Goal: Task Accomplishment & Management: Complete application form

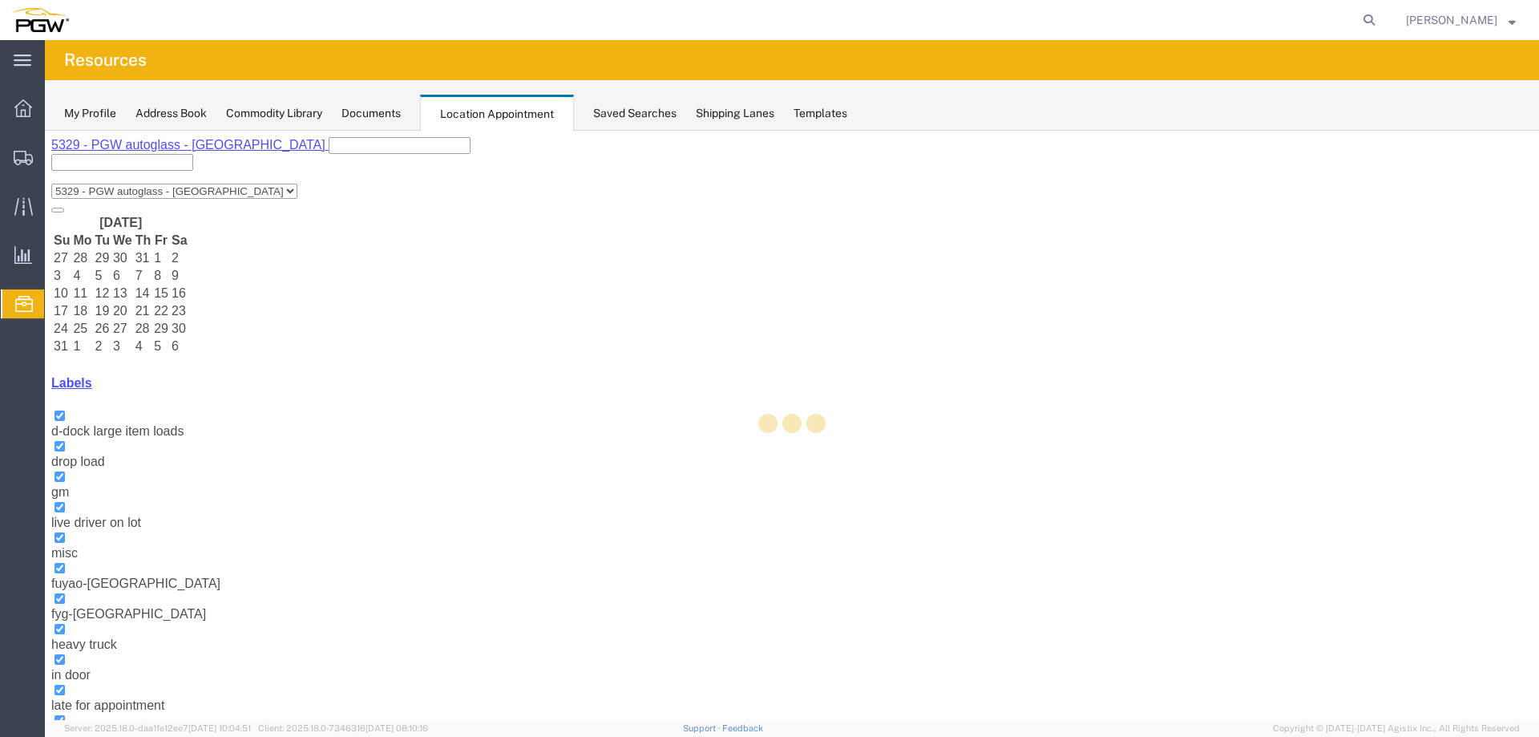
select select "28253"
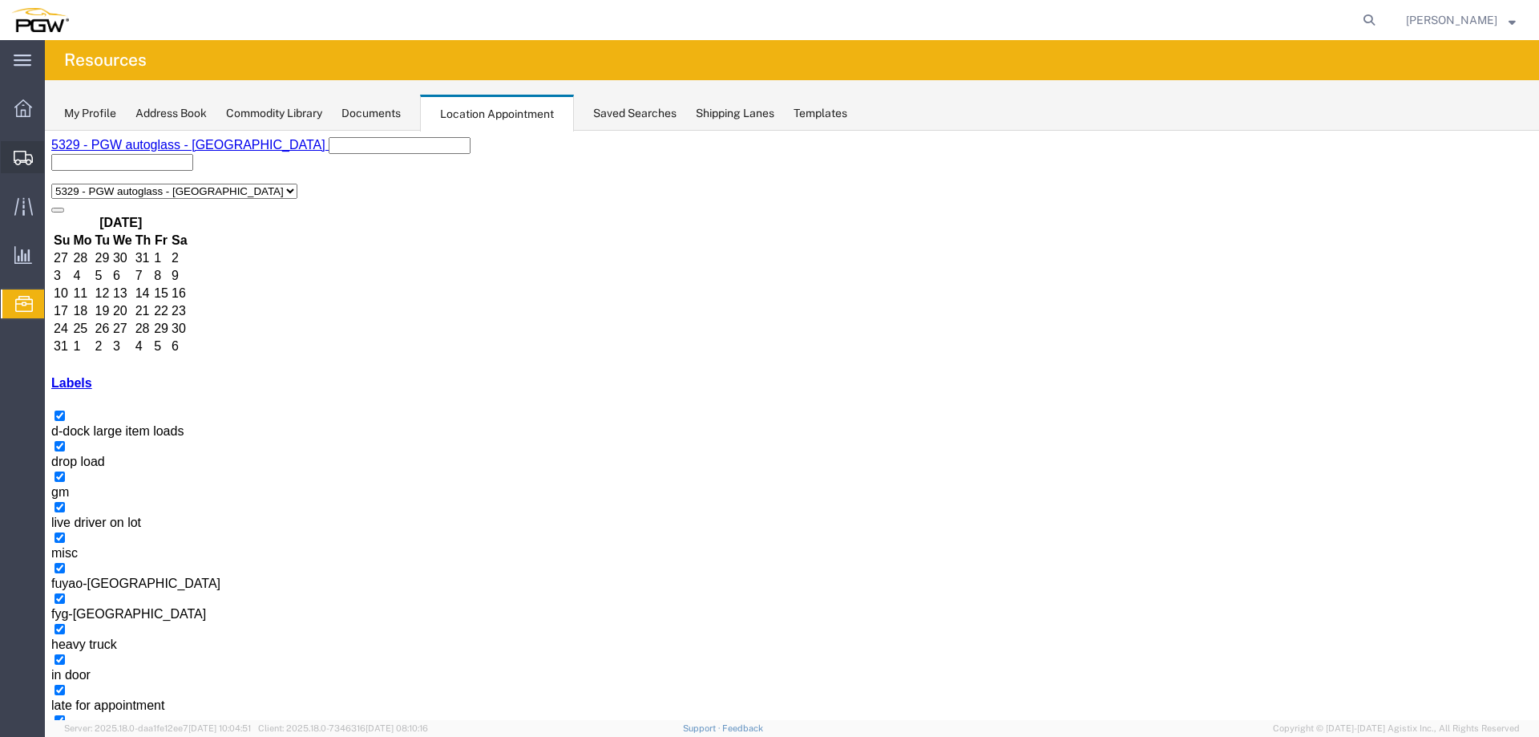
click at [25, 151] on icon at bounding box center [23, 158] width 19 height 14
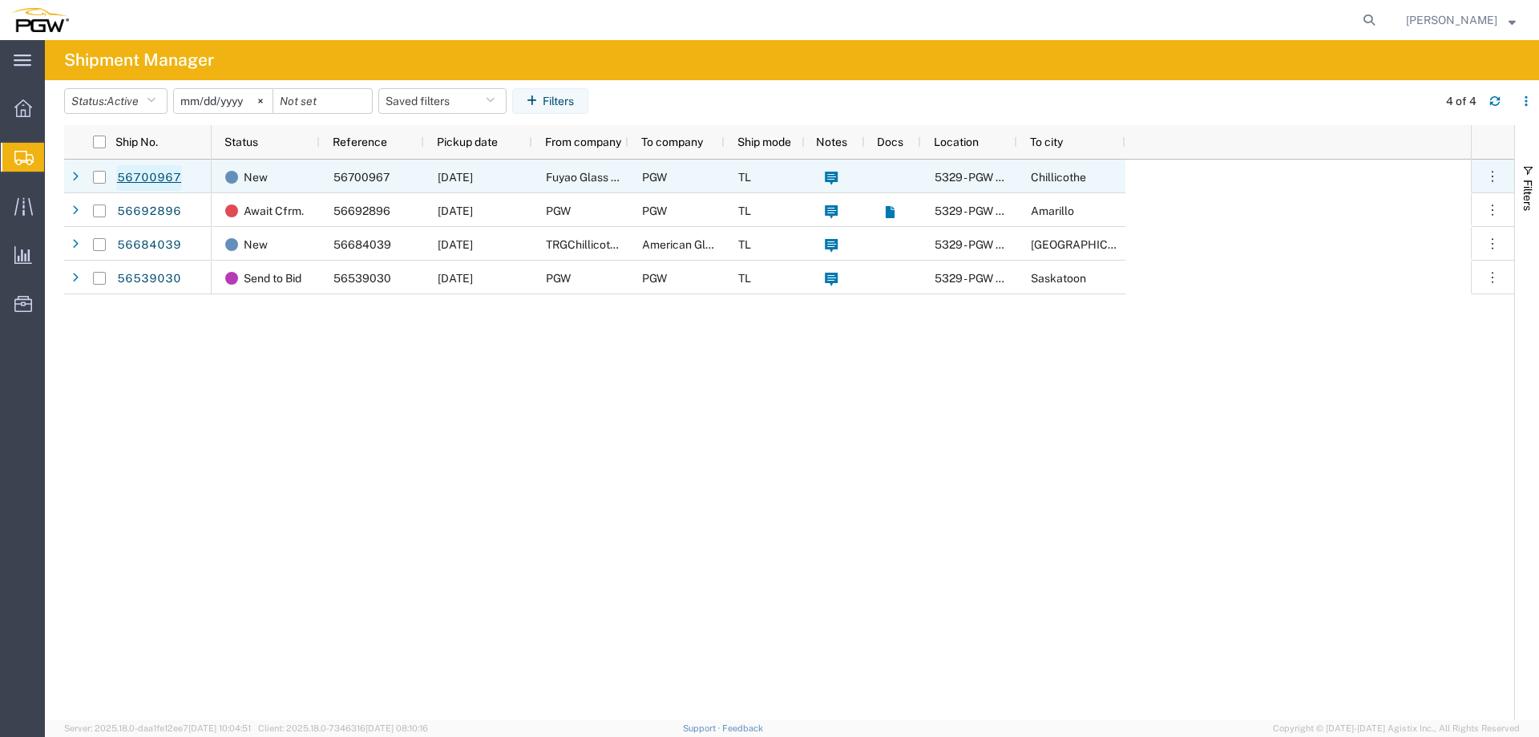
click at [172, 173] on link "56700967" at bounding box center [149, 178] width 66 height 26
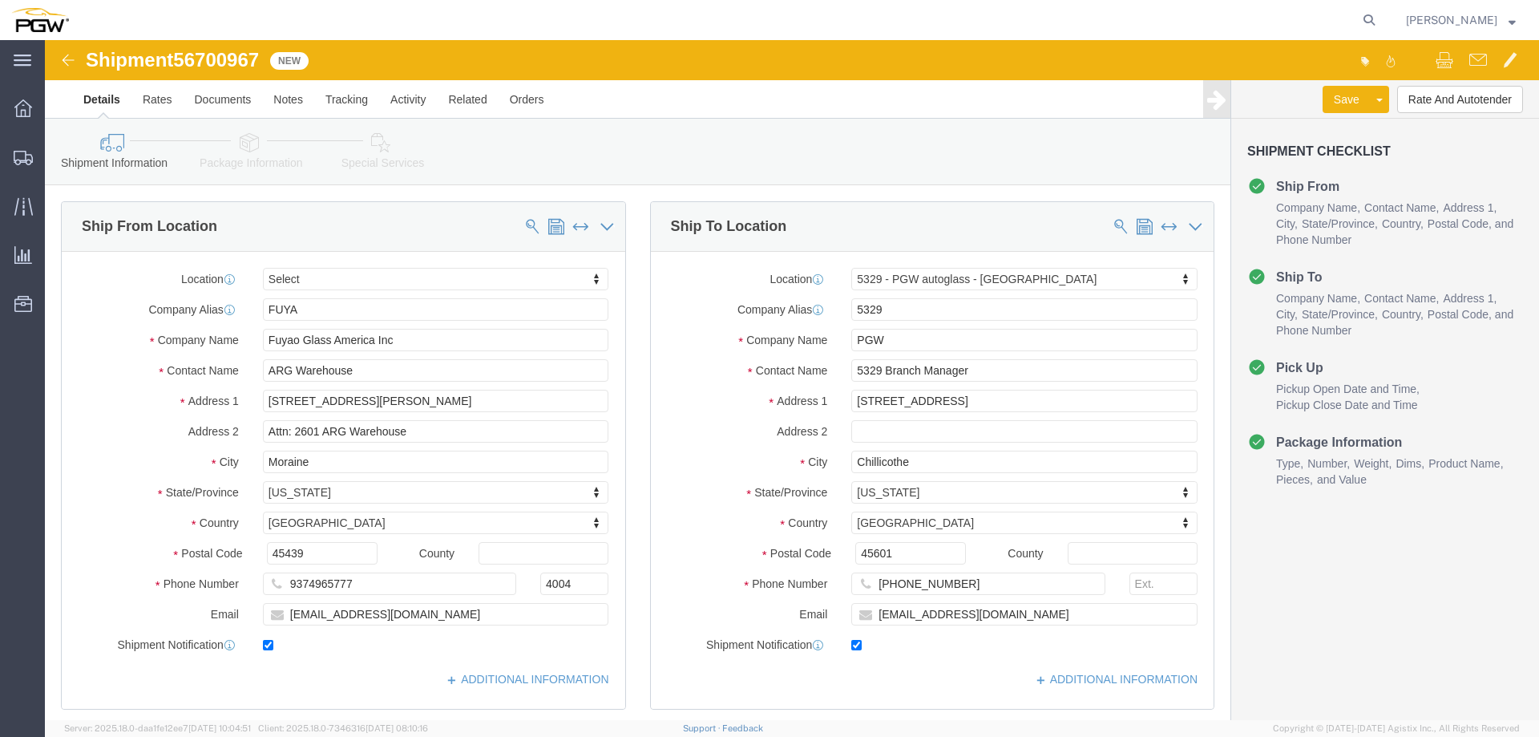
select select
select select "28253"
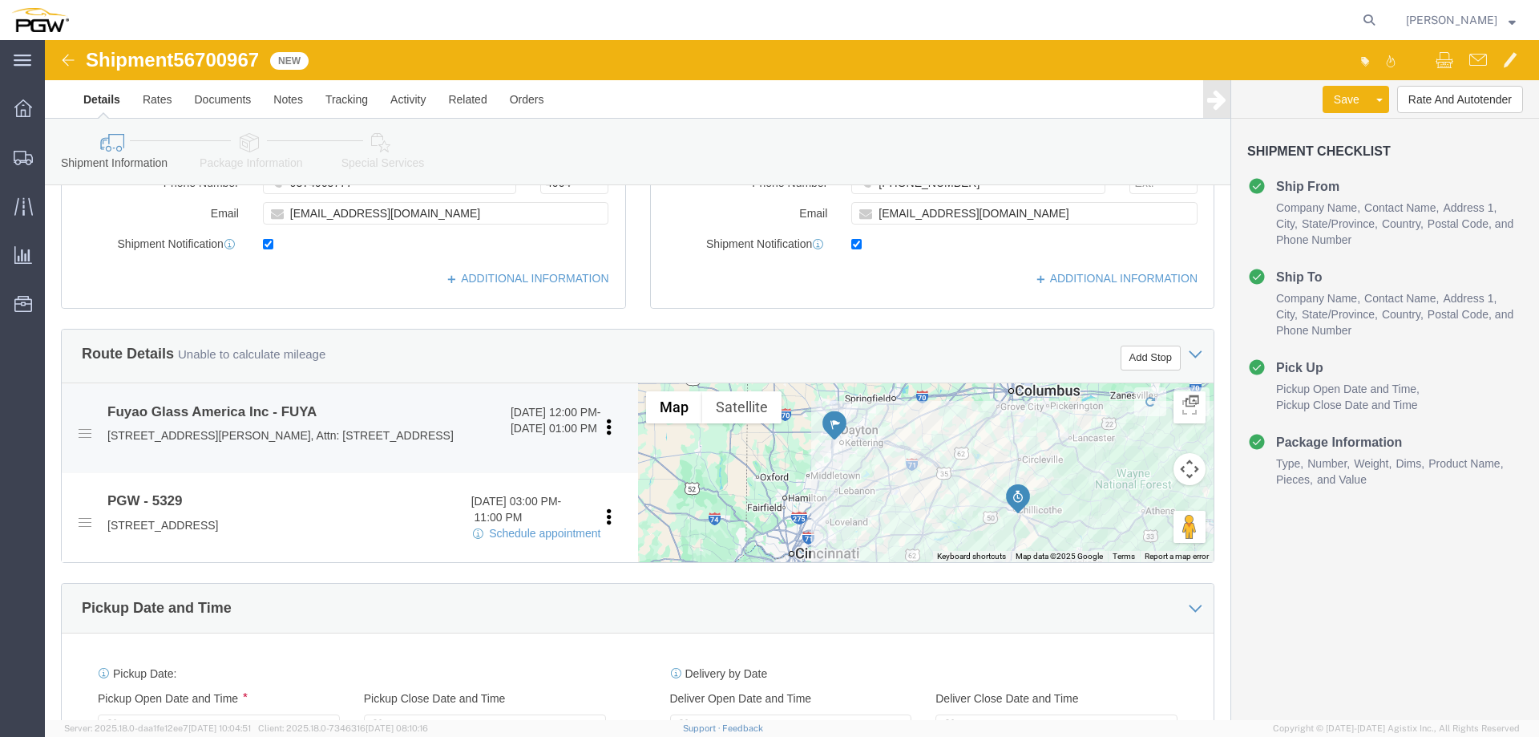
scroll to position [481, 0]
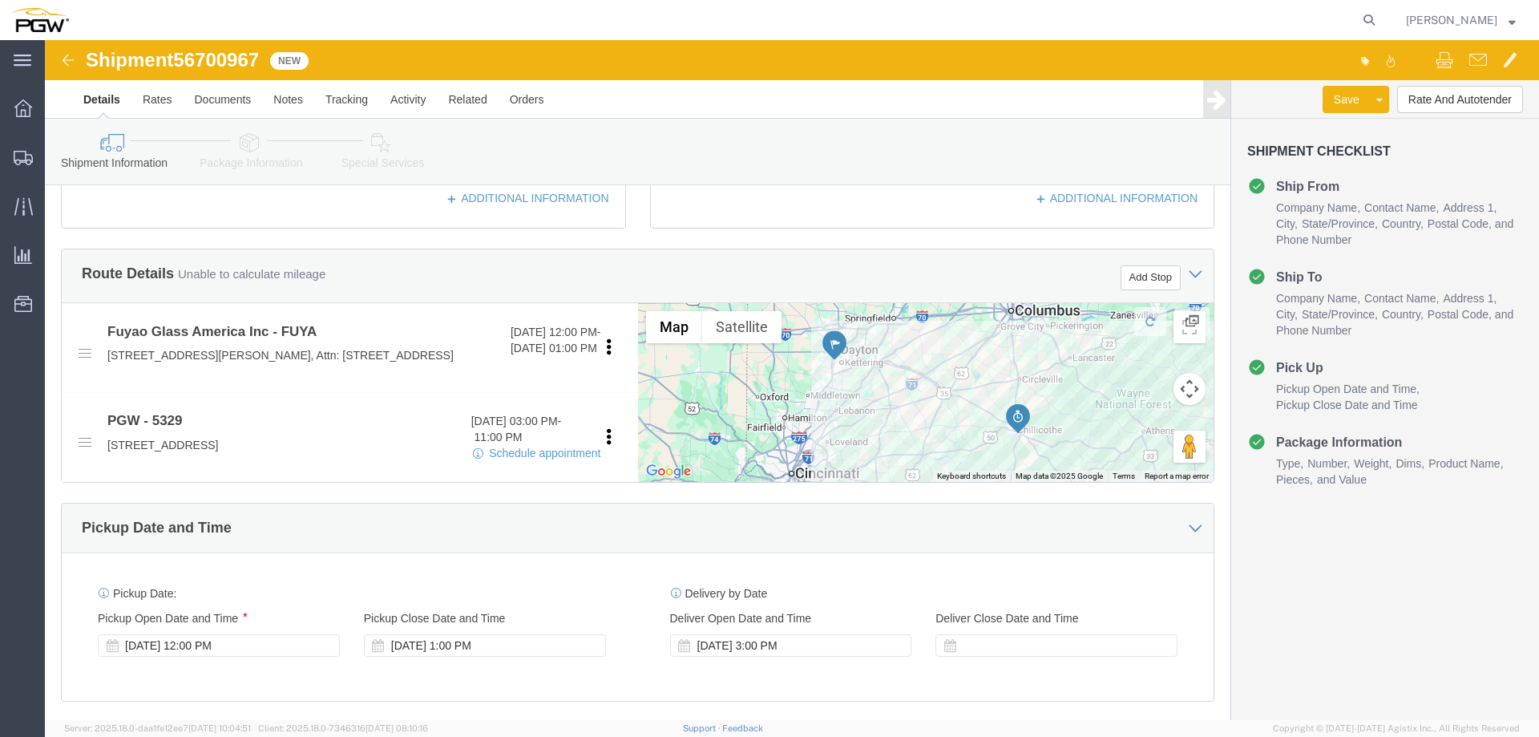
drag, startPoint x: 679, startPoint y: 620, endPoint x: 689, endPoint y: 605, distance: 17.3
click div "[DATE] 3:00 PM"
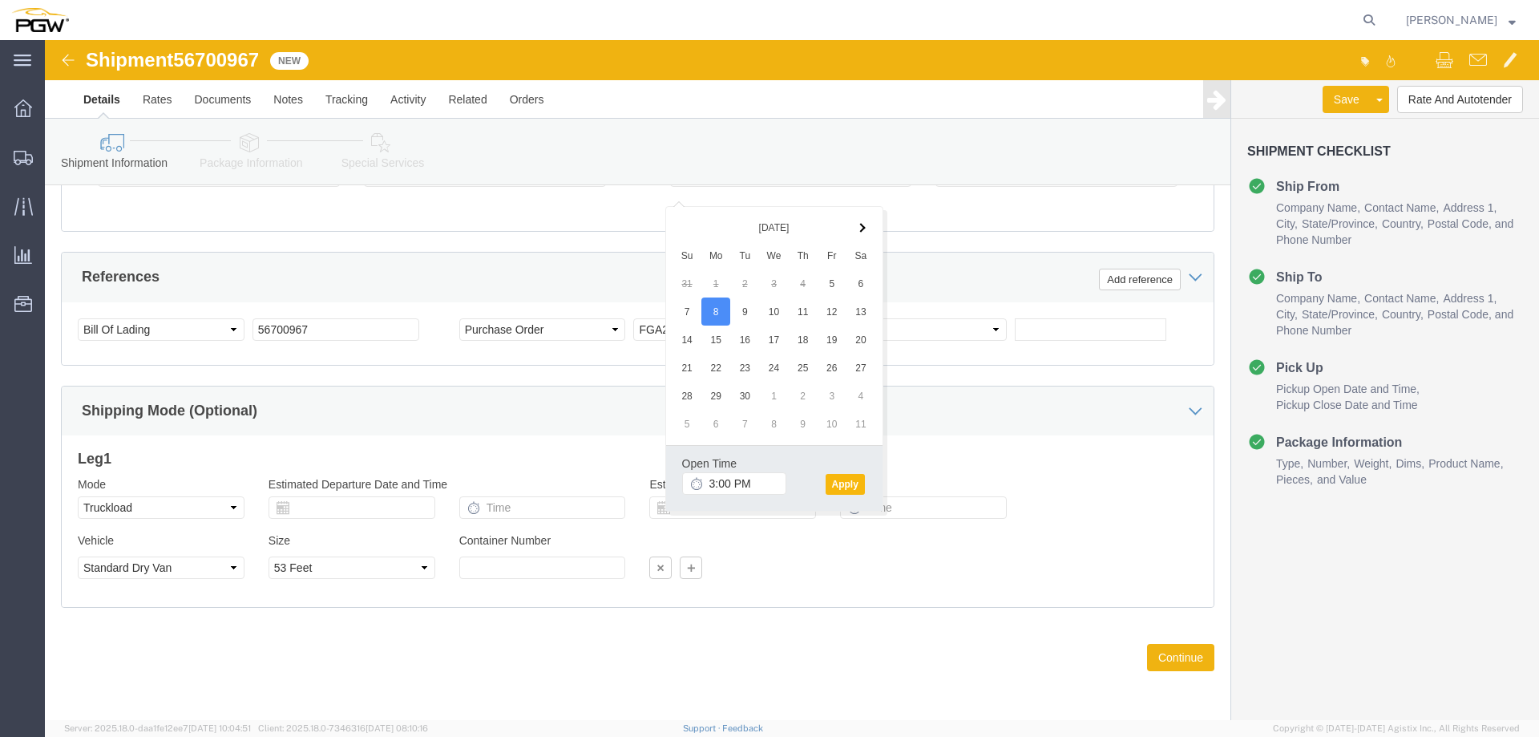
click button "Apply"
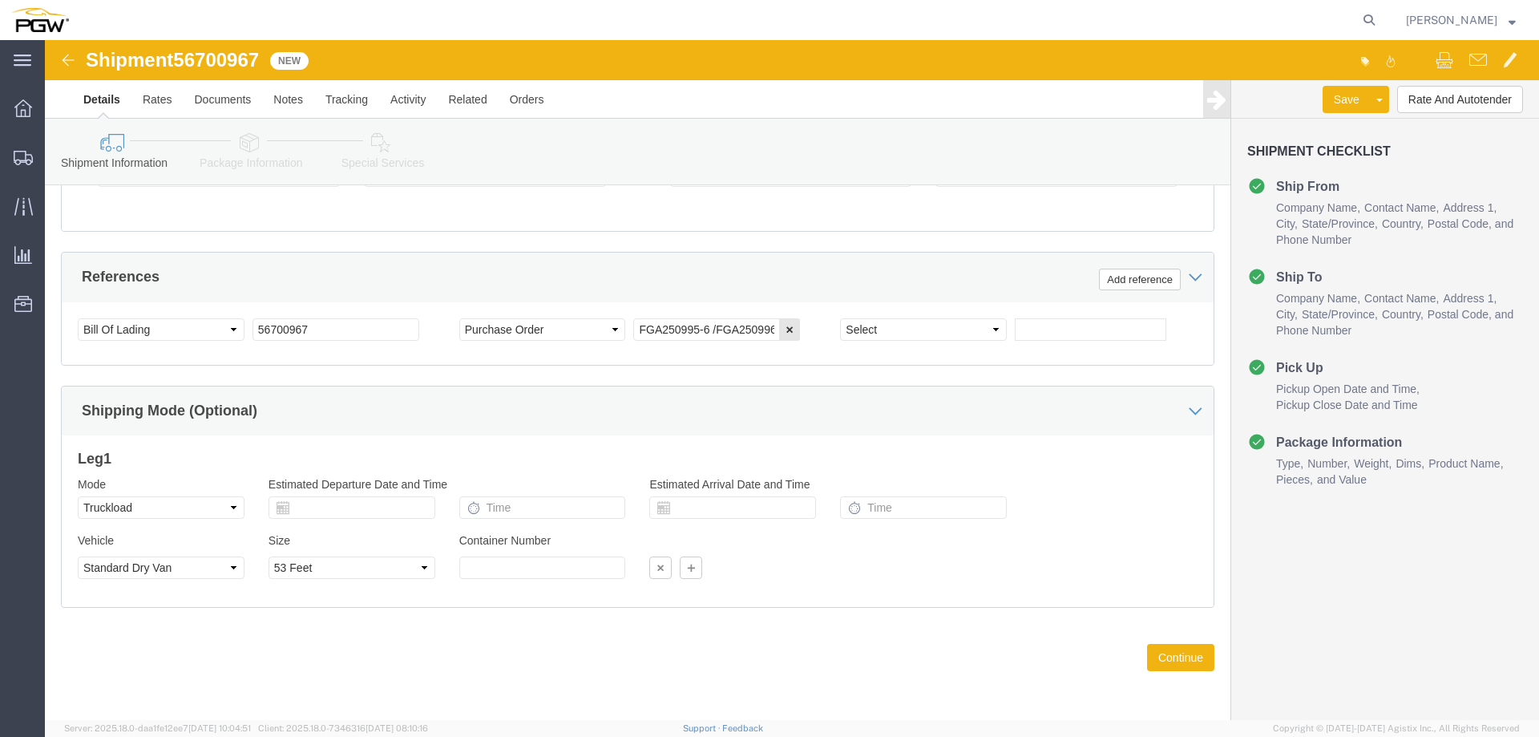
click span "56700967"
copy span "56700967"
click button "Rate And Autotender"
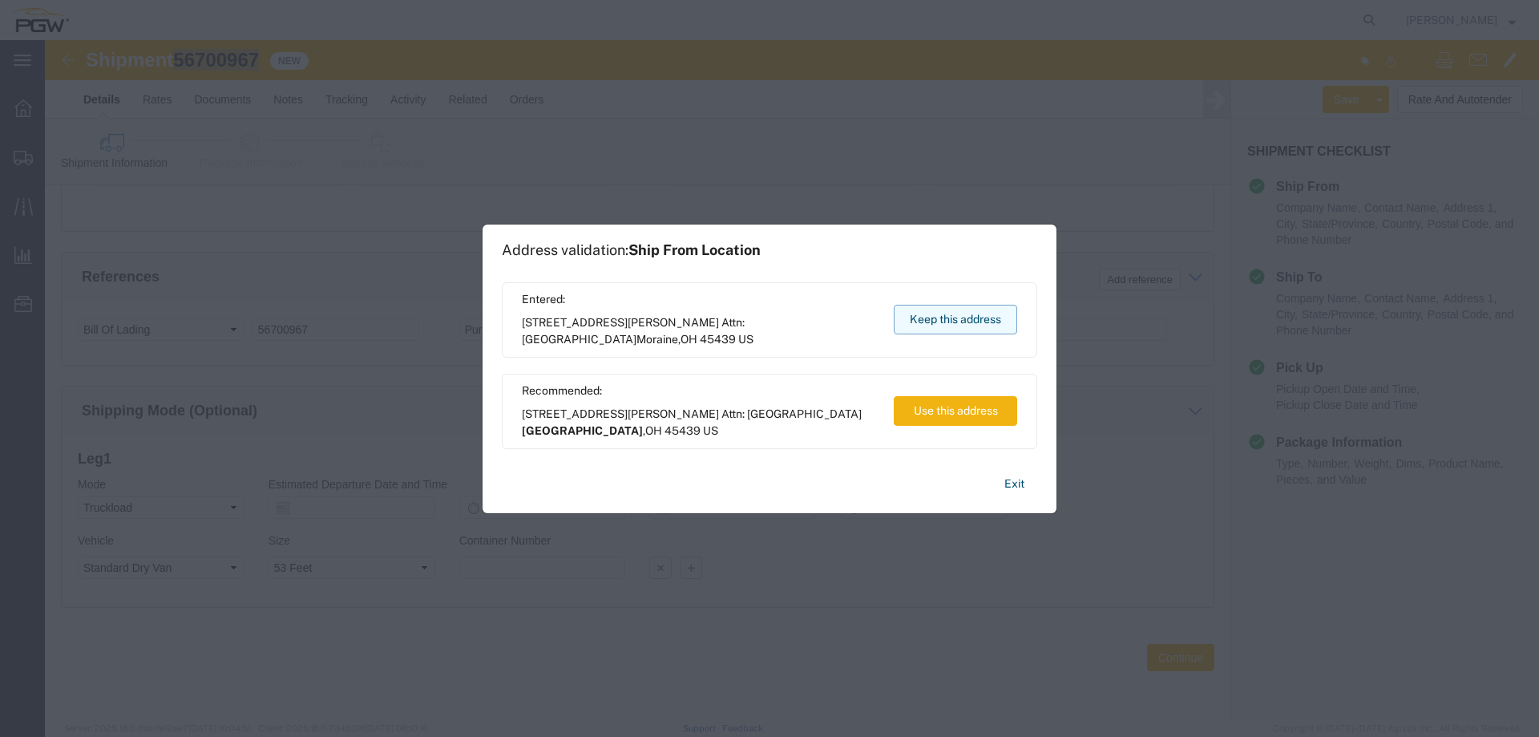
click at [951, 316] on button "Keep this address" at bounding box center [955, 320] width 123 height 30
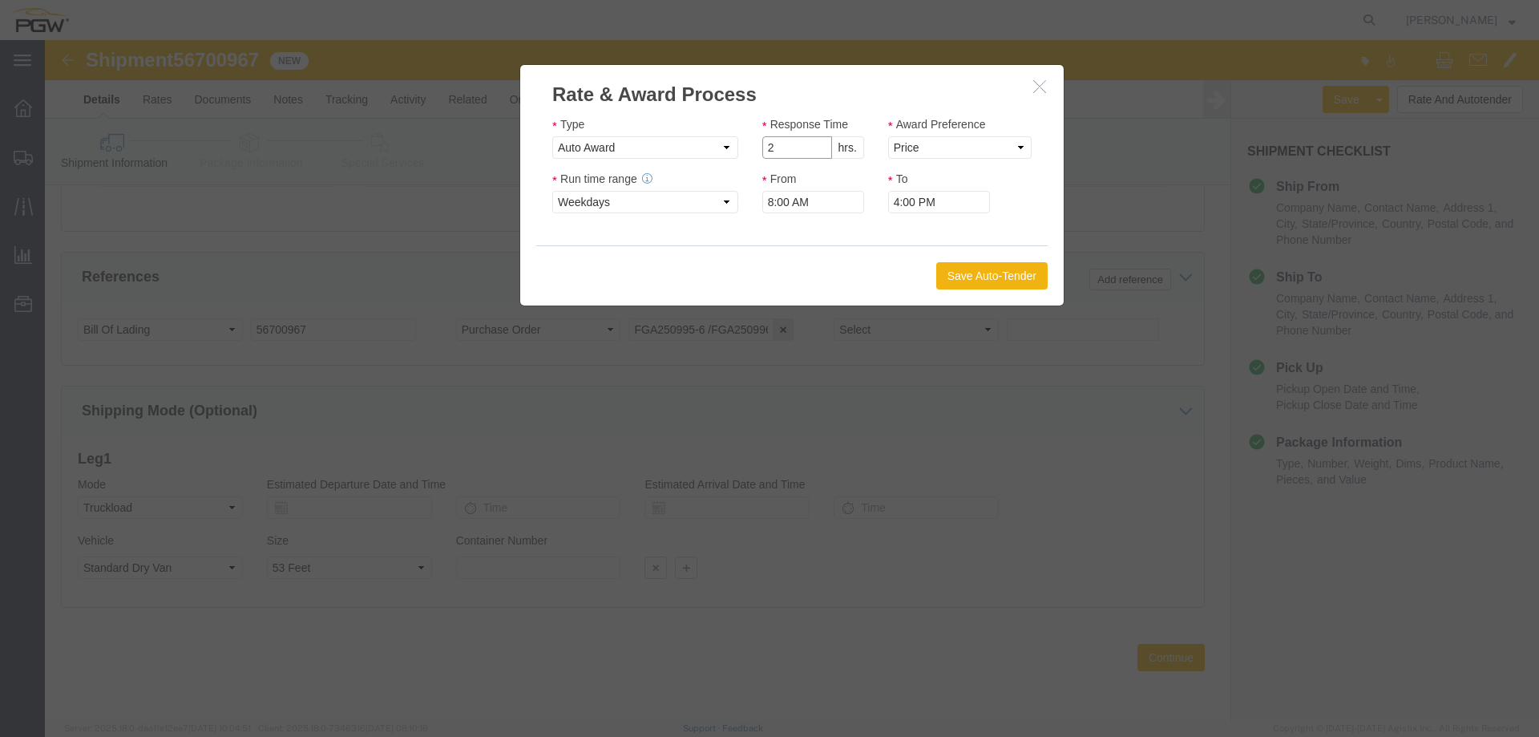
type input "2"
click input "2"
click select "Price Carrier Rank"
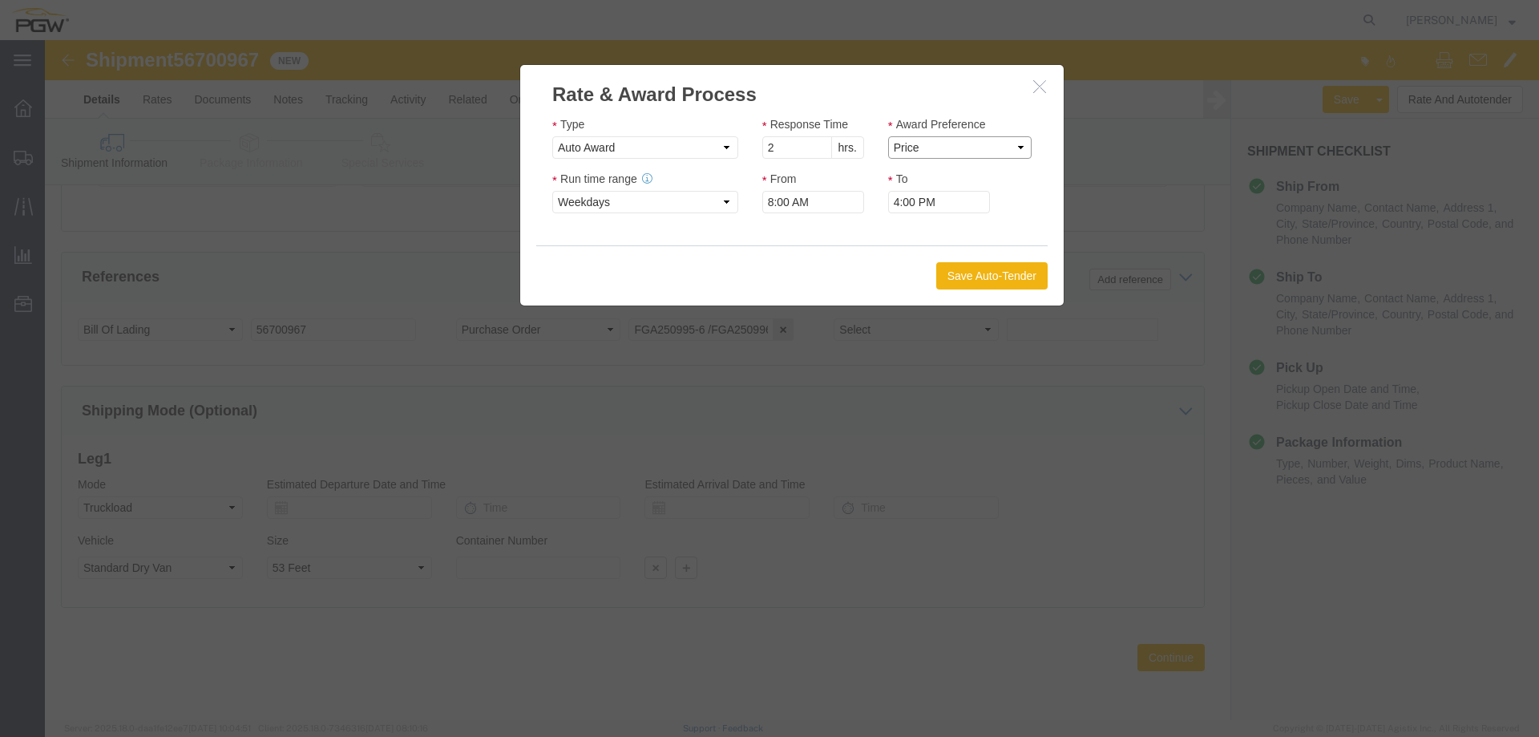
select select "LANE_RANK"
click select "Price Carrier Rank"
click button "Save Auto-Tender"
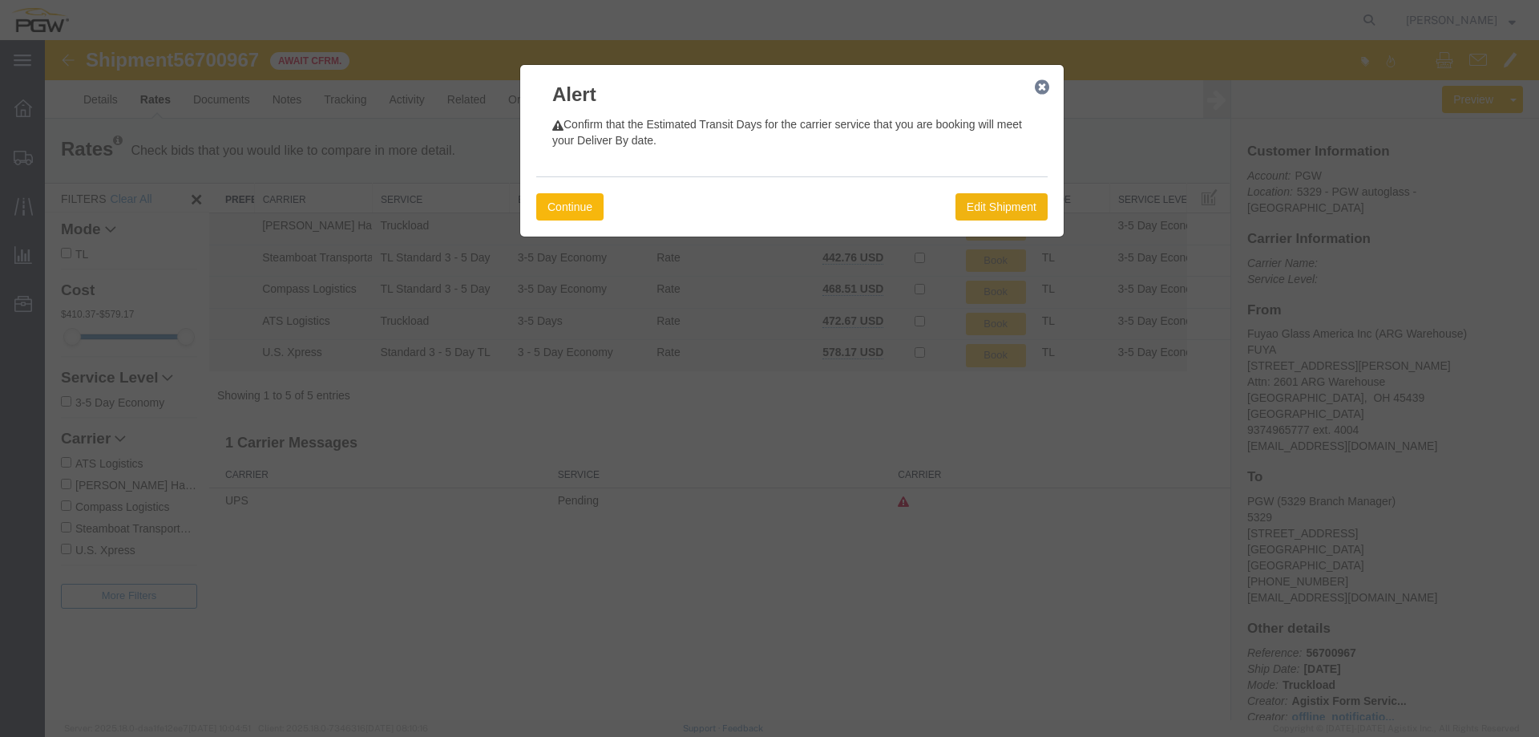
click at [561, 204] on button "Continue" at bounding box center [569, 206] width 67 height 27
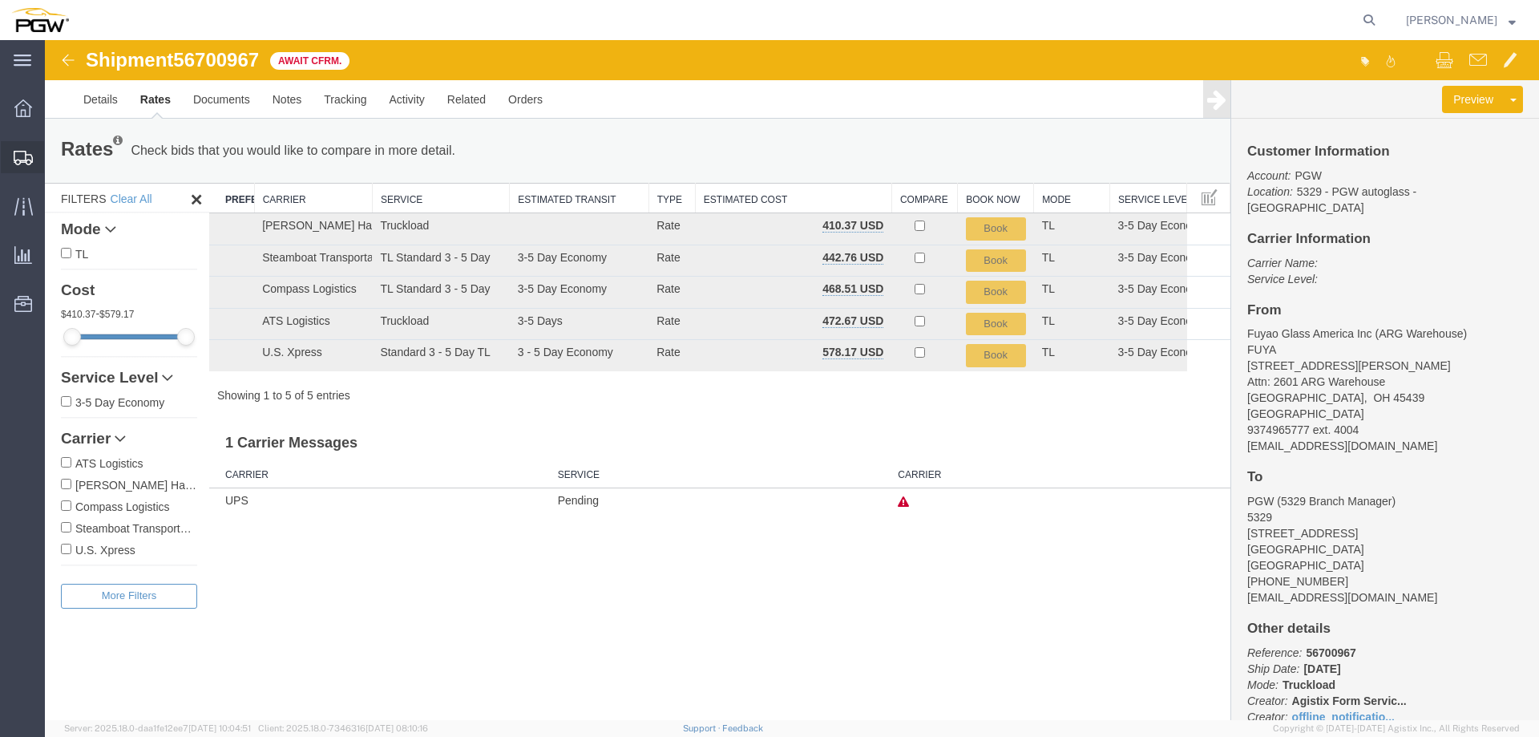
click at [30, 156] on icon at bounding box center [23, 158] width 19 height 14
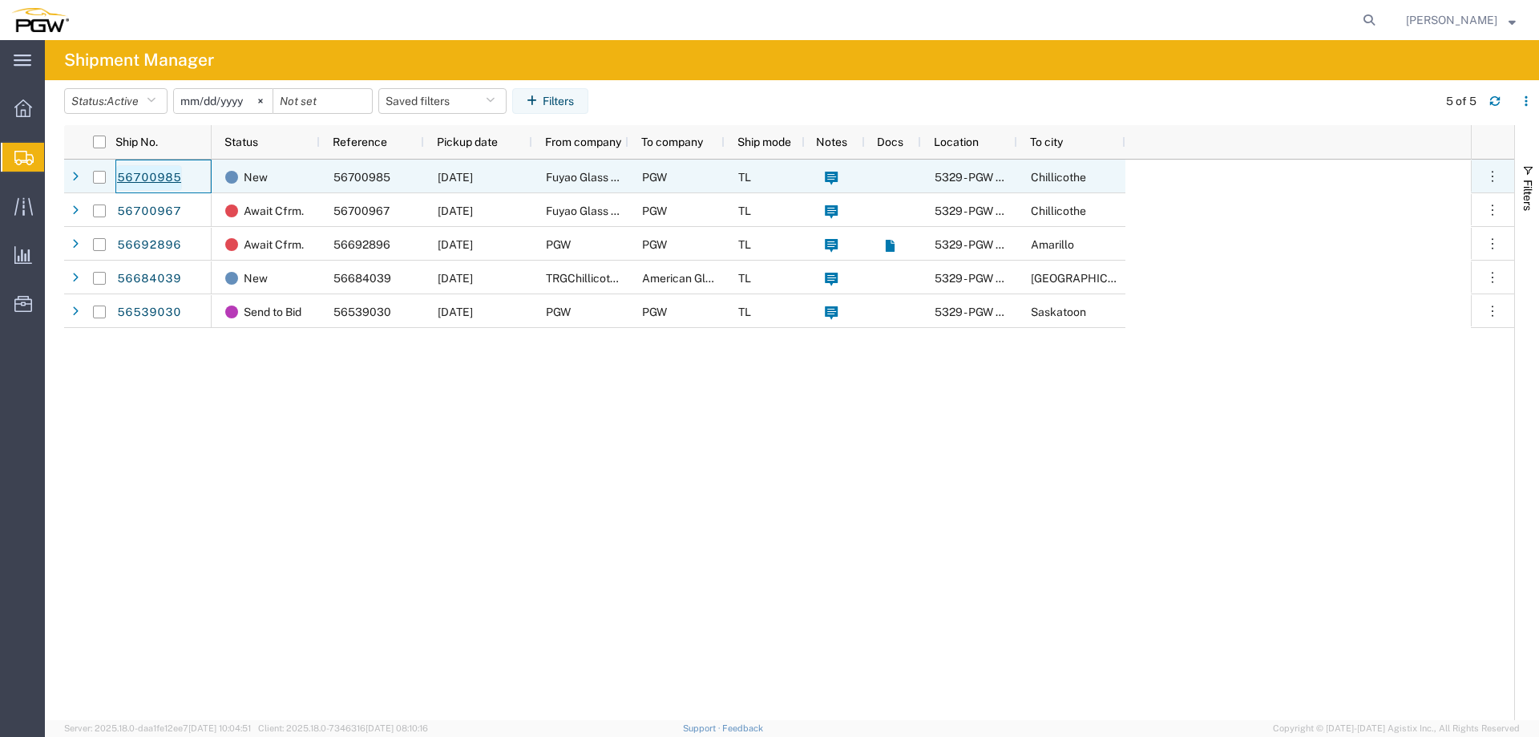
click at [159, 176] on link "56700985" at bounding box center [149, 178] width 66 height 26
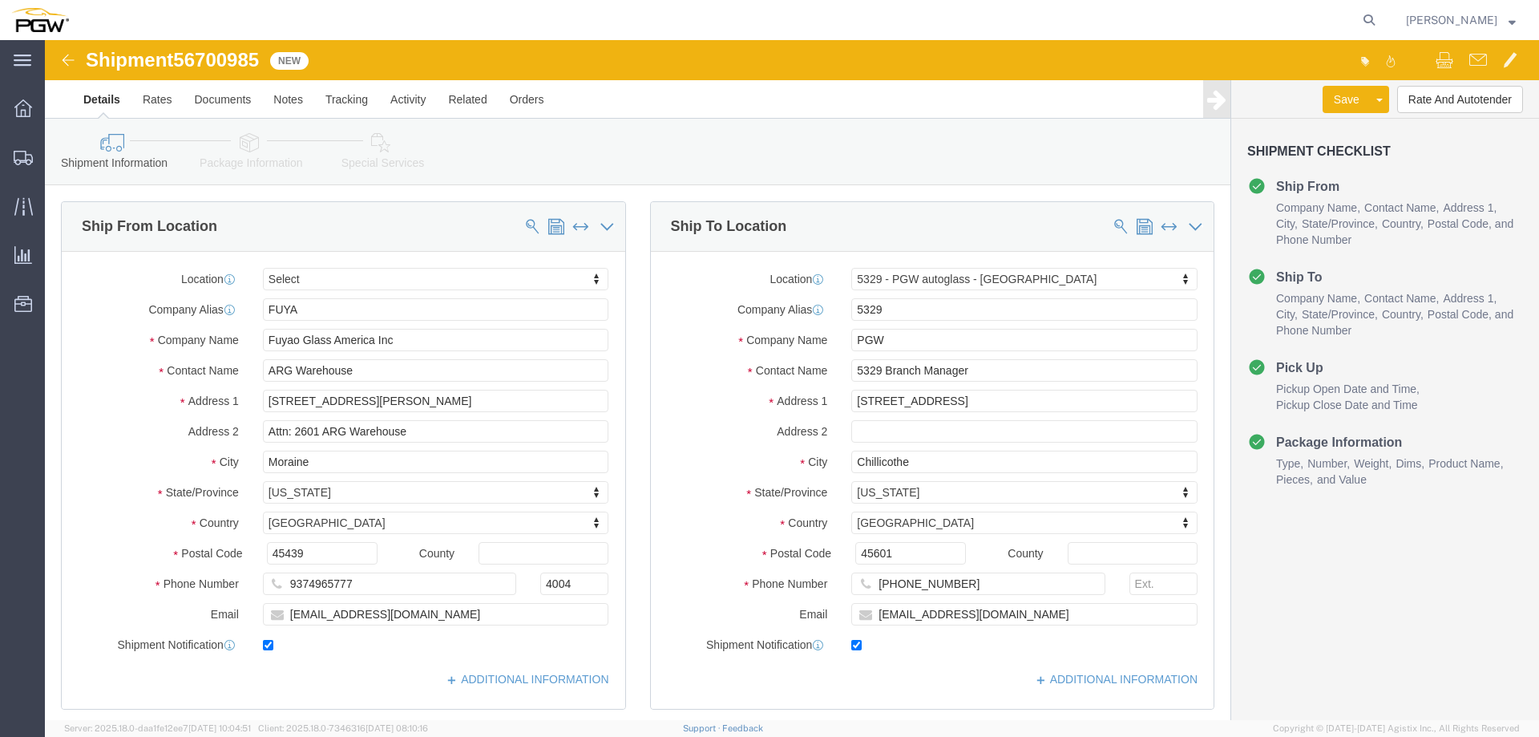
select select
select select "28253"
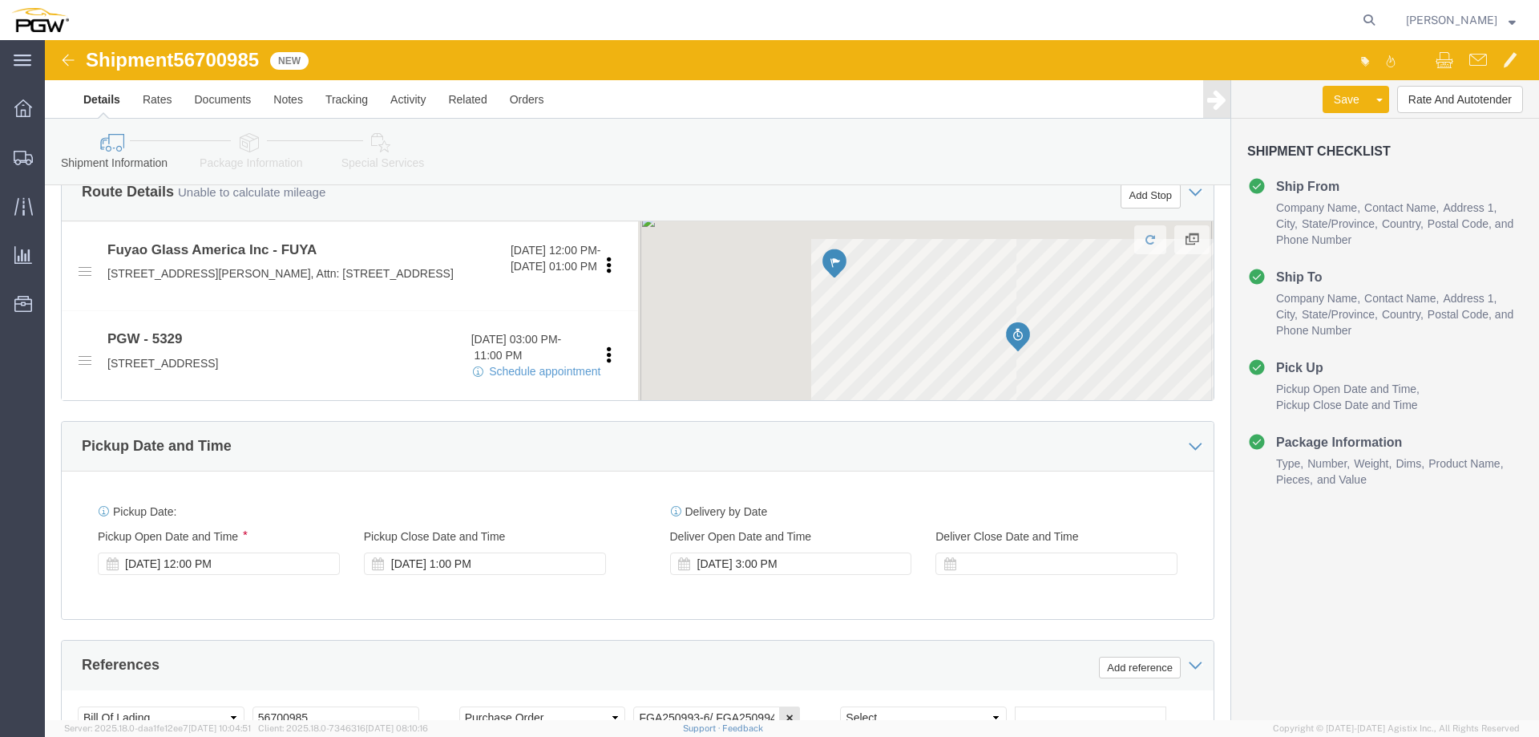
scroll to position [641, 0]
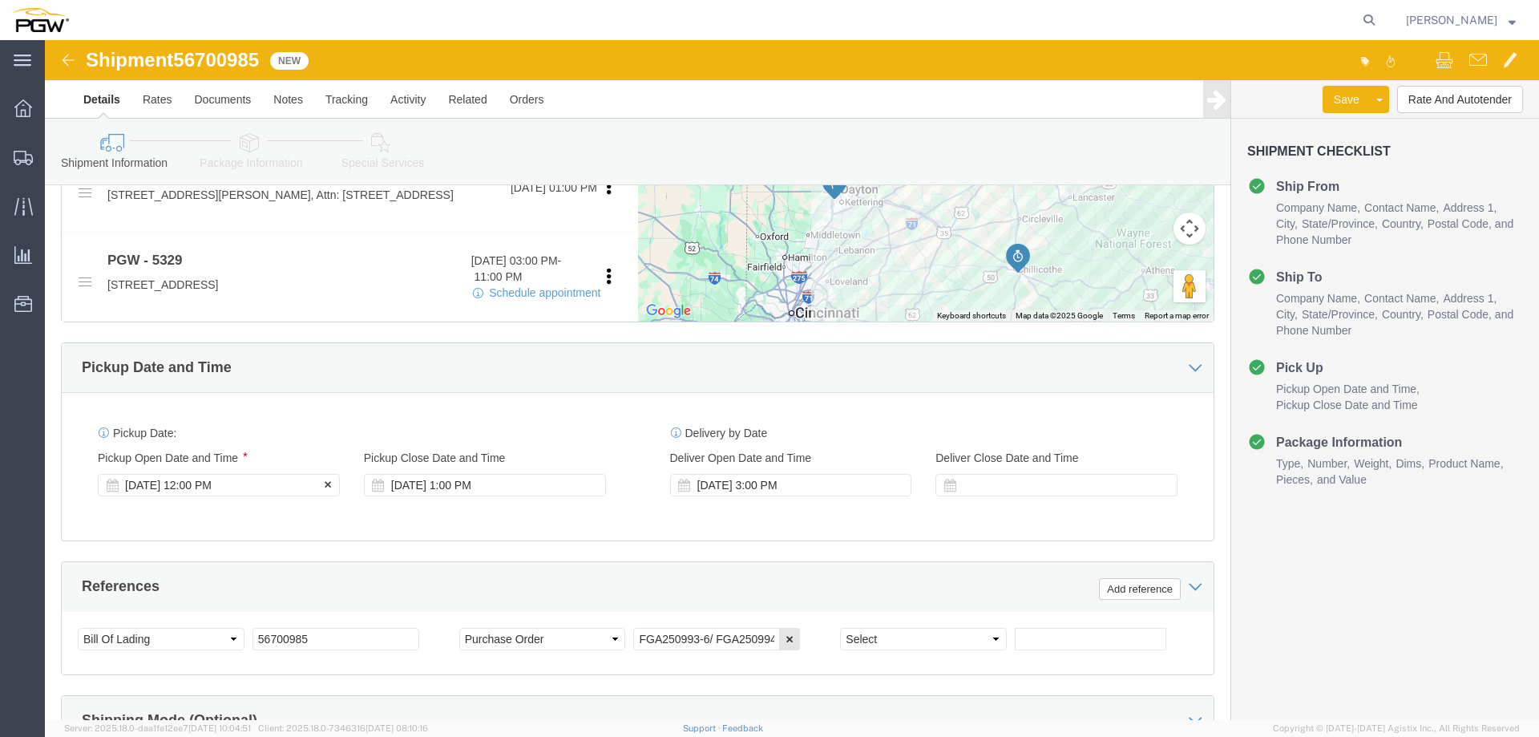
click div "[DATE] 12:00 PM"
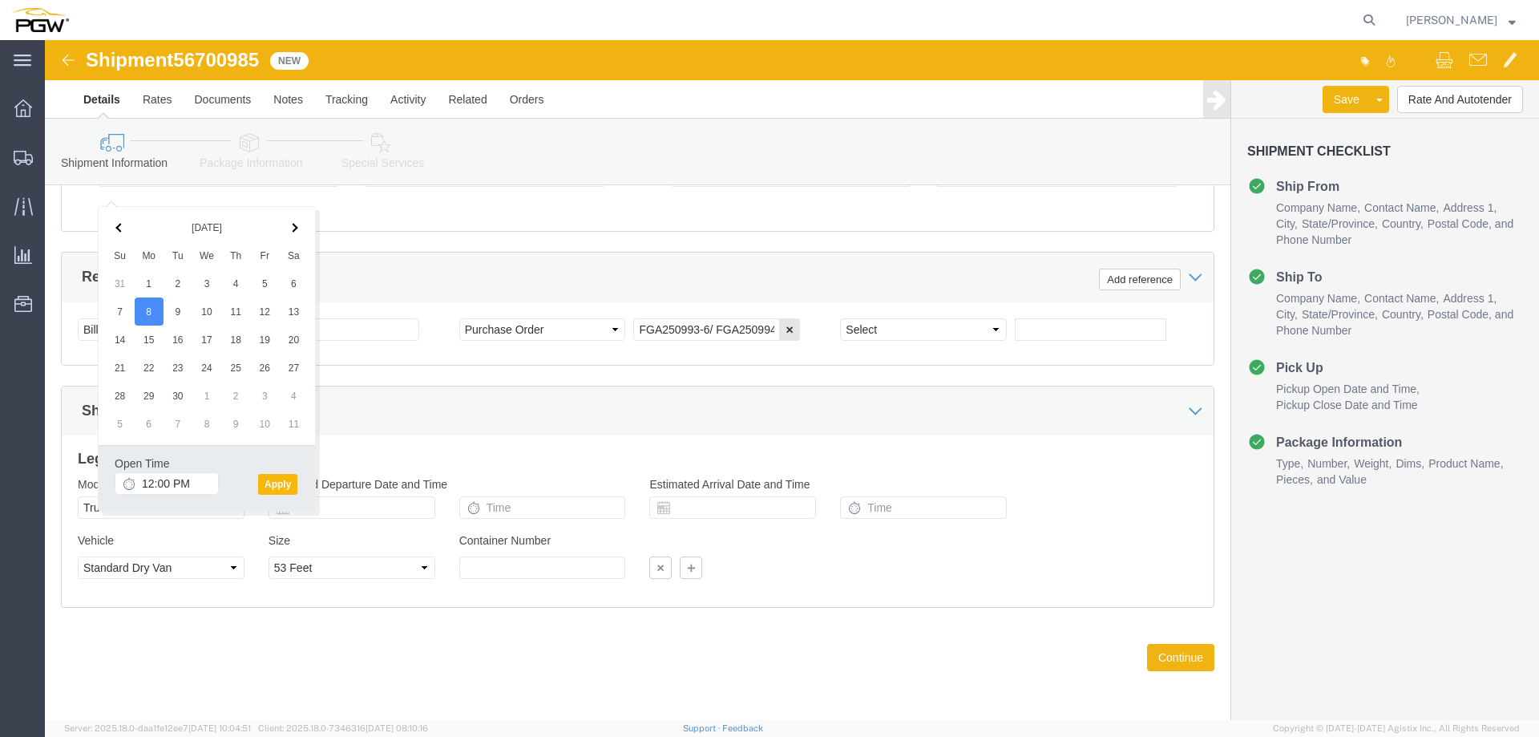
click button "Apply"
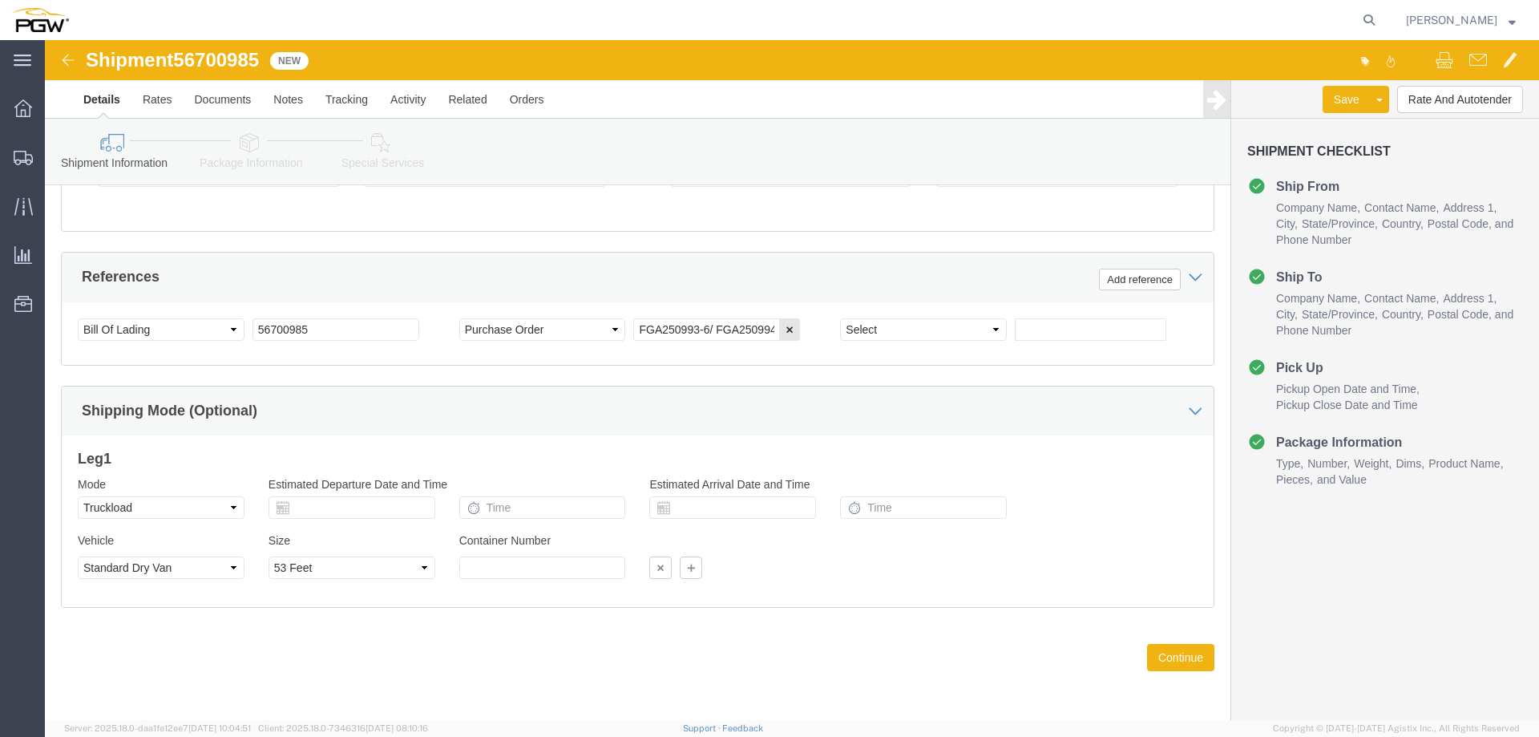
scroll to position [646, 0]
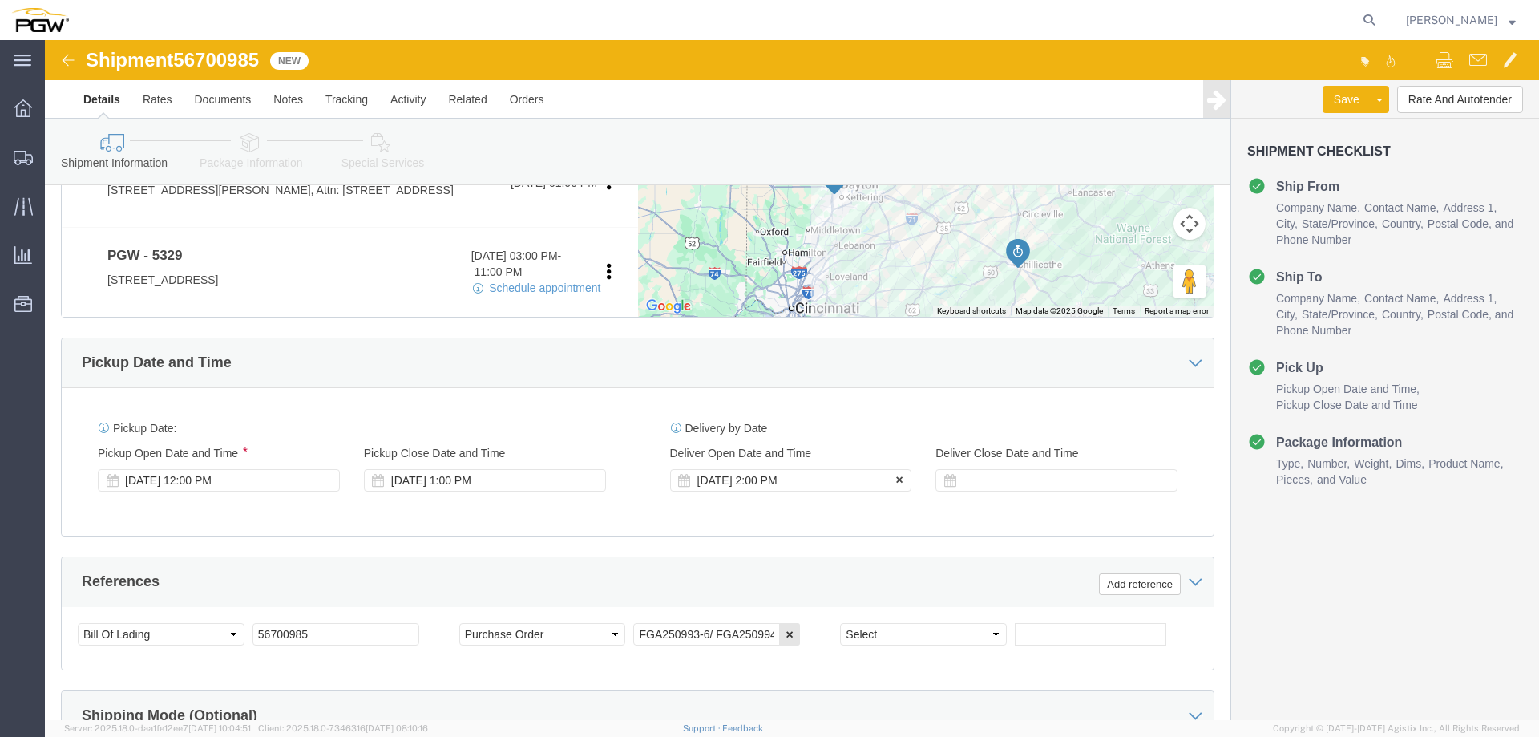
click div "[DATE] 2:00 PM"
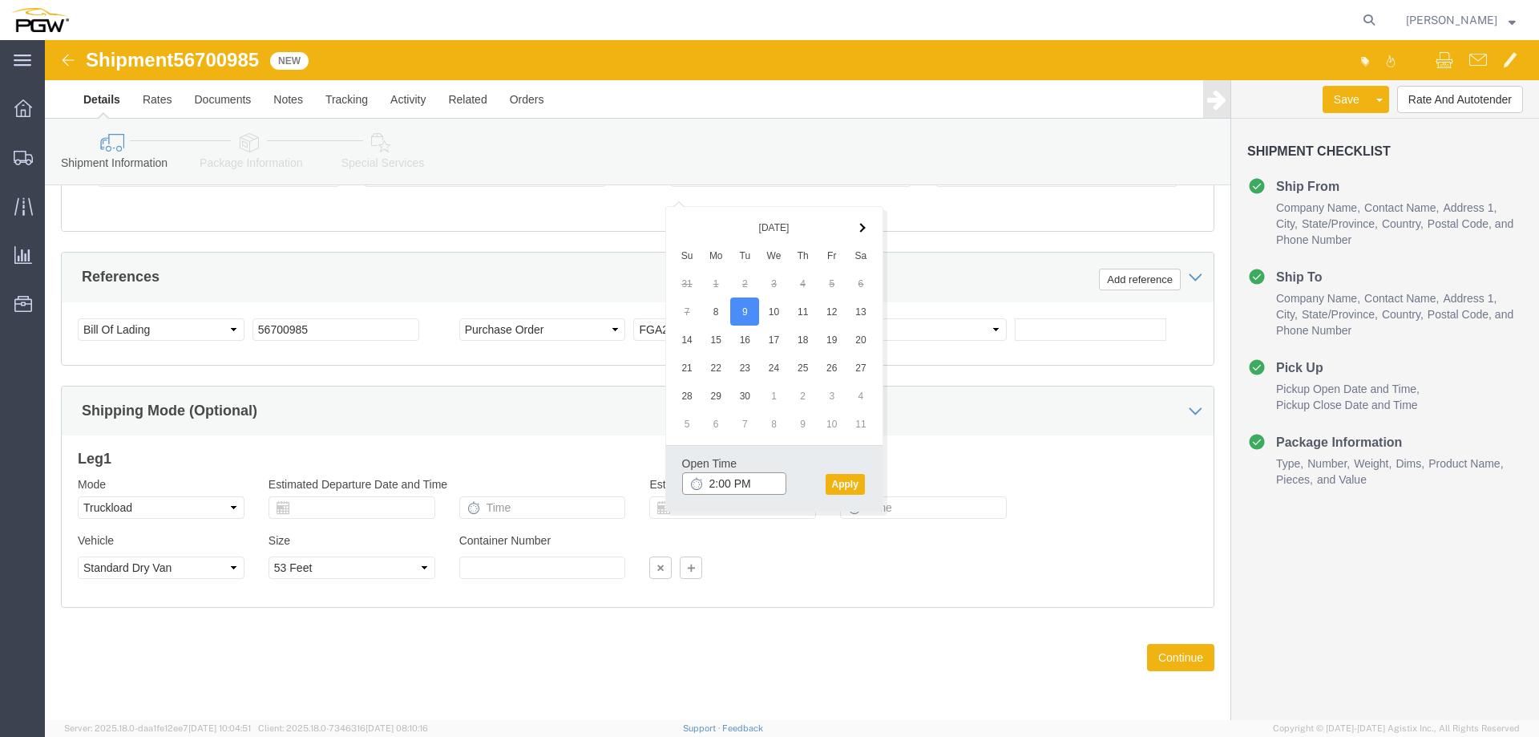
click input "2:00 PM"
drag, startPoint x: 799, startPoint y: 427, endPoint x: 804, endPoint y: 406, distance: 22.2
click button "Apply"
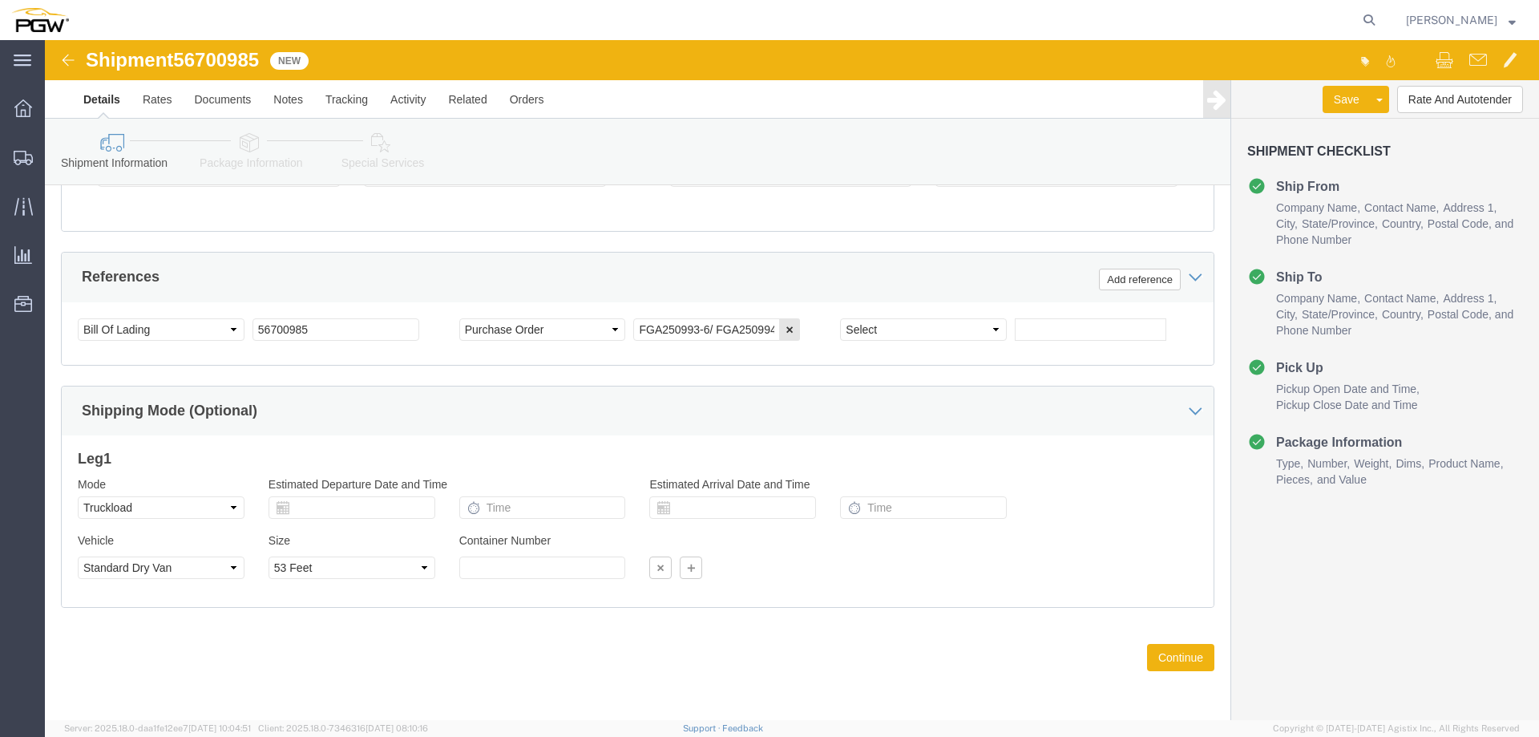
click span "56700985"
copy span "56700985"
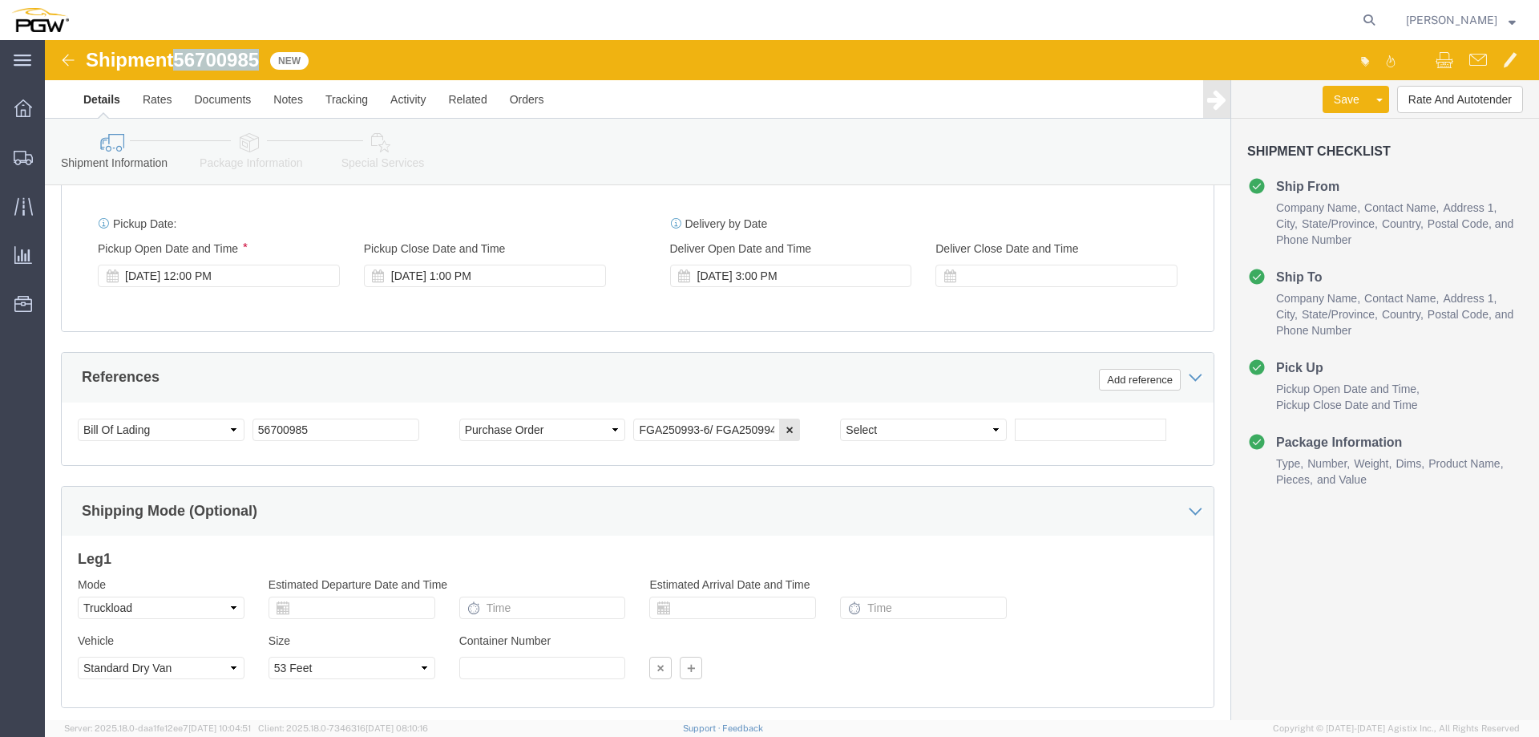
scroll to position [726, 0]
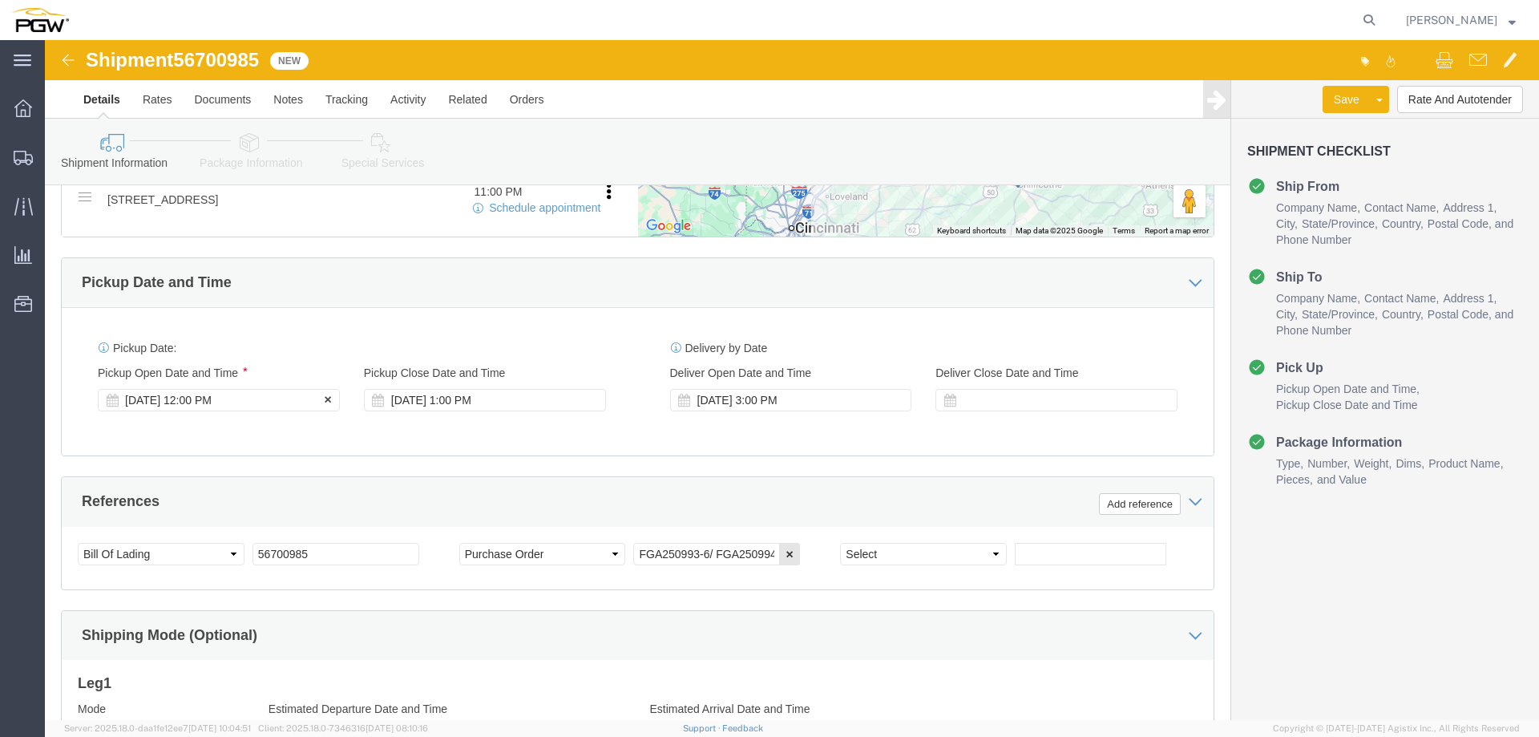
click div "[DATE] 12:00 PM"
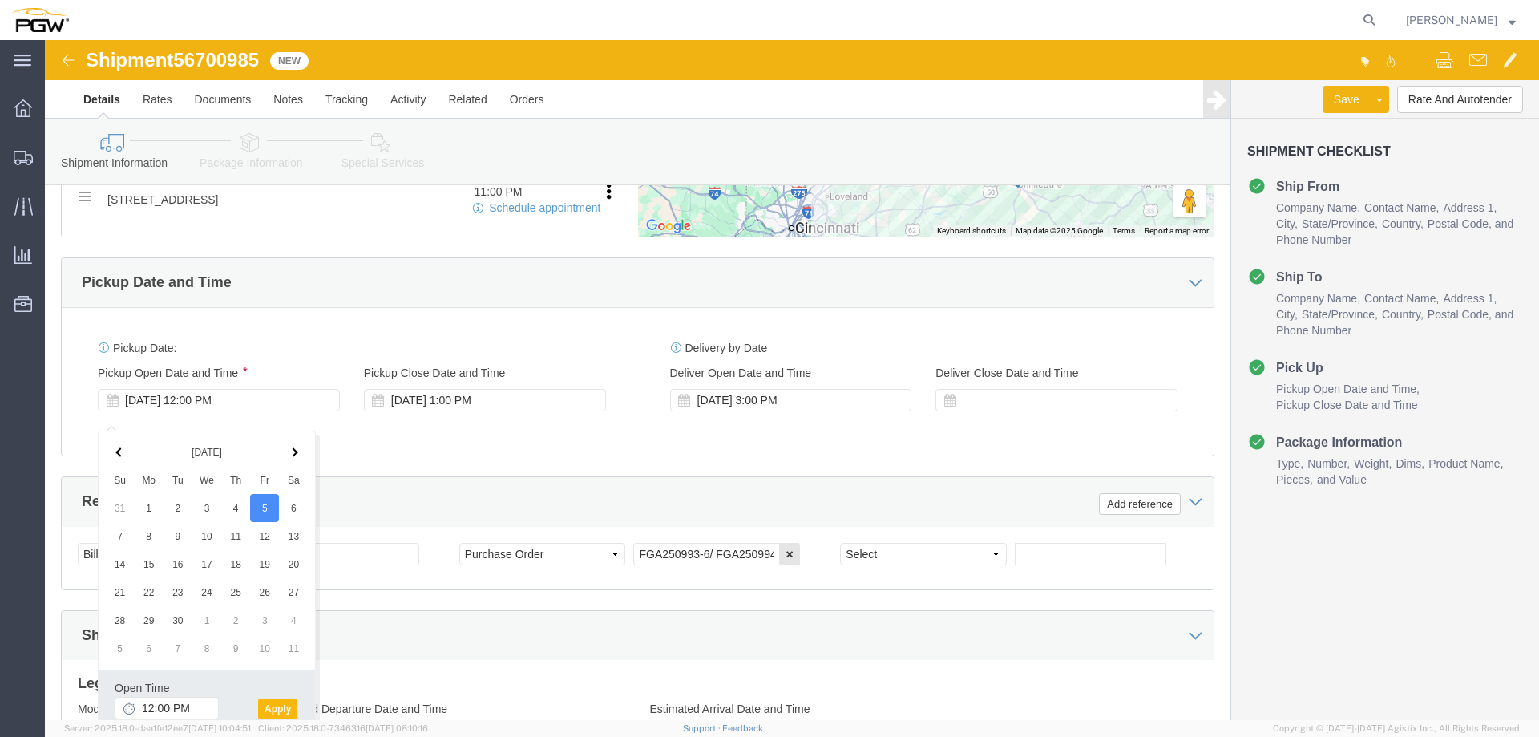
click button "Apply"
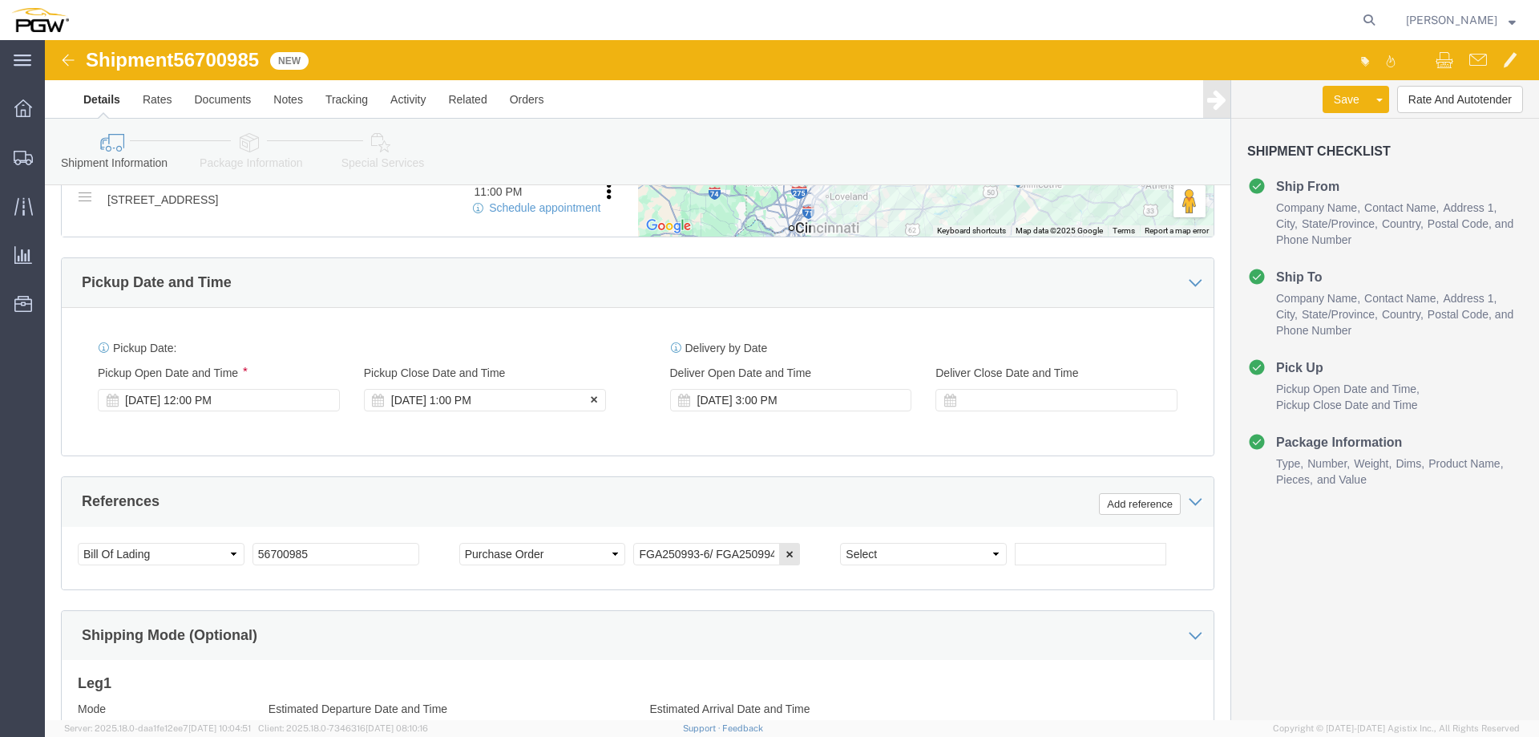
click div "[DATE] 1:00 PM"
click button "Apply"
click div "[DATE] 3:00 PM"
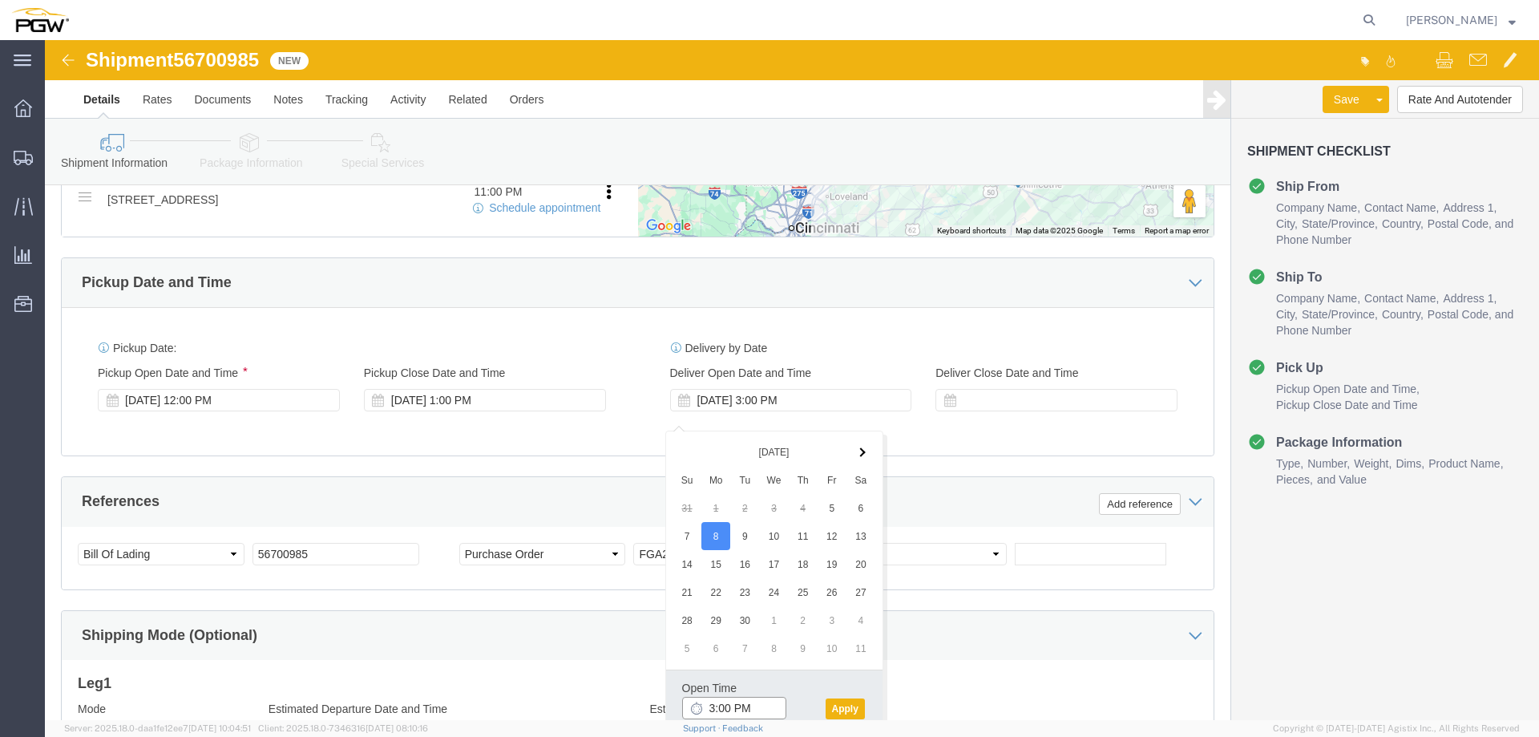
click input "3:00 PM"
type input "4:00 PM"
click button "Apply"
click span "56700985"
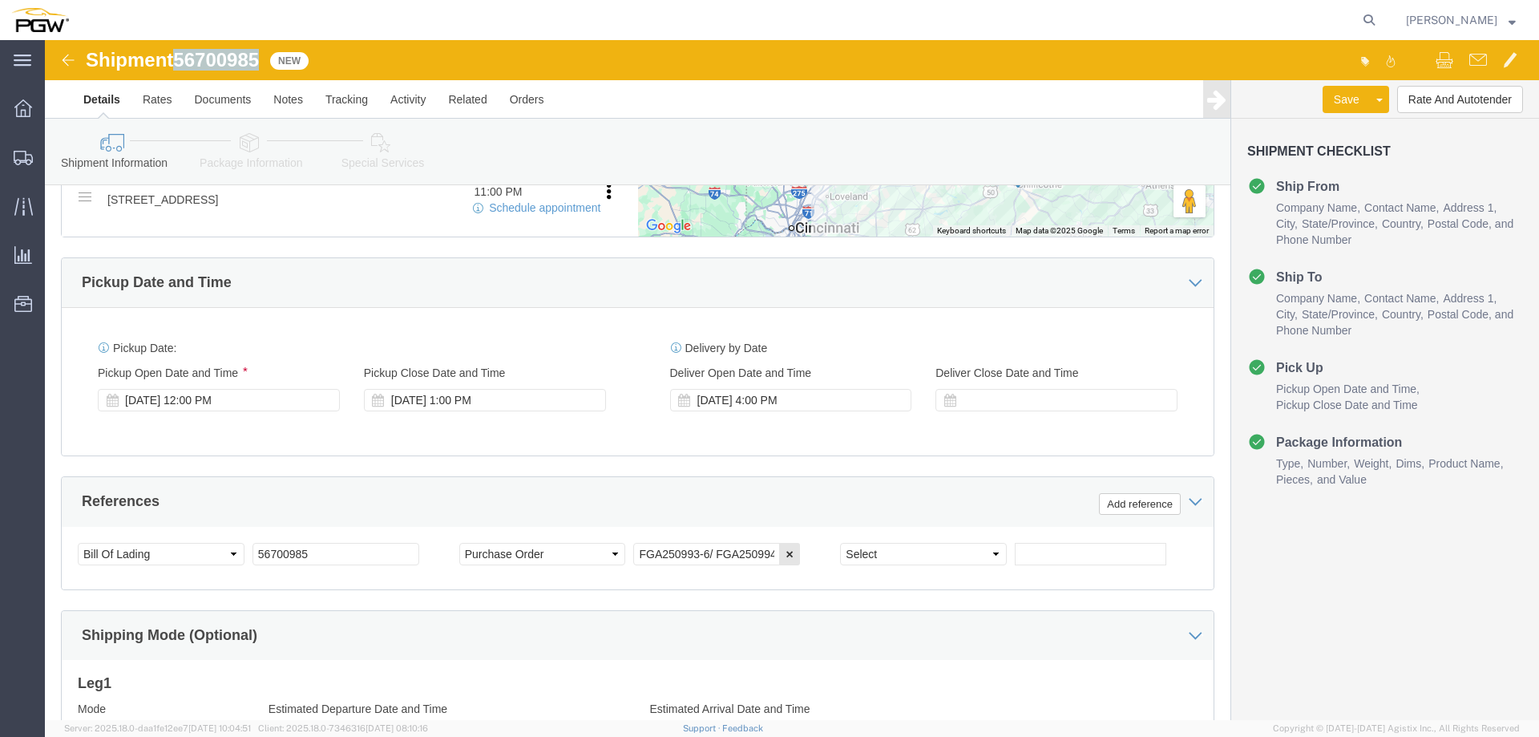
click span "56700985"
copy span "56700985"
click button "Rate And Autotender"
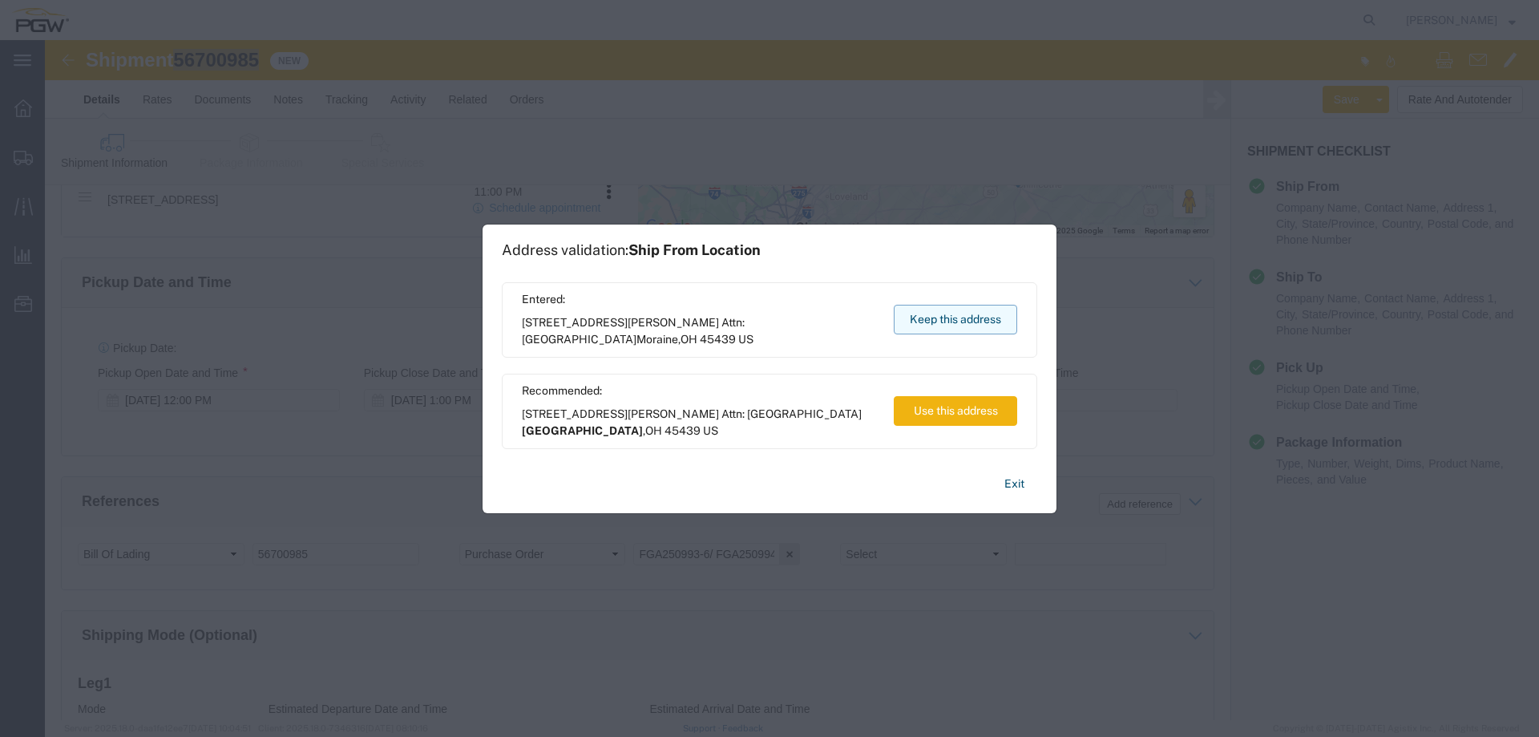
click at [945, 323] on button "Keep this address" at bounding box center [955, 320] width 123 height 30
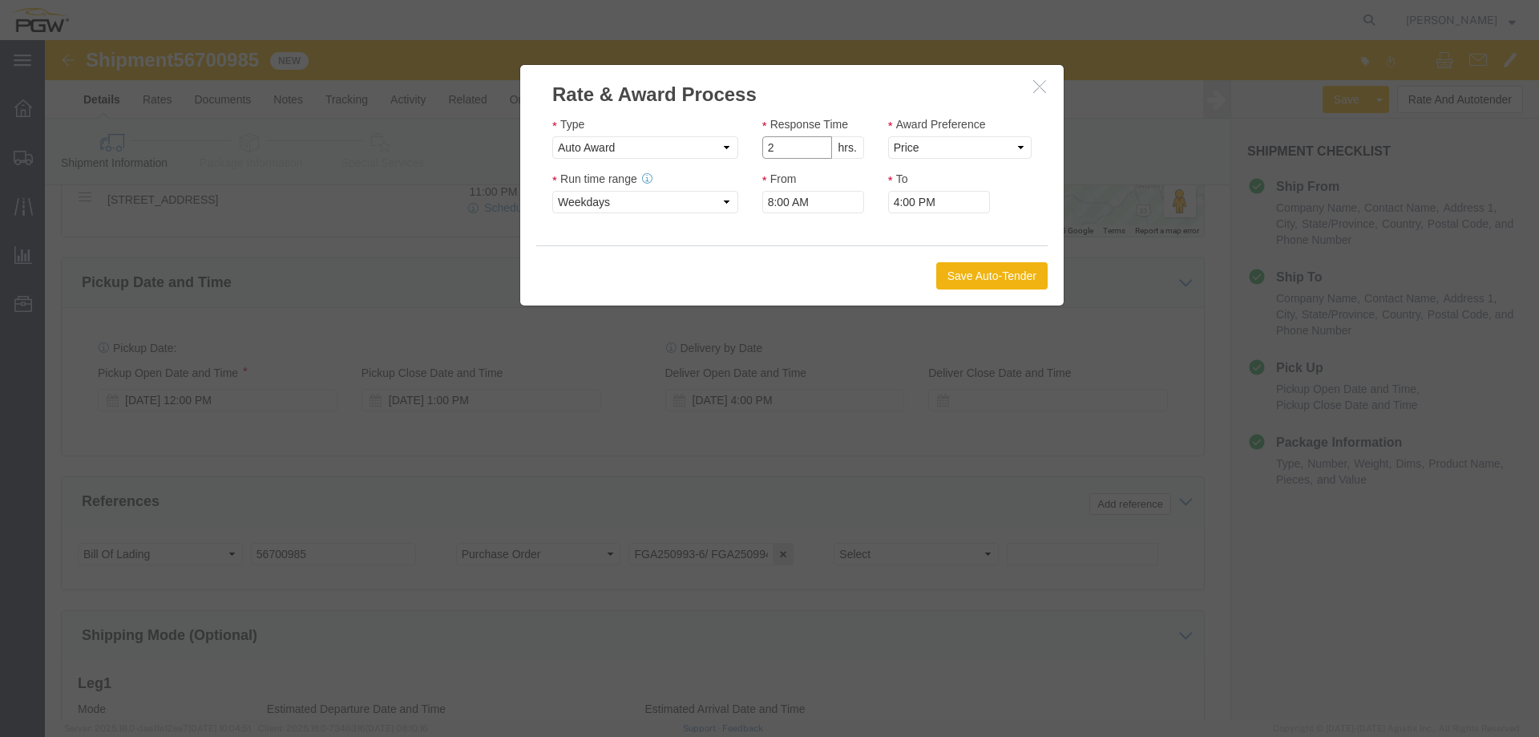
type input "2"
click input "2"
click select "Price Carrier Rank"
select select "LANE_RANK"
click select "Price Carrier Rank"
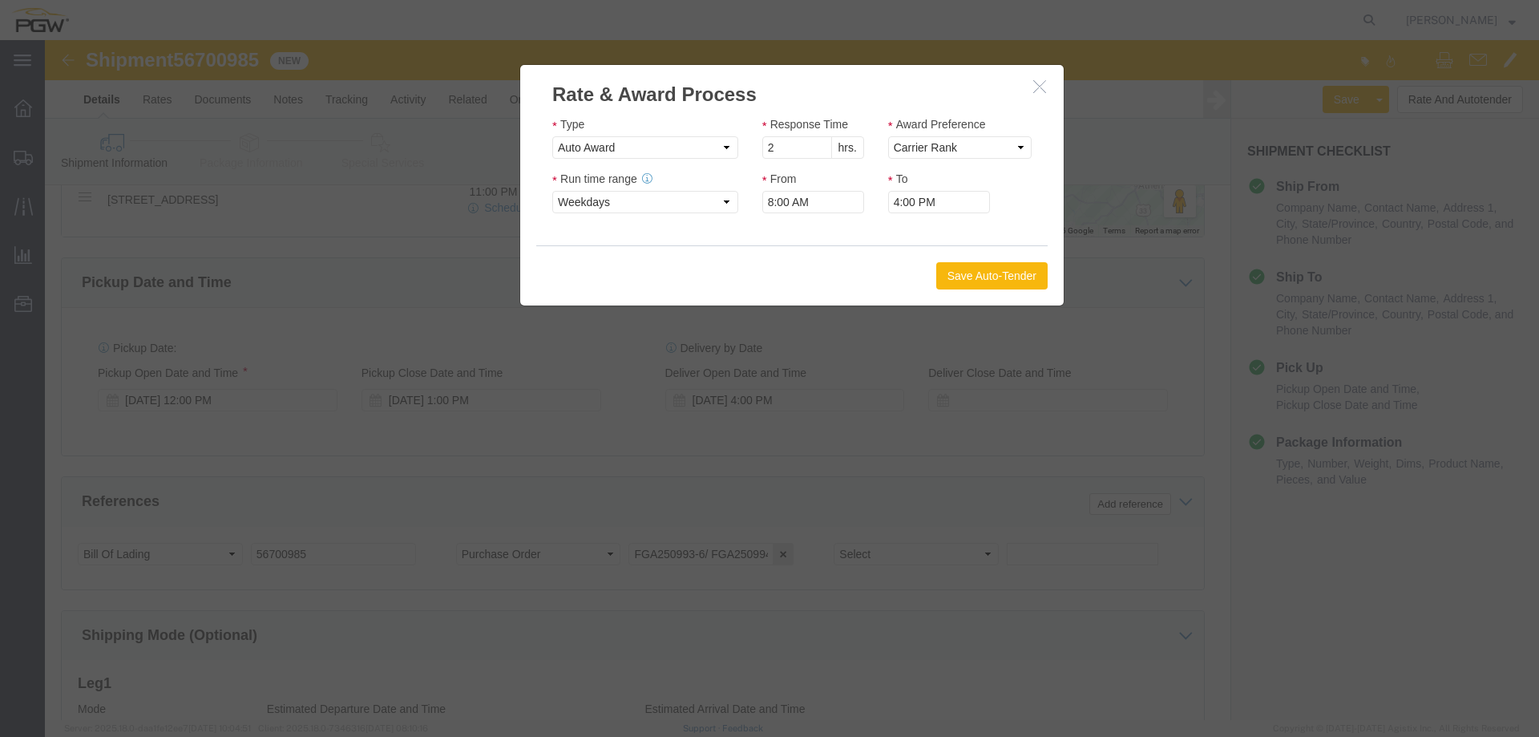
click button "Save Auto-Tender"
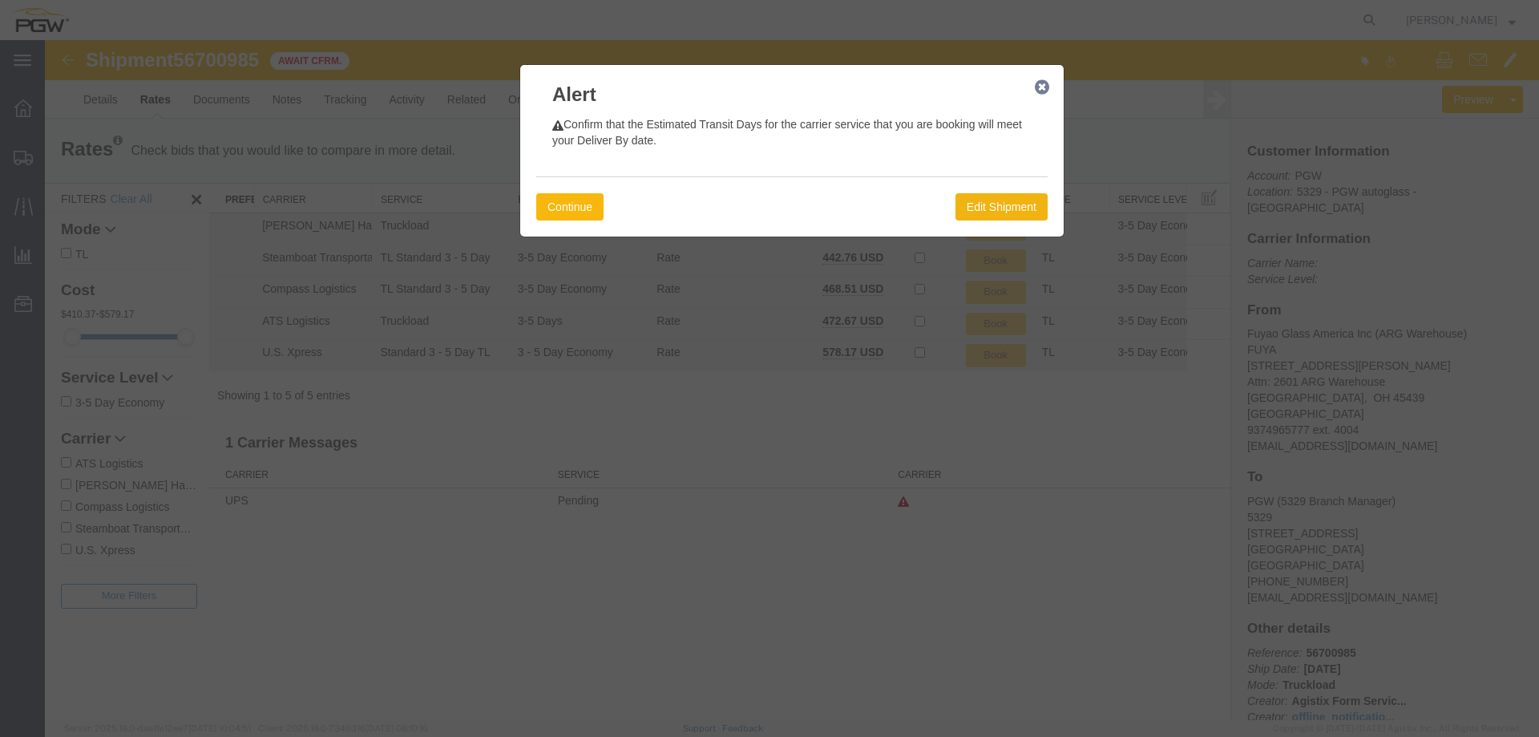
click at [586, 199] on button "Continue" at bounding box center [569, 206] width 67 height 27
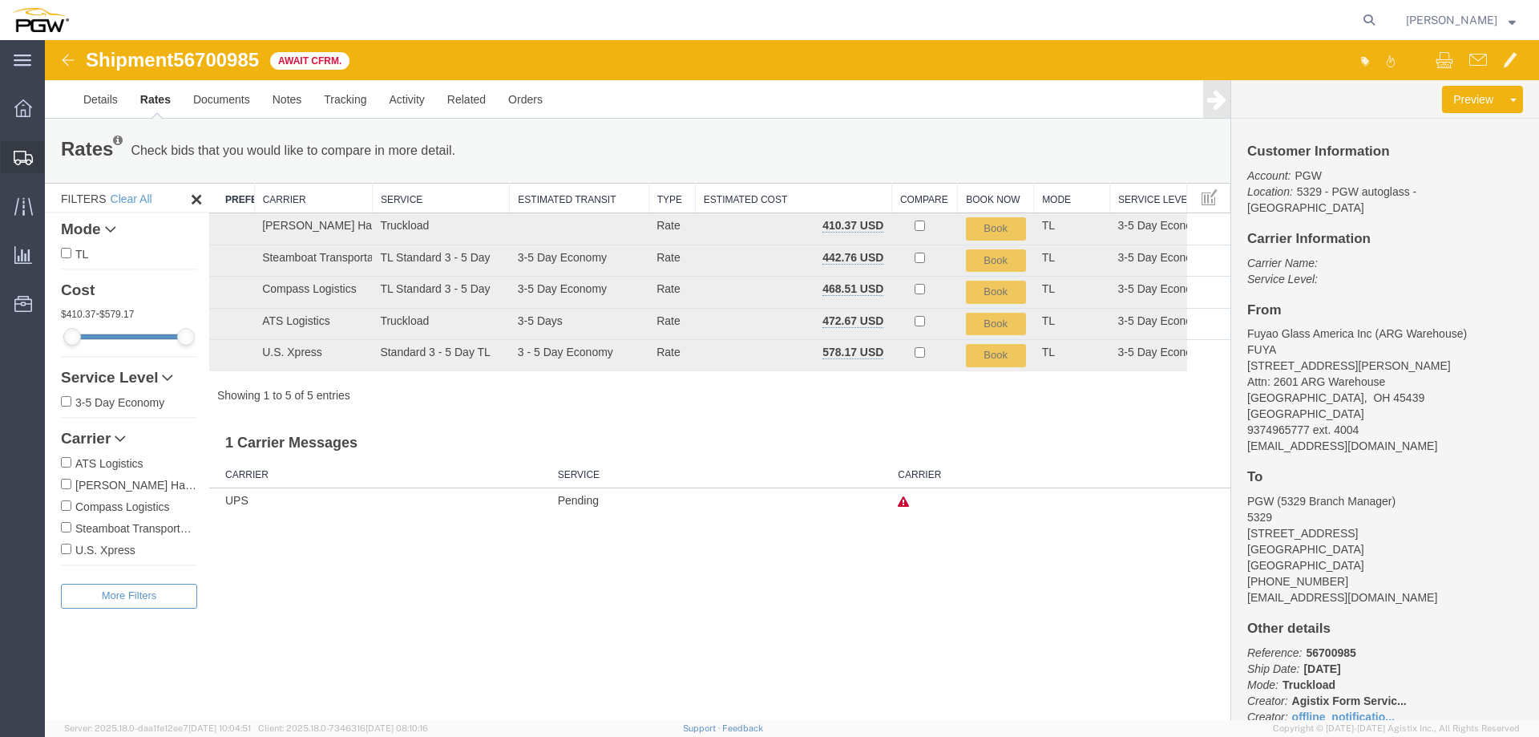
click at [32, 163] on icon at bounding box center [23, 158] width 19 height 14
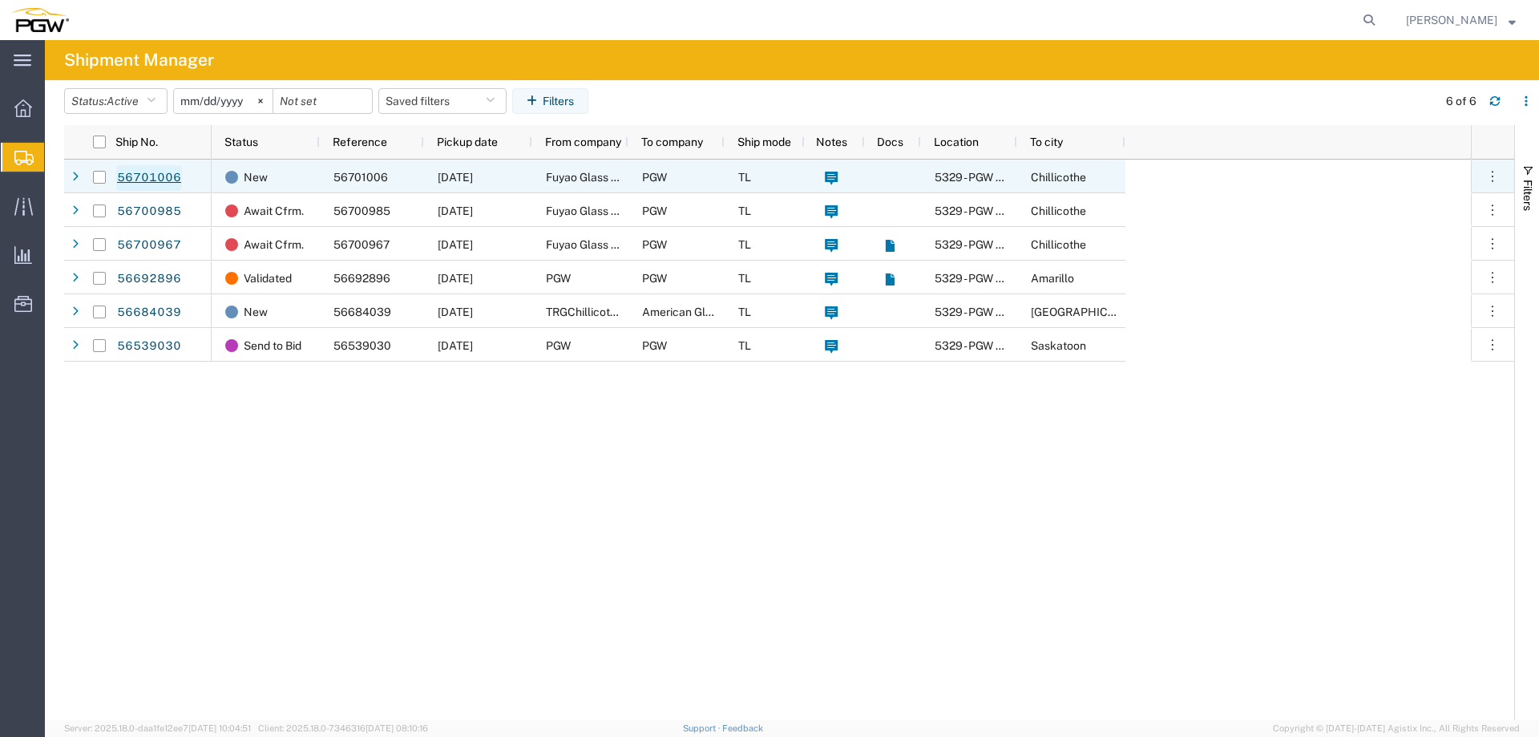
click at [143, 176] on link "56701006" at bounding box center [149, 178] width 66 height 26
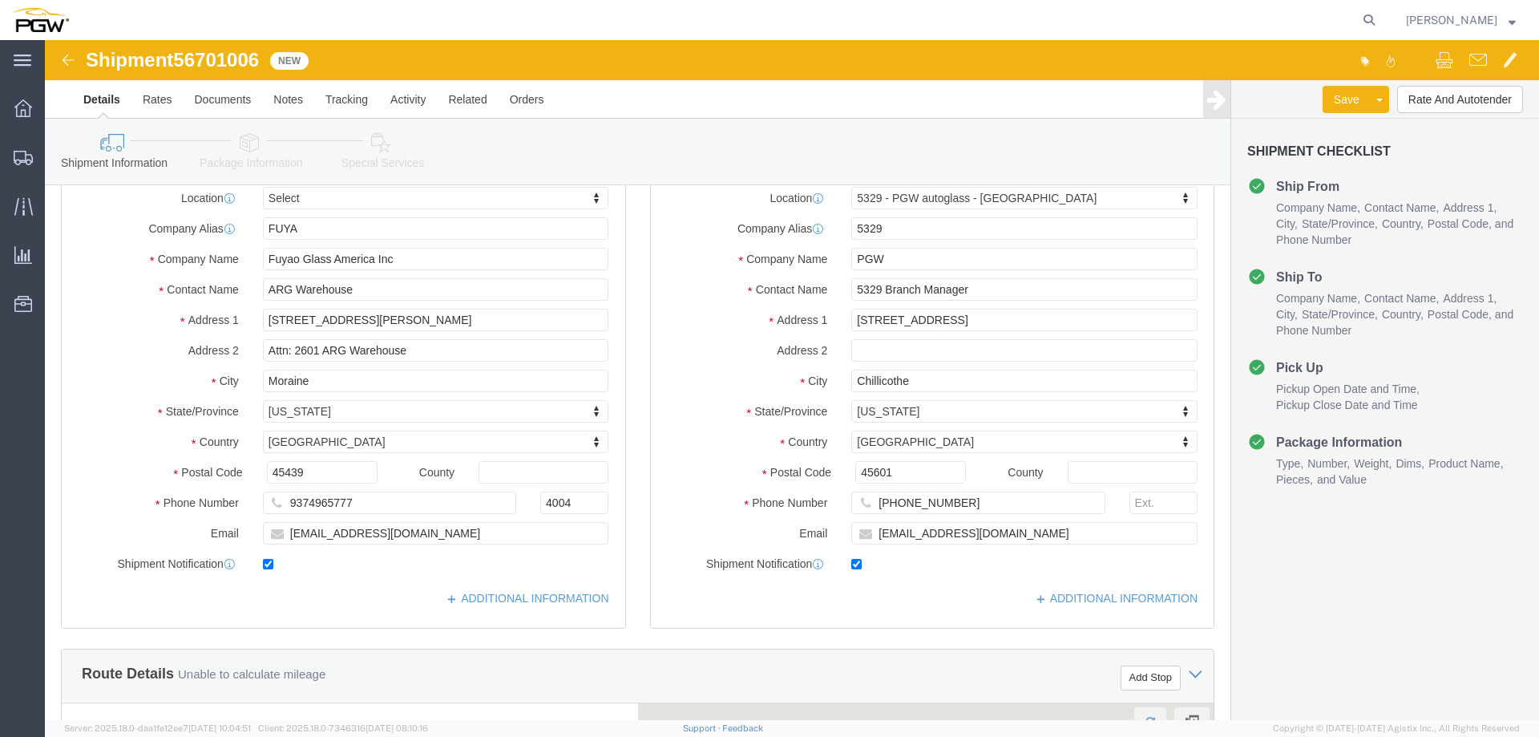
select select
select select "28253"
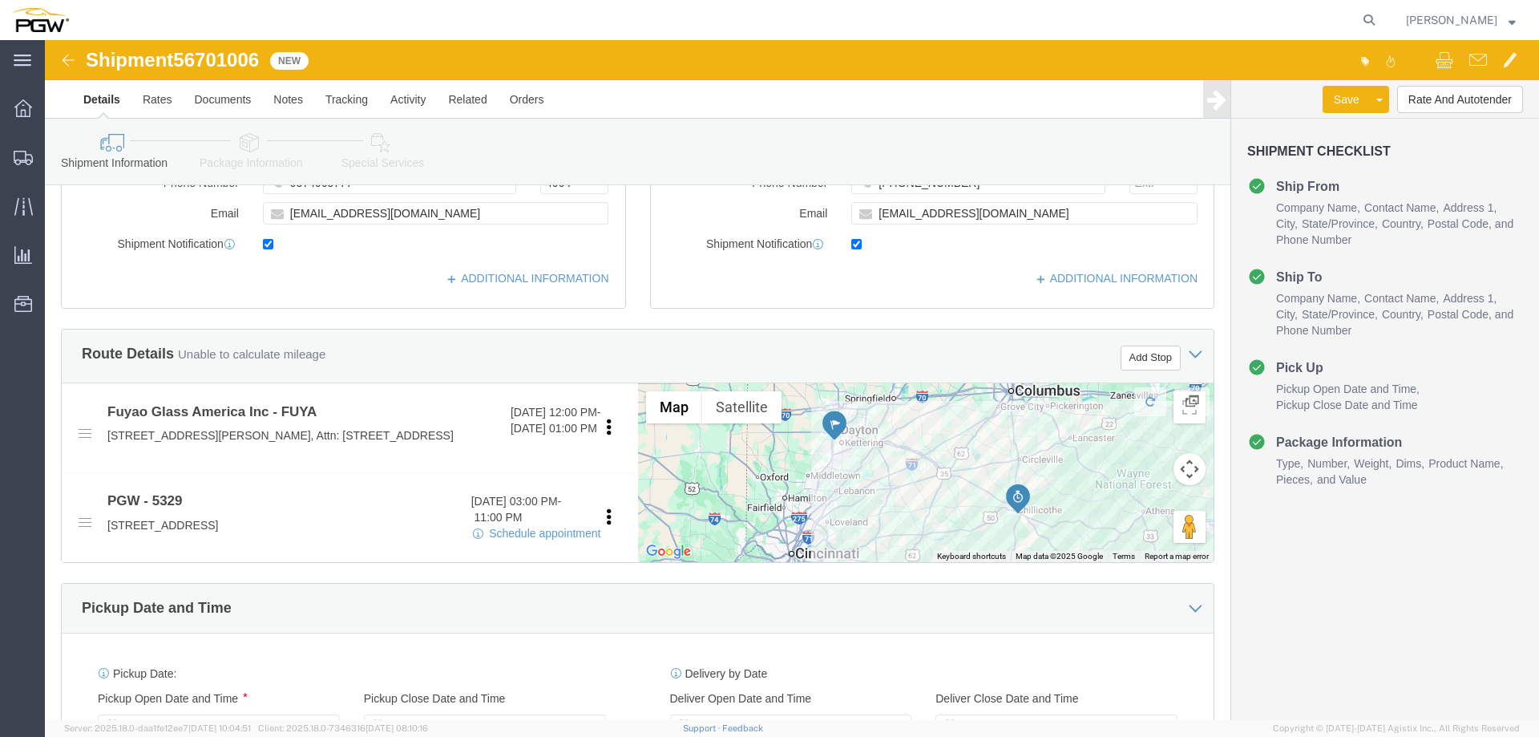
scroll to position [641, 0]
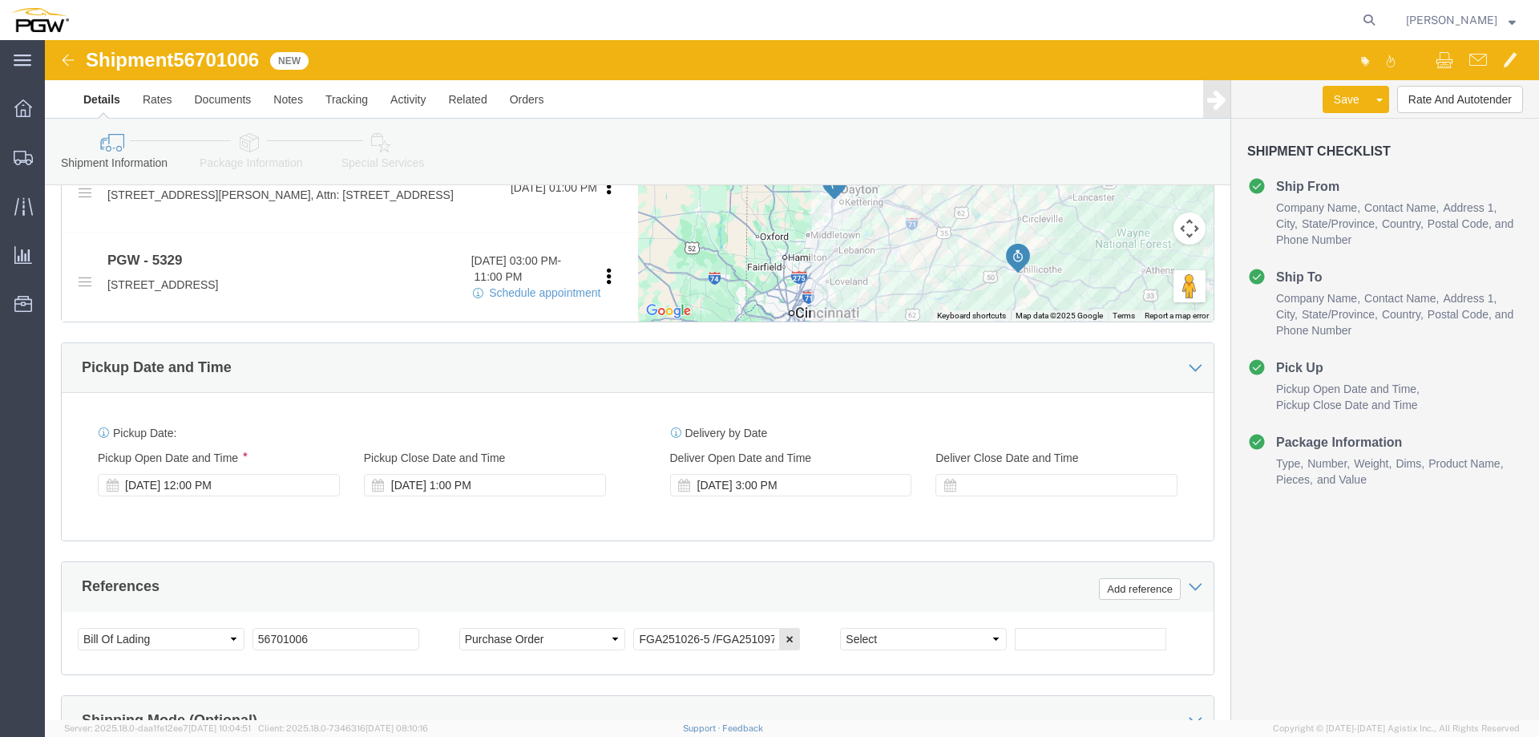
click div "Delivery Start Date Delivery Start Time Deliver Open Date and Time [DATE] 3:00 …"
click div "[DATE] 3:00 PM"
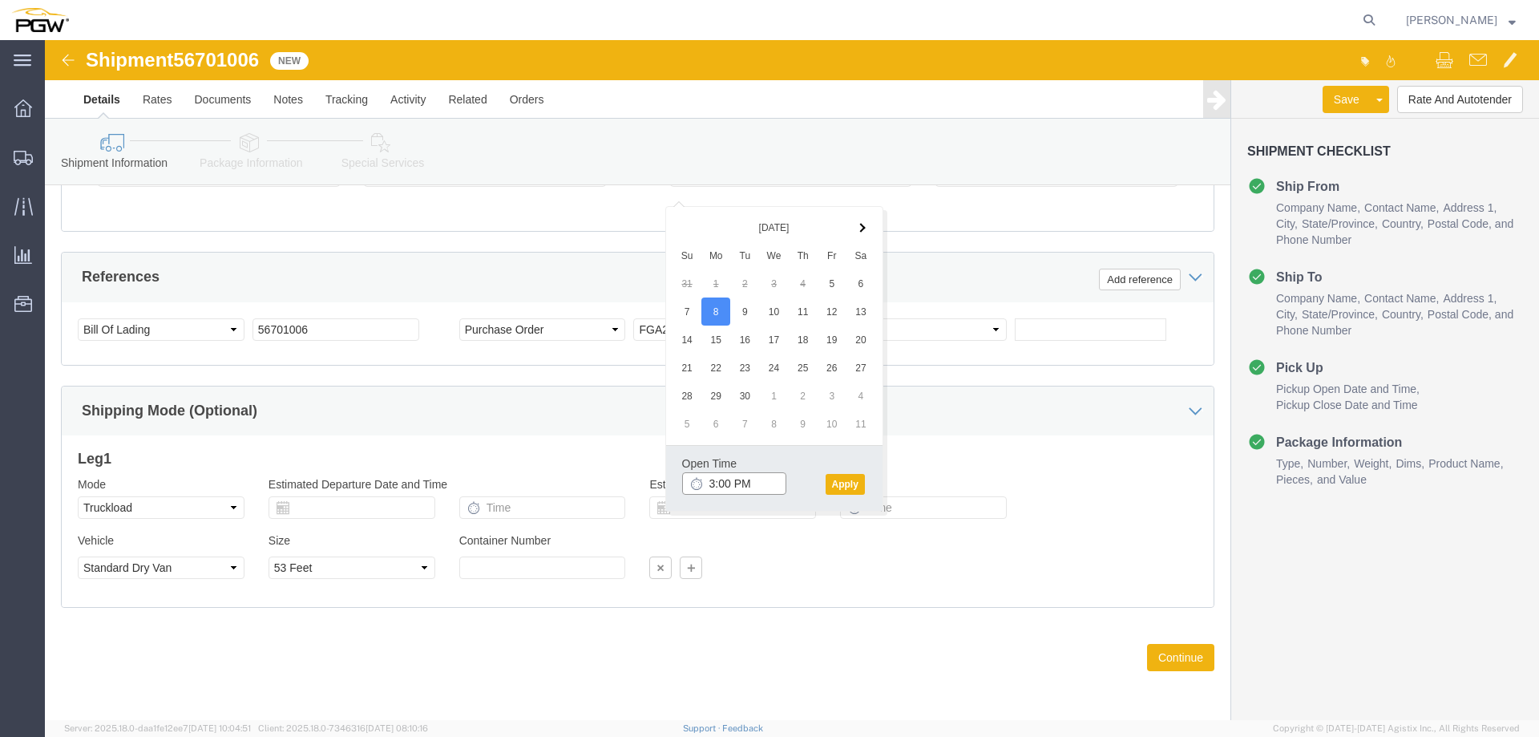
click input "3:00 PM"
type input "5:00 PM"
click button "Apply"
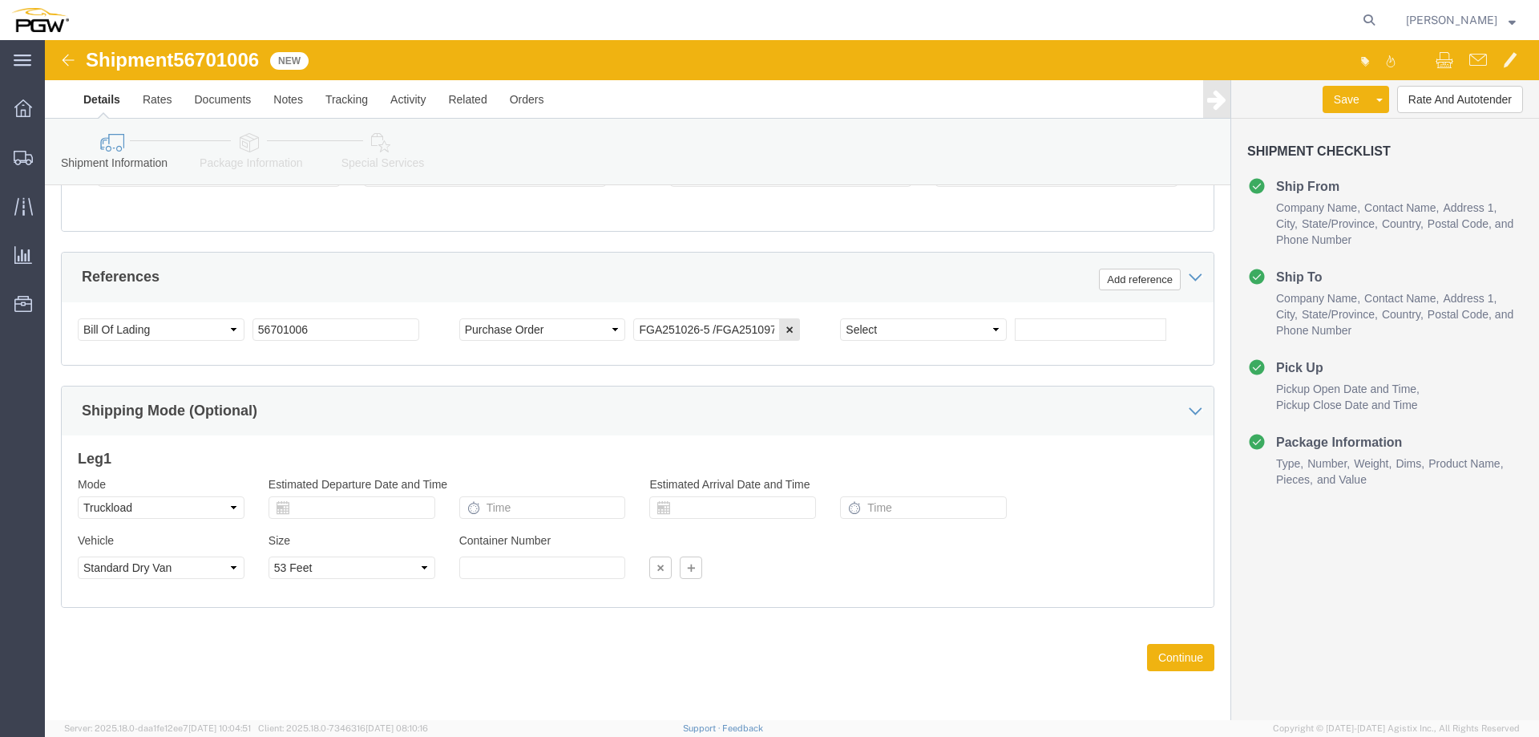
click span "56701006"
copy span "56701006"
click button "Rate And Autotender"
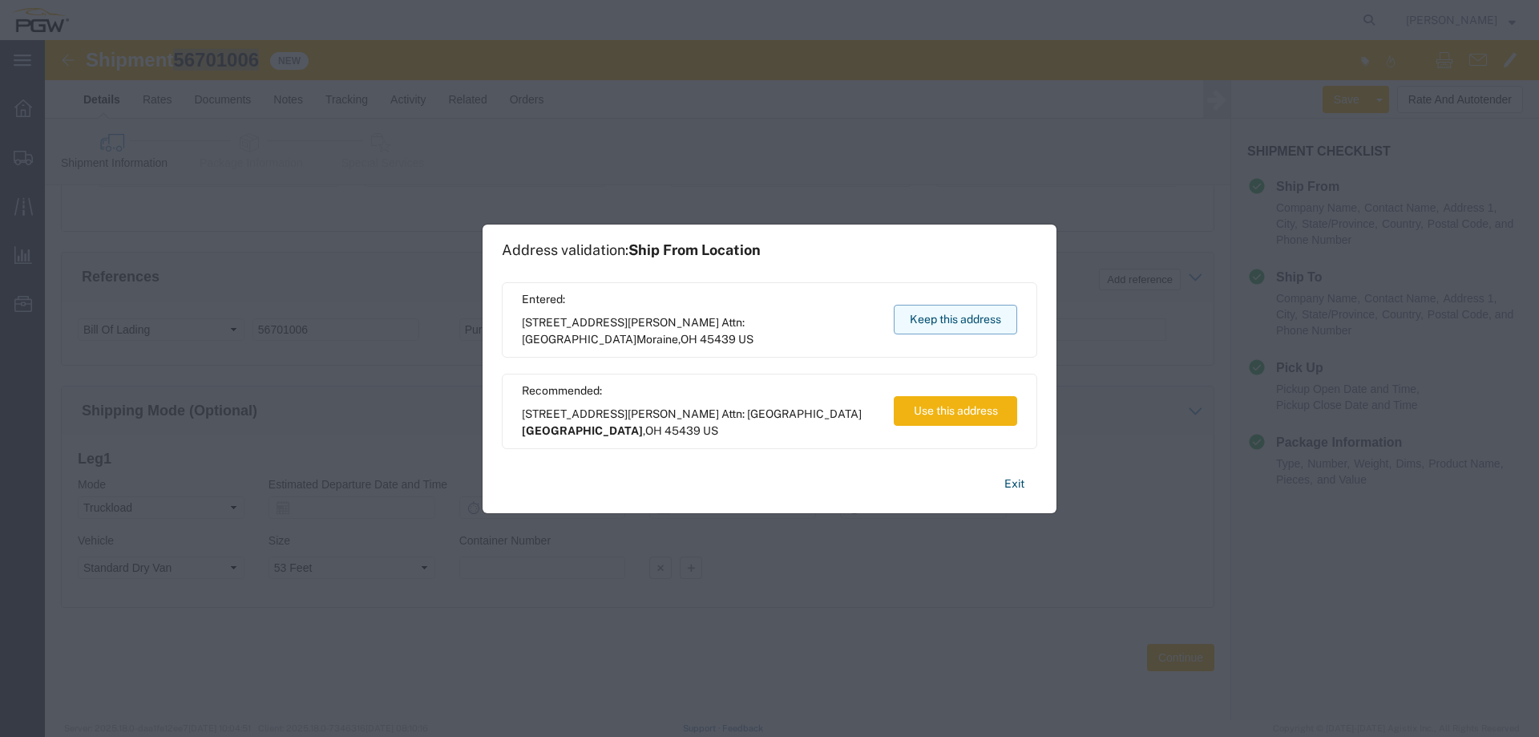
click at [903, 312] on button "Keep this address" at bounding box center [955, 320] width 123 height 30
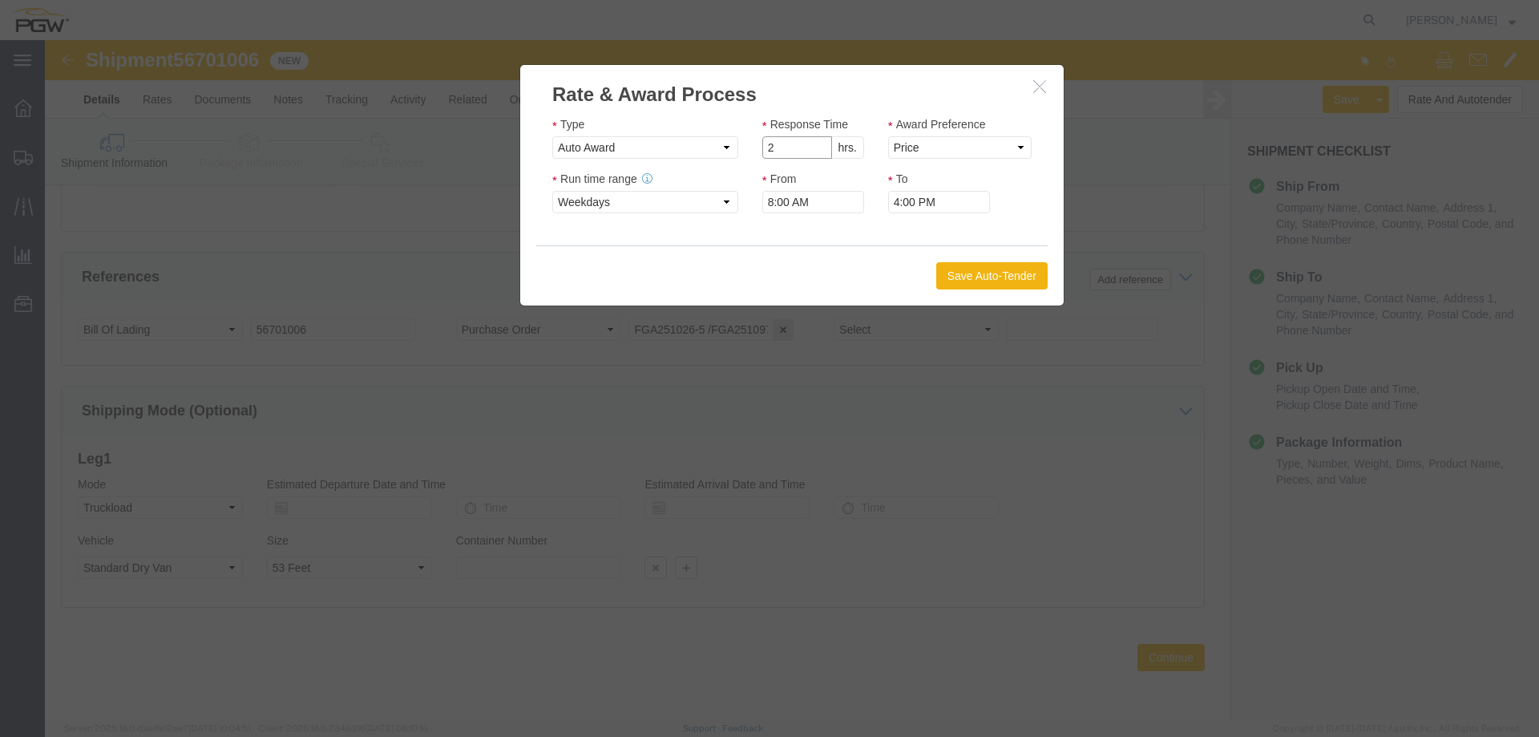
type input "2"
click input "2"
click select "Price Carrier Rank"
select select "LANE_RANK"
click select "Price Carrier Rank"
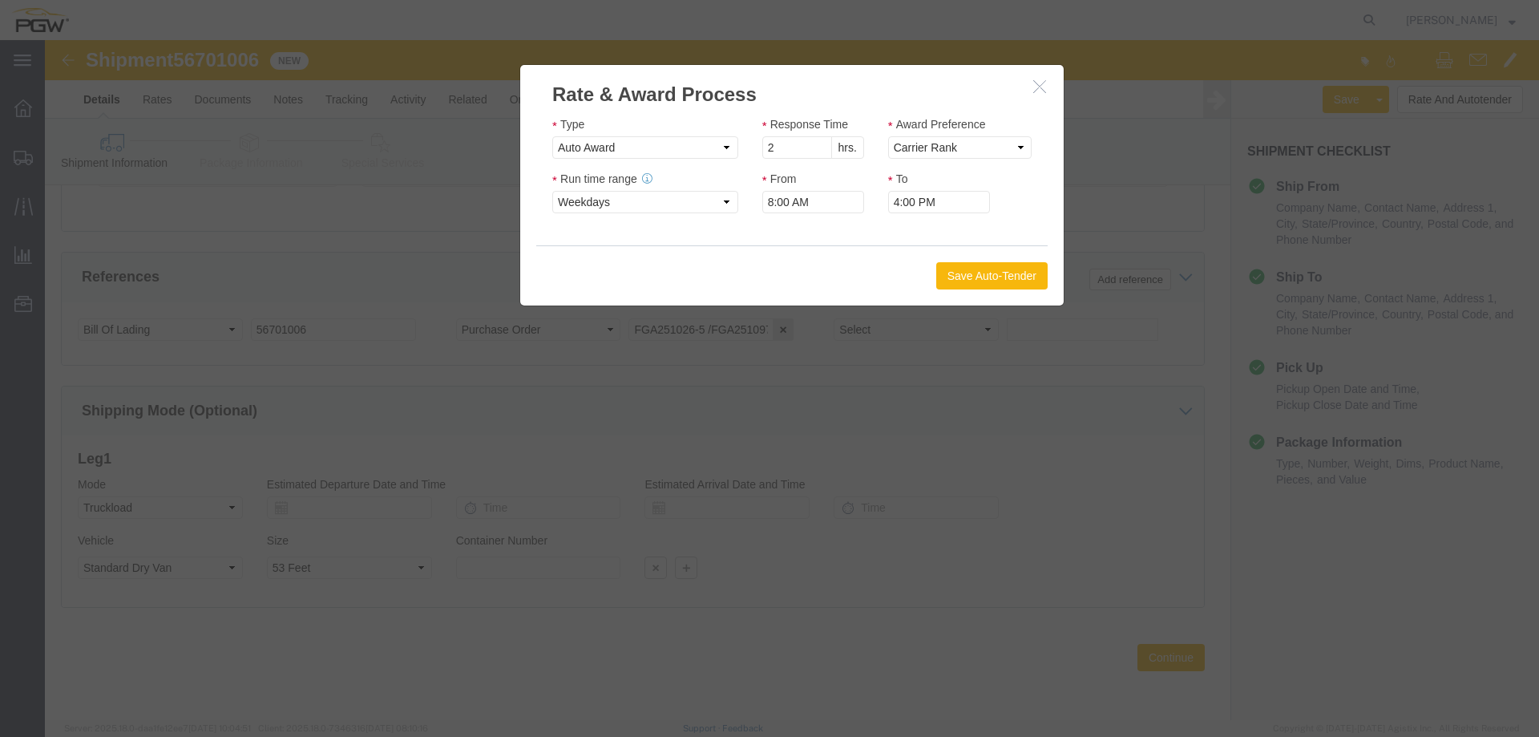
click button "Save Auto-Tender"
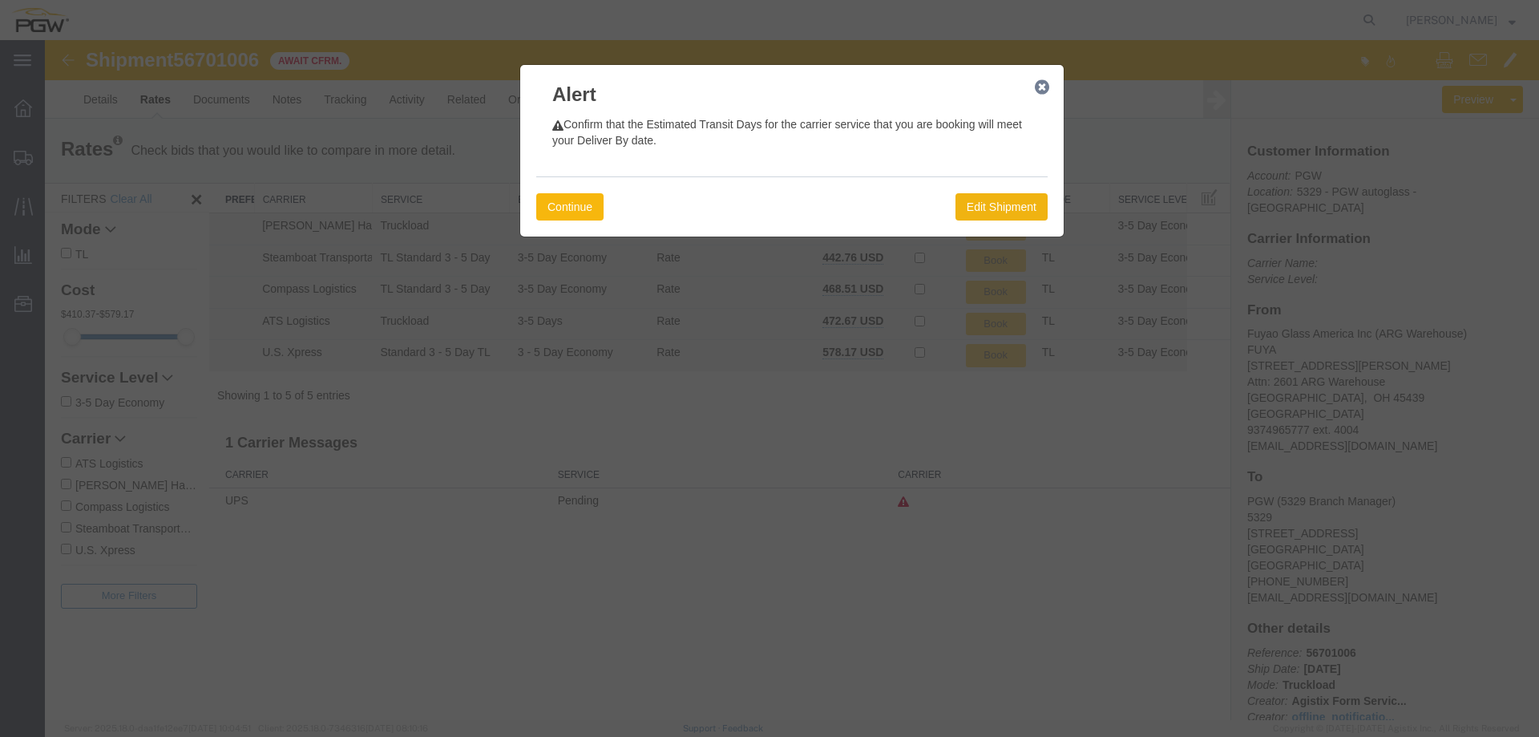
click at [583, 210] on button "Continue" at bounding box center [569, 206] width 67 height 27
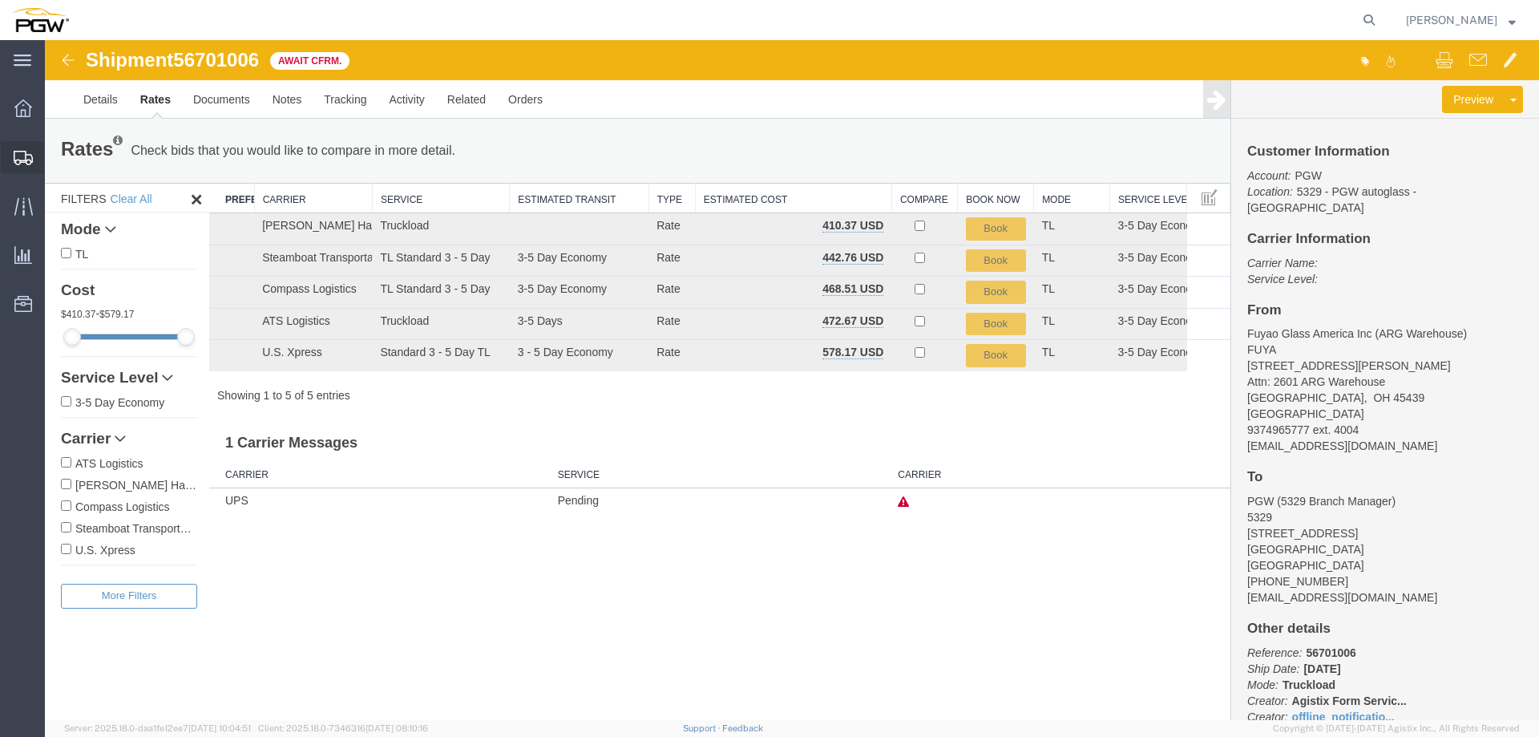
click at [27, 164] on icon at bounding box center [23, 158] width 19 height 14
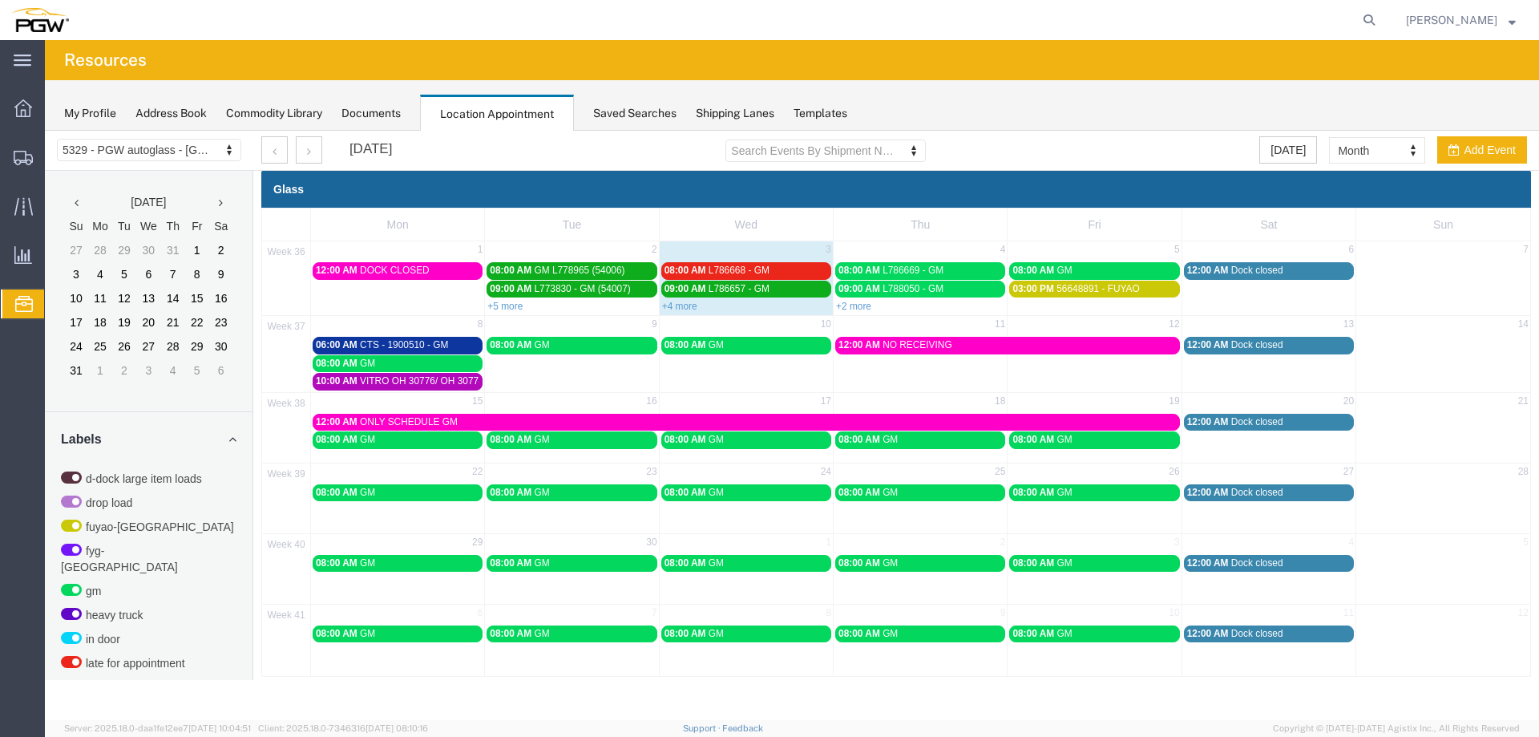
click at [362, 319] on td "8" at bounding box center [398, 326] width 174 height 20
type input "09/08/2025"
type input "12:19 PM"
type input "09/08/2025"
type input "1:19 PM"
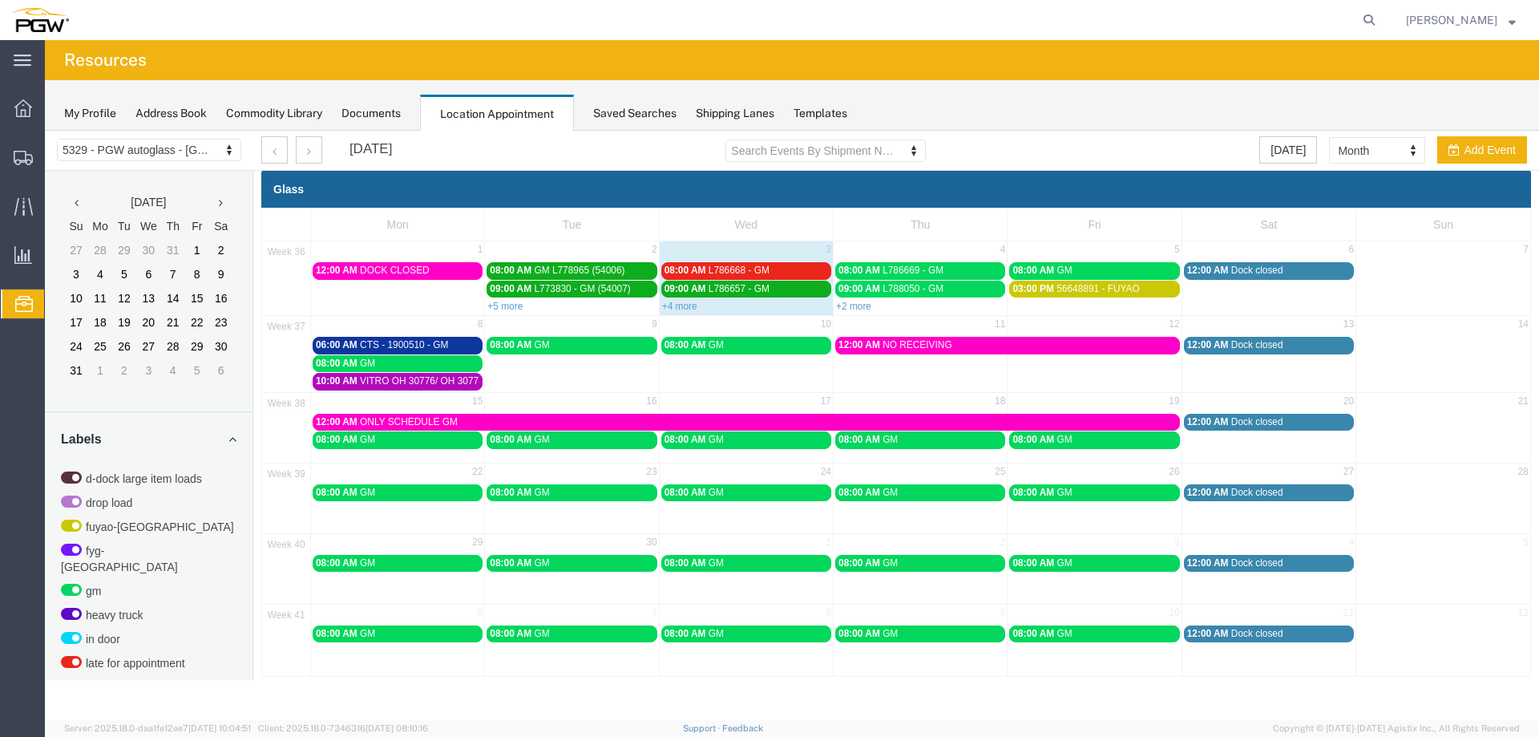
select select
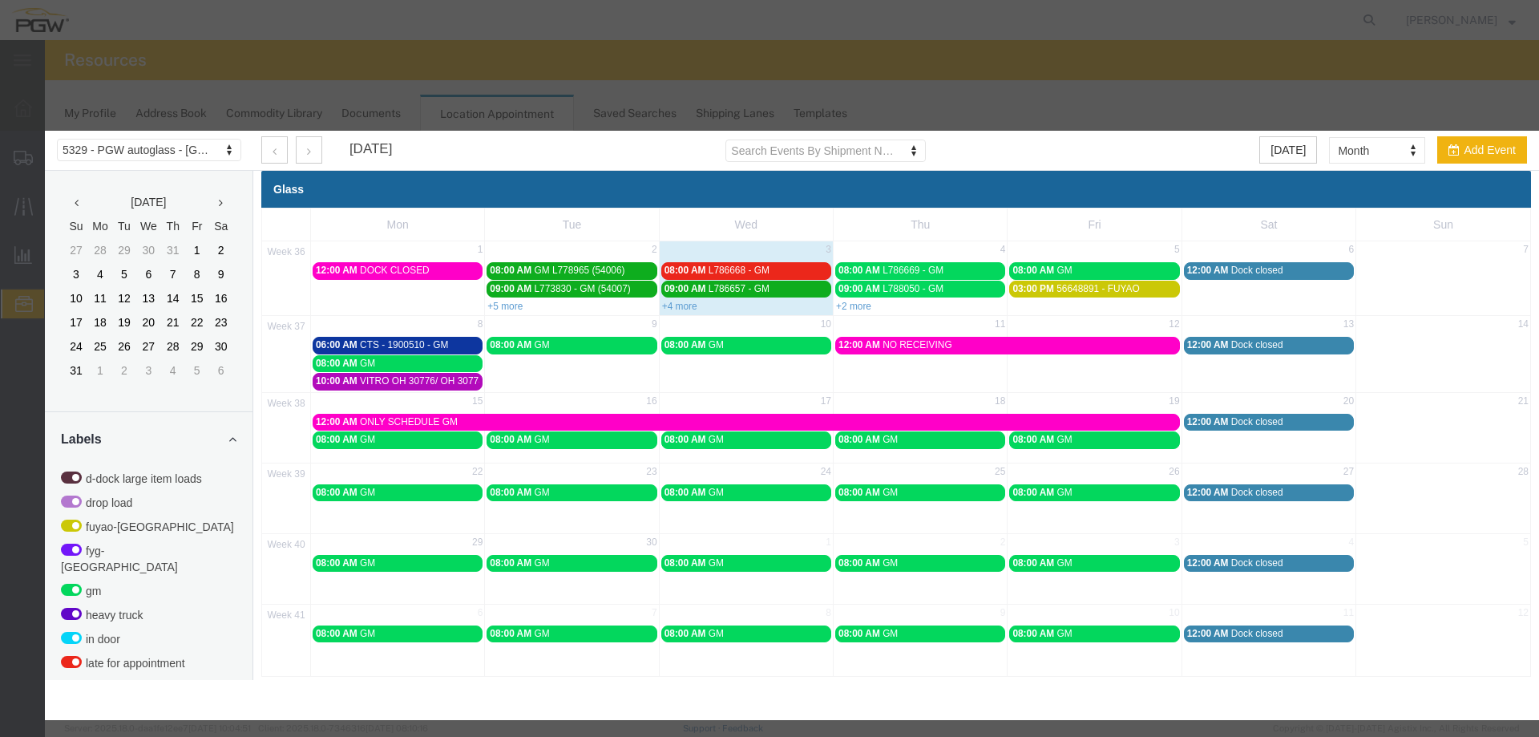
select select "1"
select select
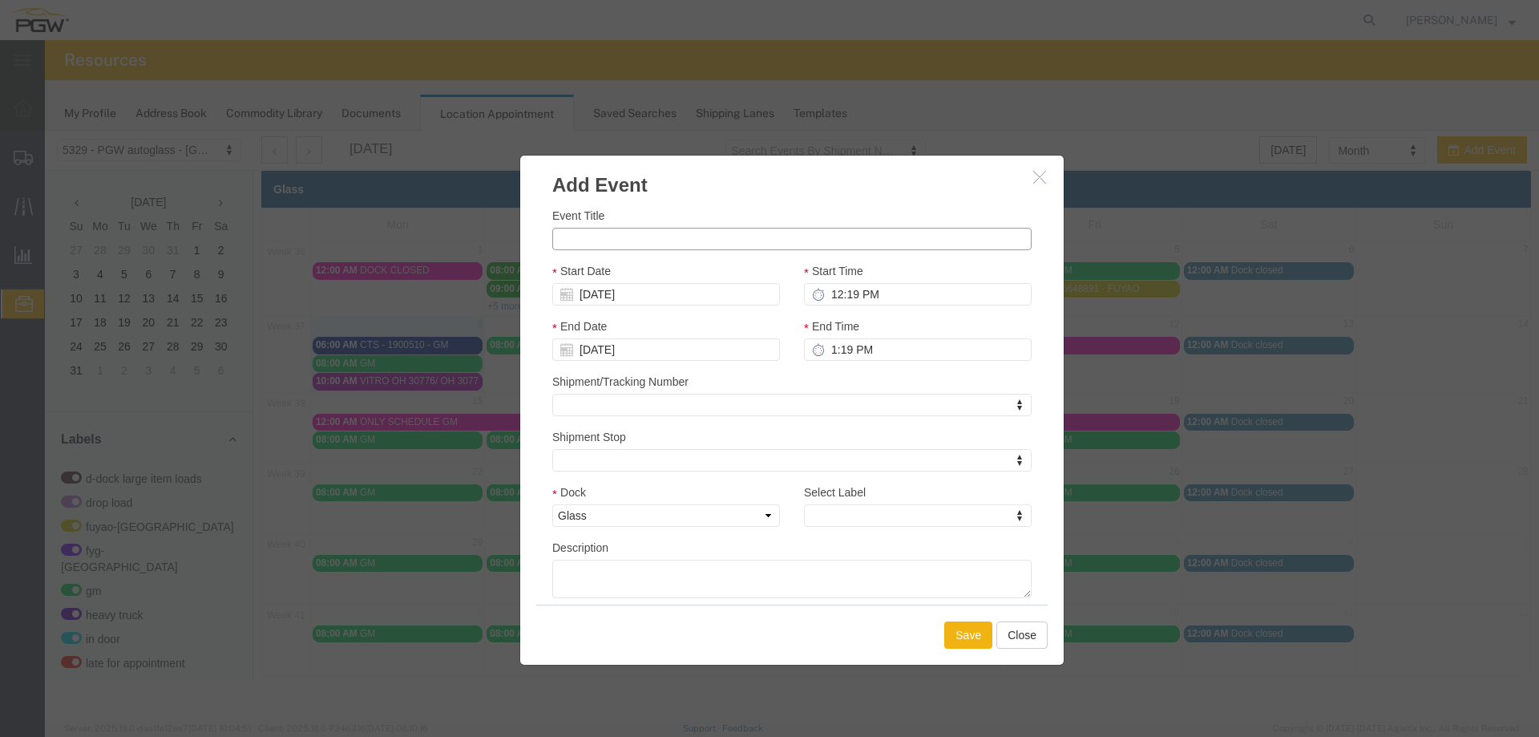
click at [600, 240] on input "Event Title" at bounding box center [791, 239] width 479 height 22
paste input "56700967"
type input "56700967 - FUYAO"
click at [834, 295] on input "12:19 PM" at bounding box center [918, 294] width 228 height 22
type input "3:19 PM"
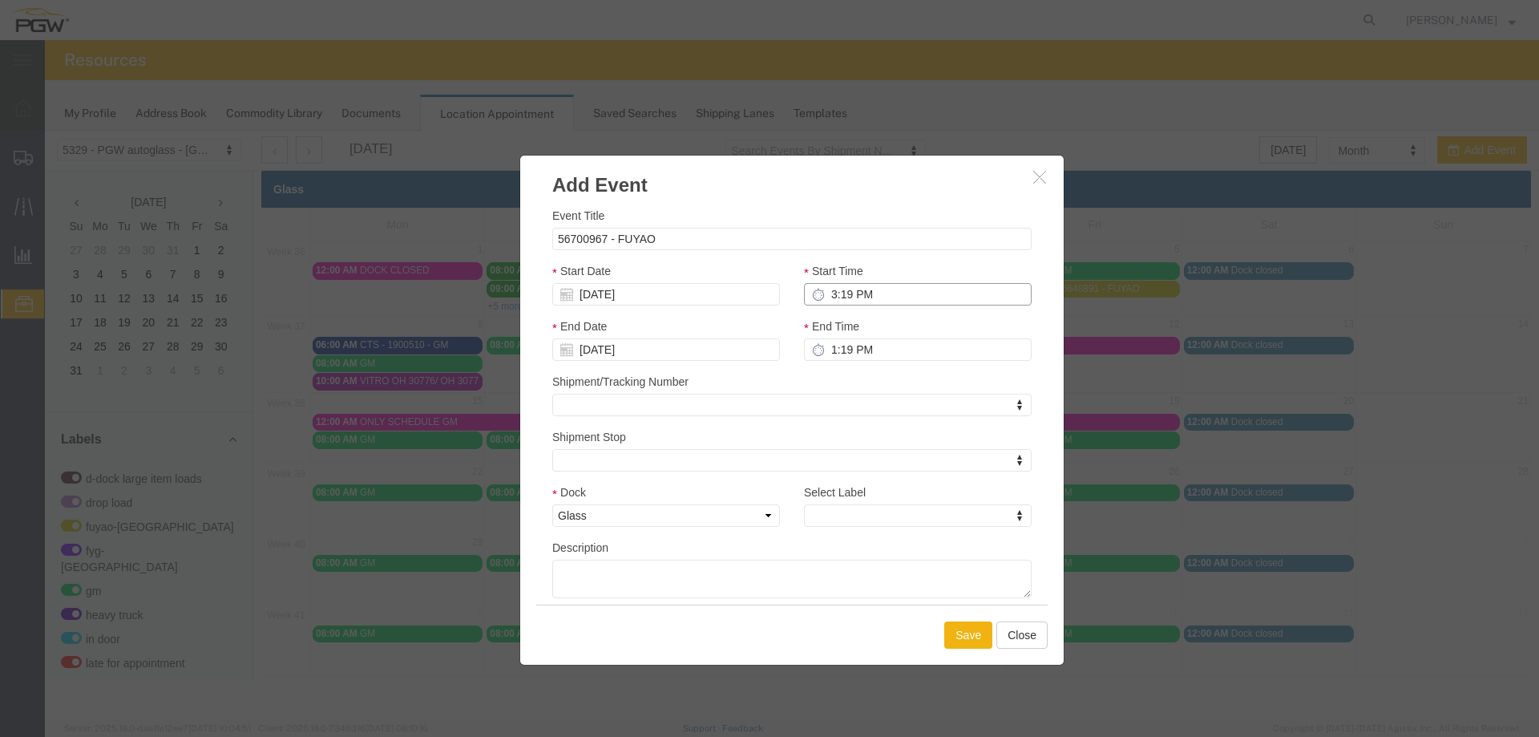
type input "4:19 PM"
type input "3:00 PM"
type input "4:00 PM"
type input "3:00 PM"
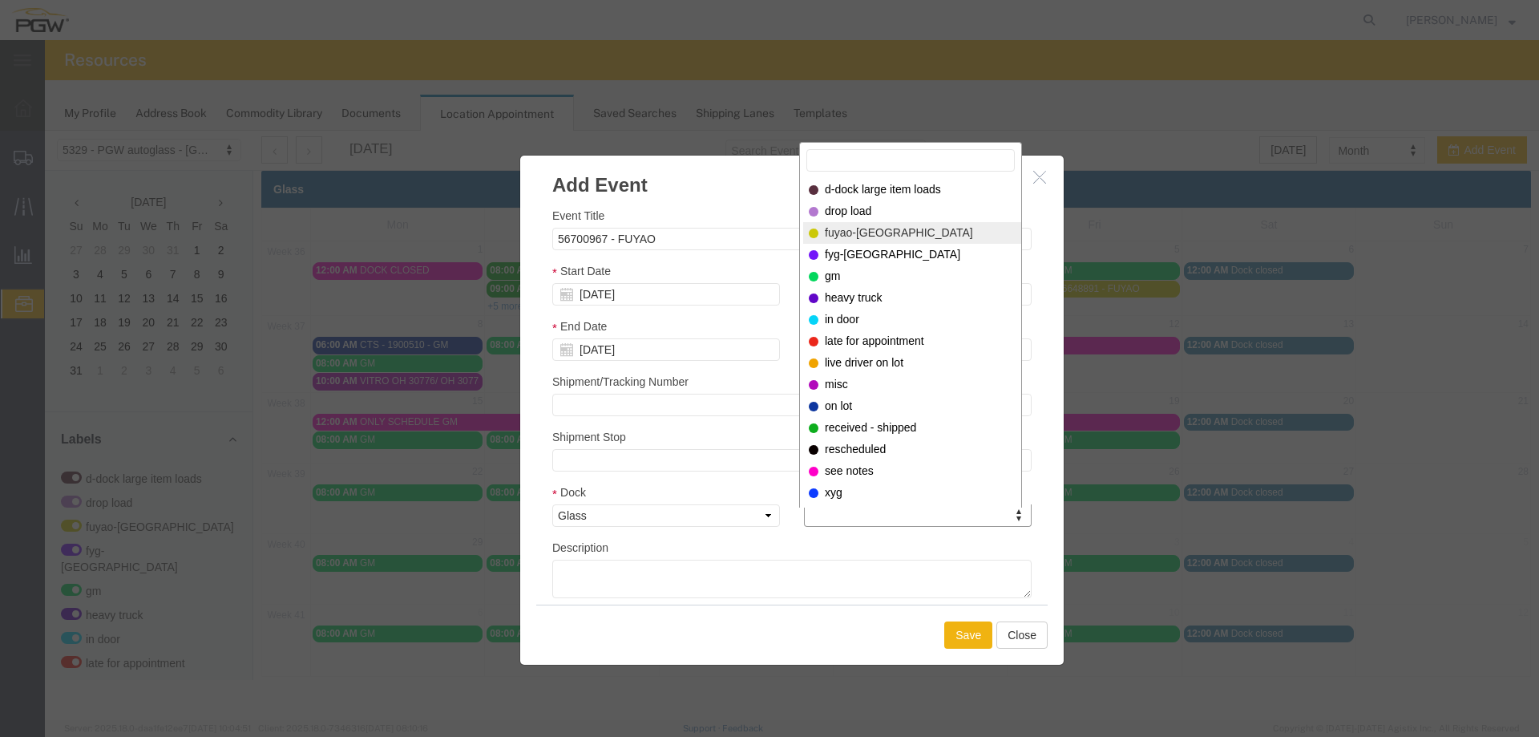
select select "12921"
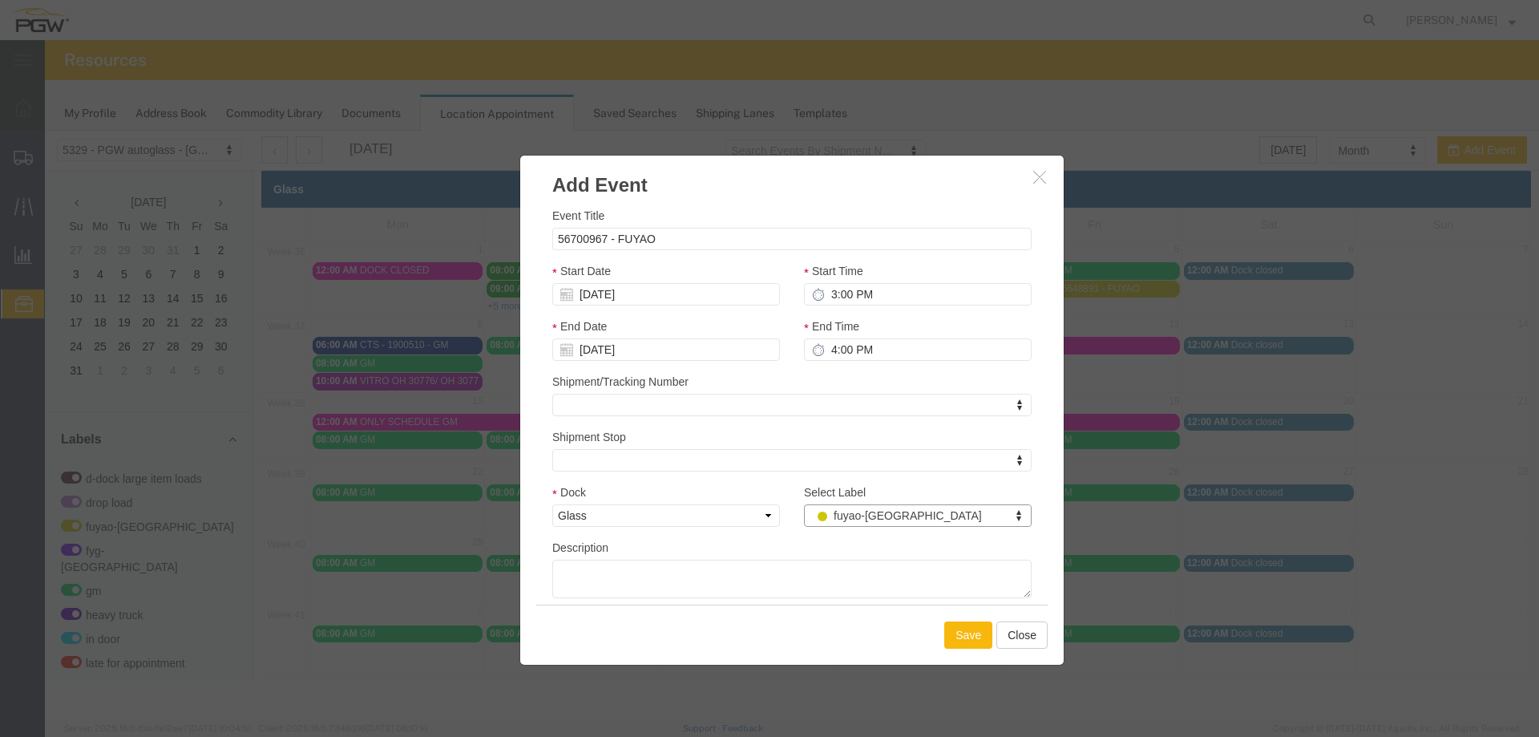
click at [955, 632] on button "Save" at bounding box center [968, 634] width 48 height 27
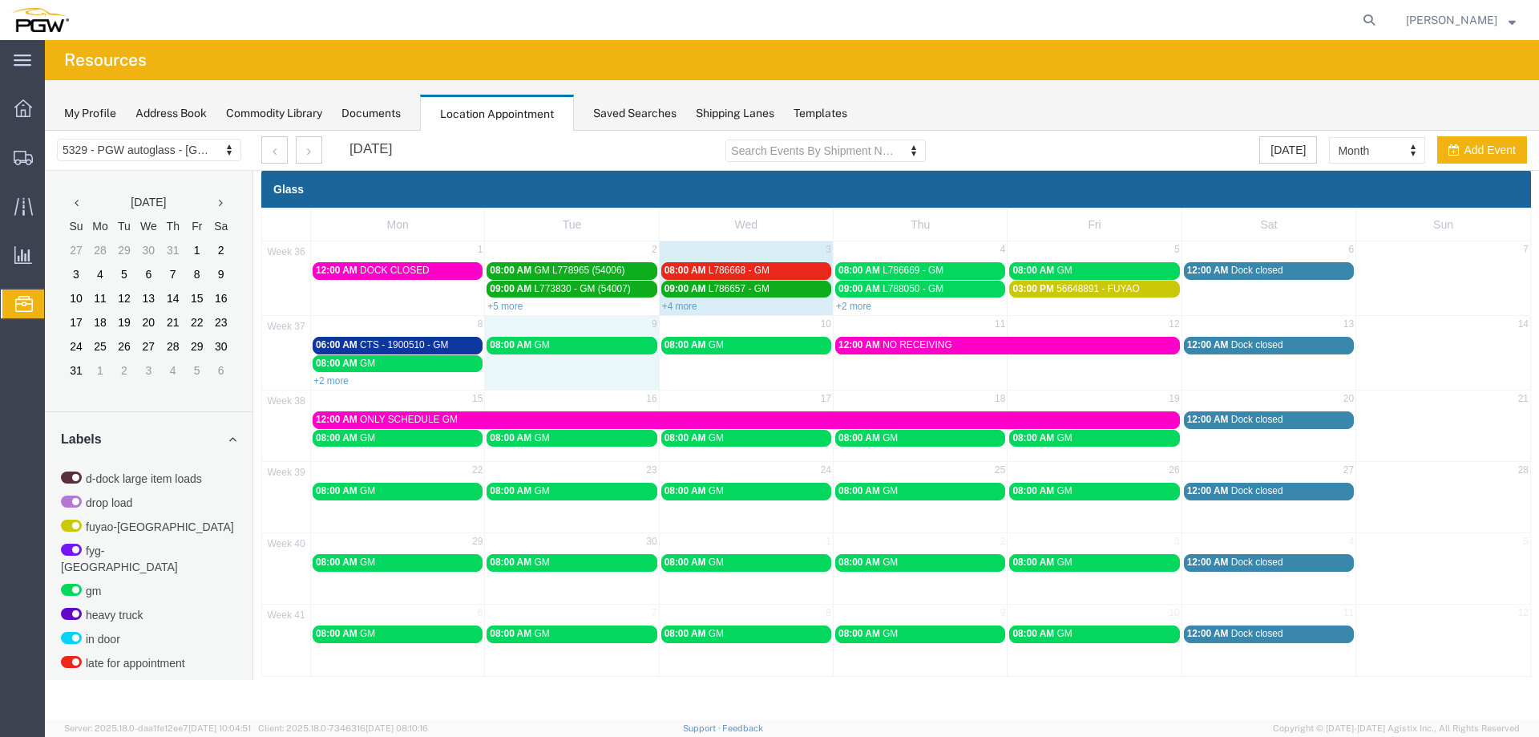
click at [543, 371] on td "08:00 AM GM" at bounding box center [572, 361] width 174 height 53
select select "1"
select select
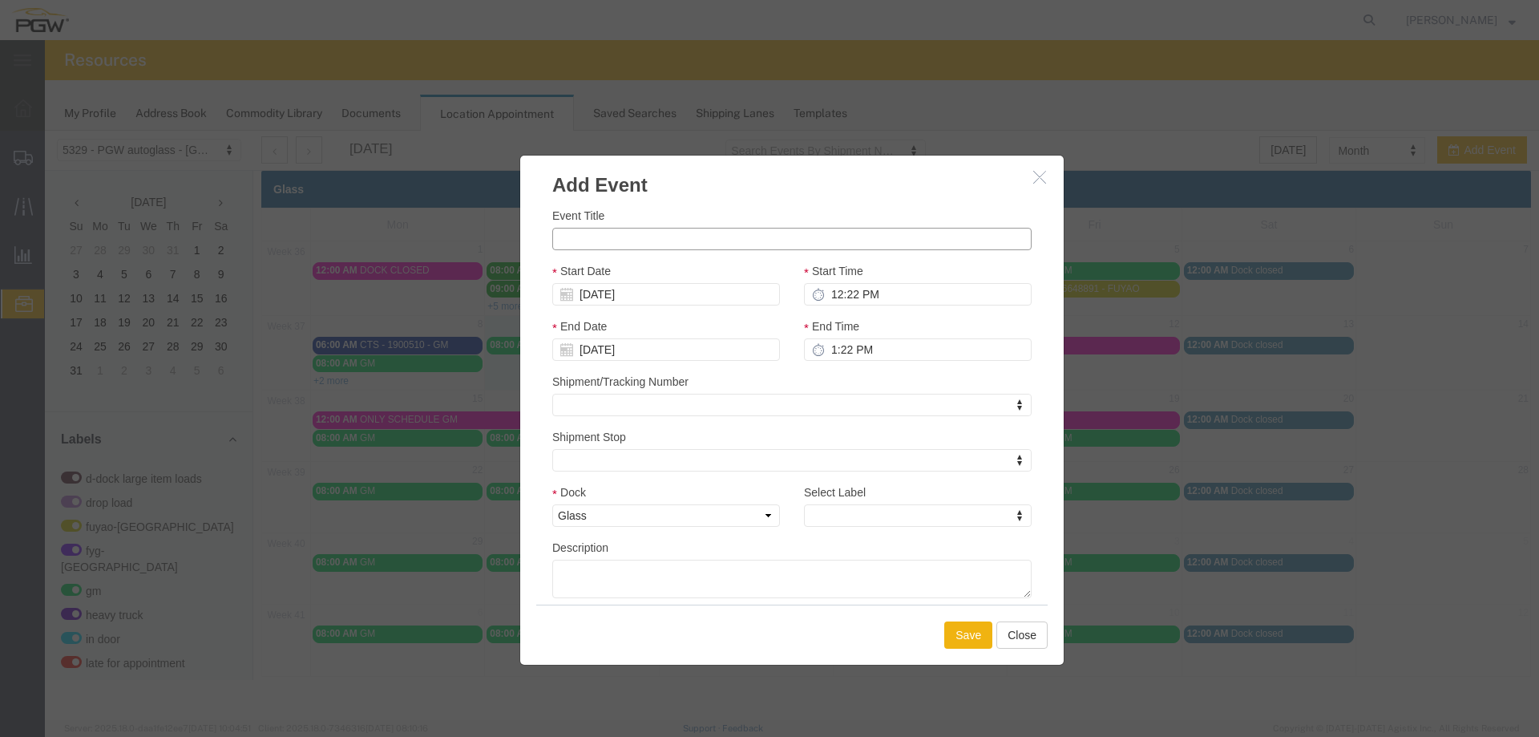
click at [606, 243] on input "Event Title" at bounding box center [791, 239] width 479 height 22
paste input "56700985"
type input "56700985"
click at [1036, 174] on icon "button" at bounding box center [1039, 177] width 13 height 14
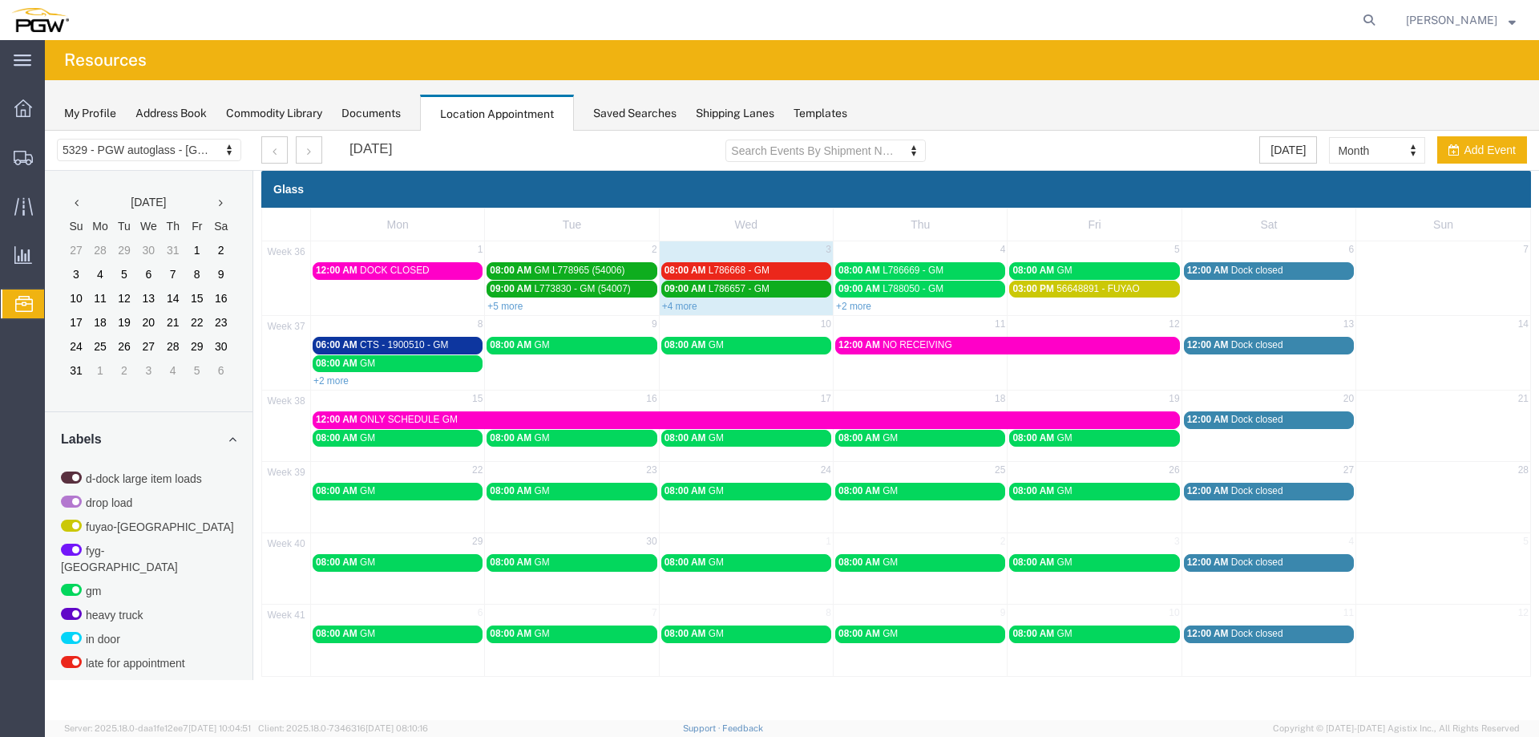
click at [428, 326] on td "8" at bounding box center [398, 326] width 174 height 20
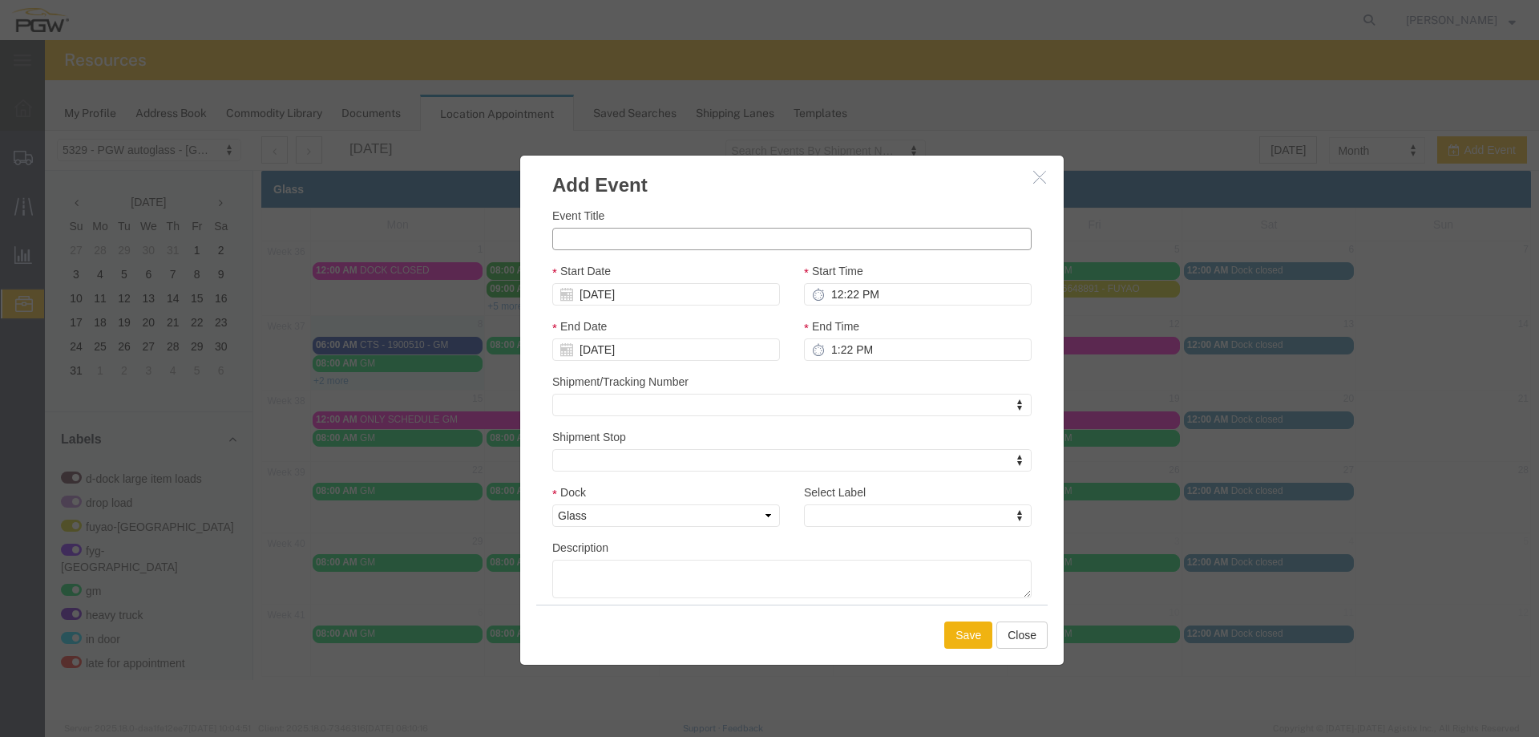
click at [592, 240] on input "Event Title" at bounding box center [791, 239] width 479 height 22
paste input "56700985"
type input "56700985 - FUYAO"
click at [834, 296] on input "12:22 PM" at bounding box center [918, 294] width 228 height 22
type input "40:22 PM"
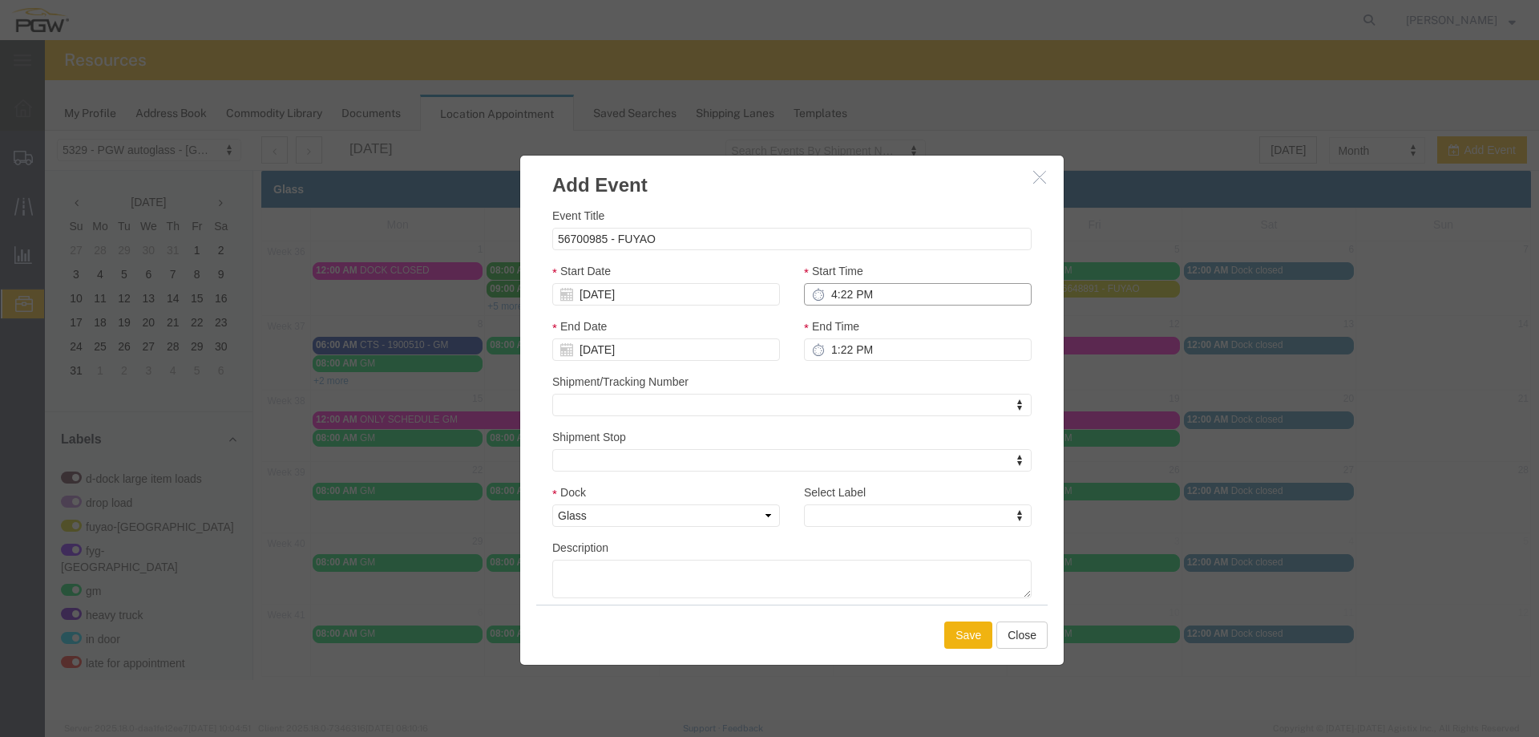
type input "5:22 PM"
type input "11:22 PM"
type input "12:22 AM"
type input "11:22 AM"
type input "12:22 PM"
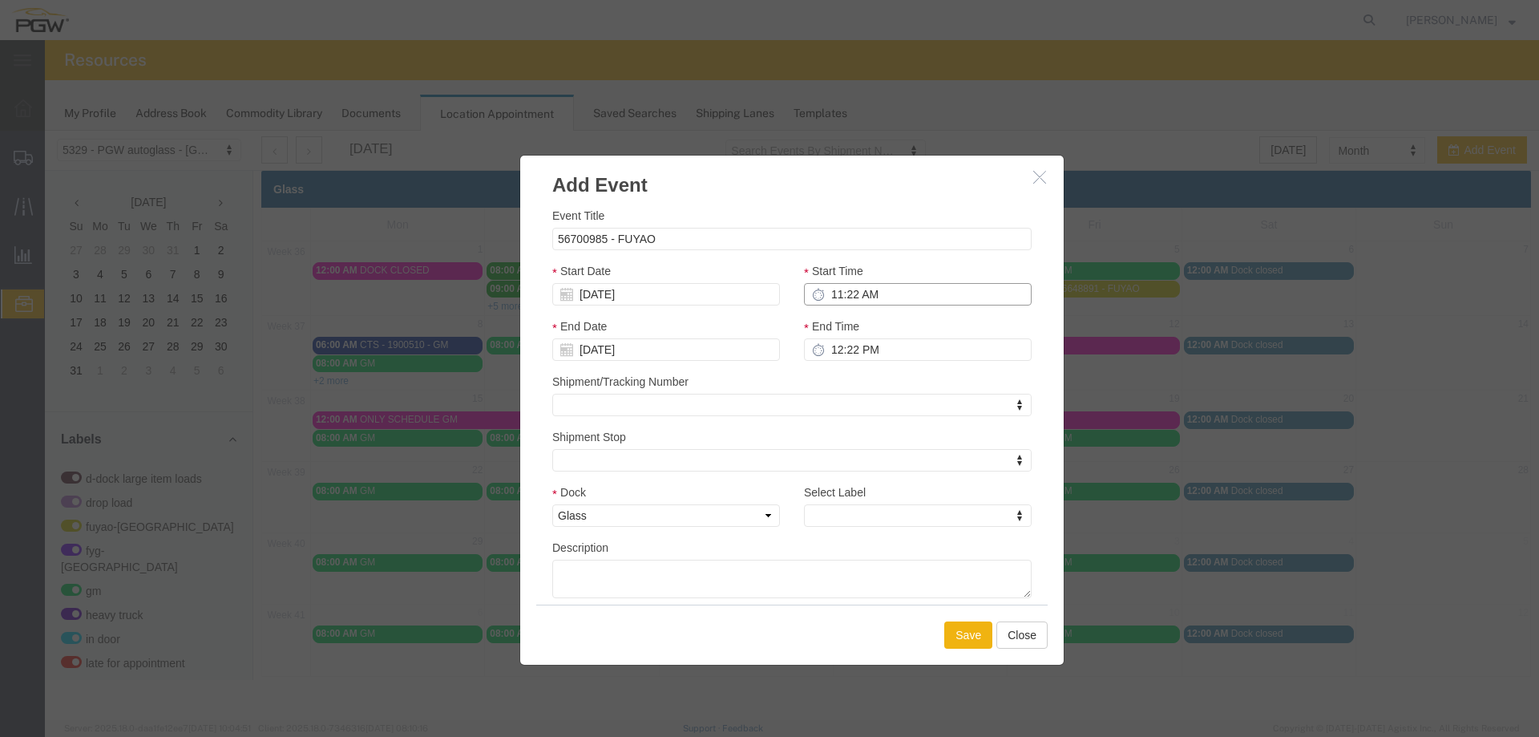
type input "4:22 AM"
type input "5:22 AM"
type input "4:00 AM"
type input "5:00 AM"
type input "4:00 PM"
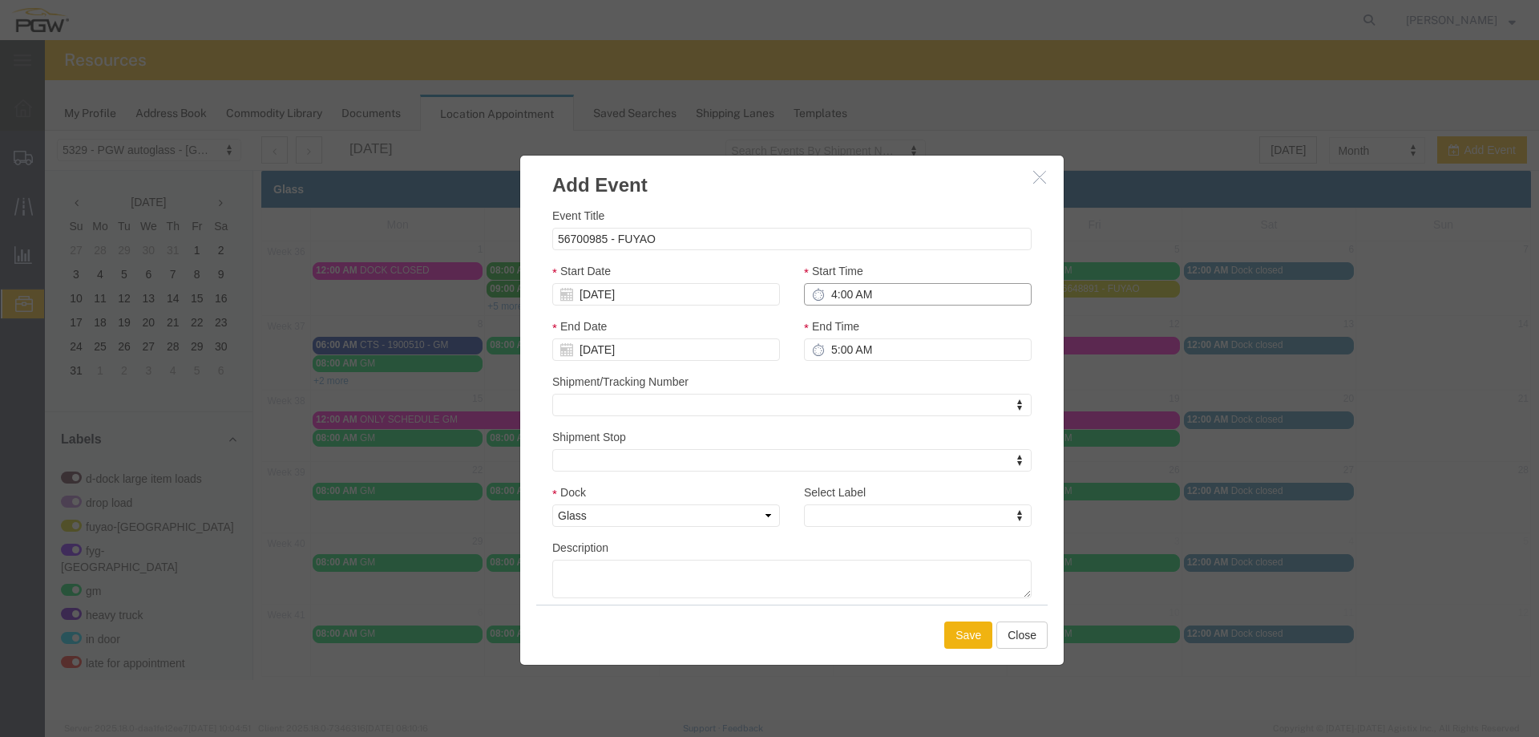
type input "5:00 PM"
type input "4:00 PM"
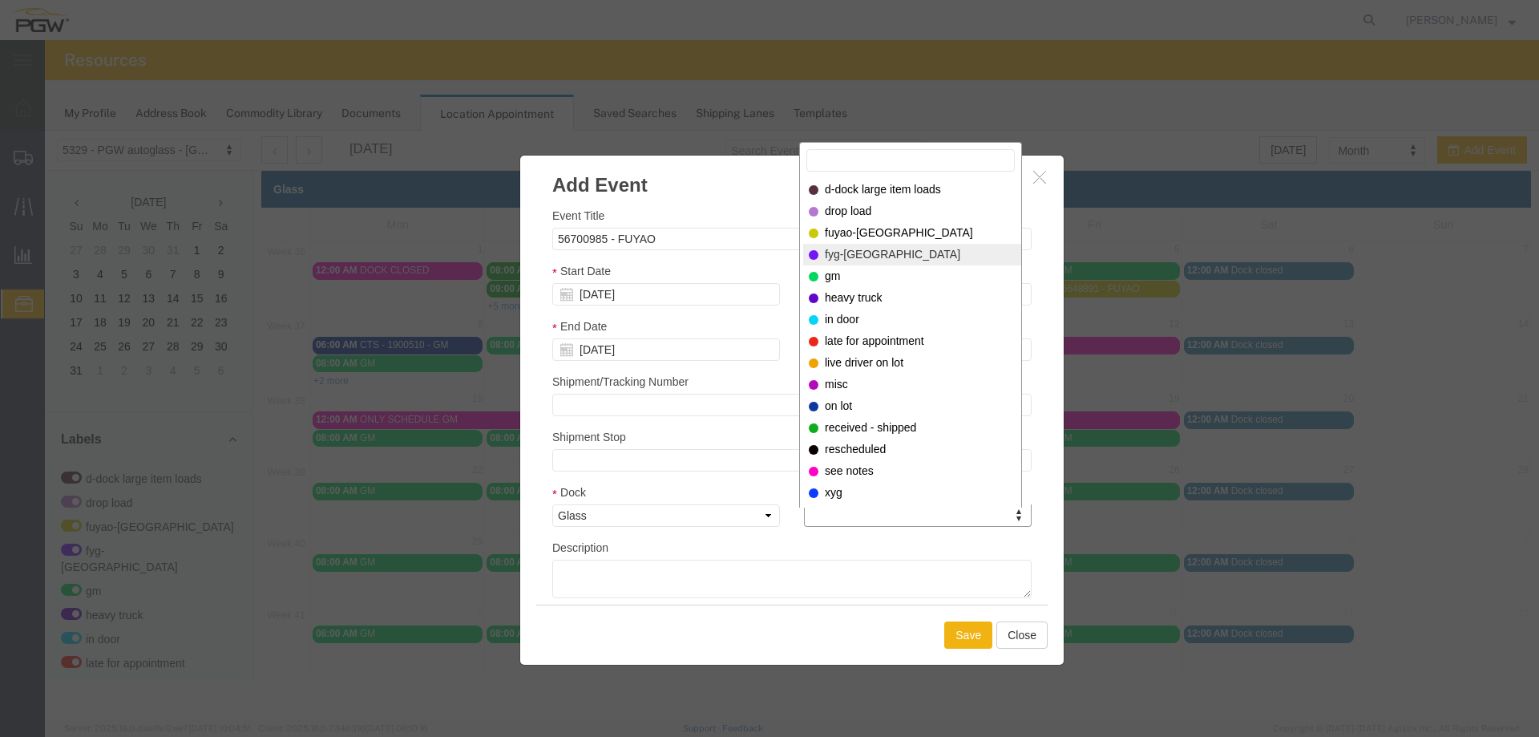
select select "12921"
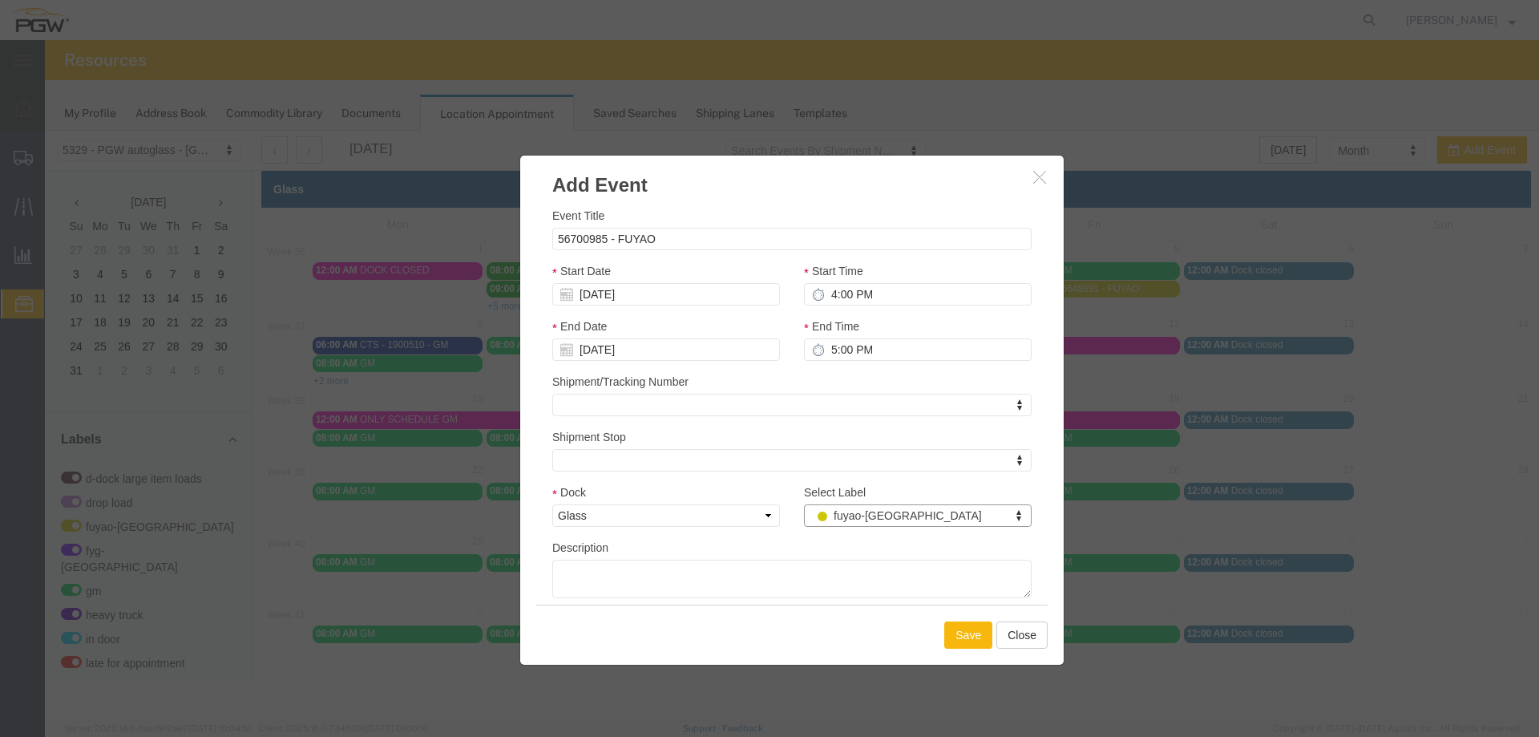
click at [948, 639] on button "Save" at bounding box center [968, 634] width 48 height 27
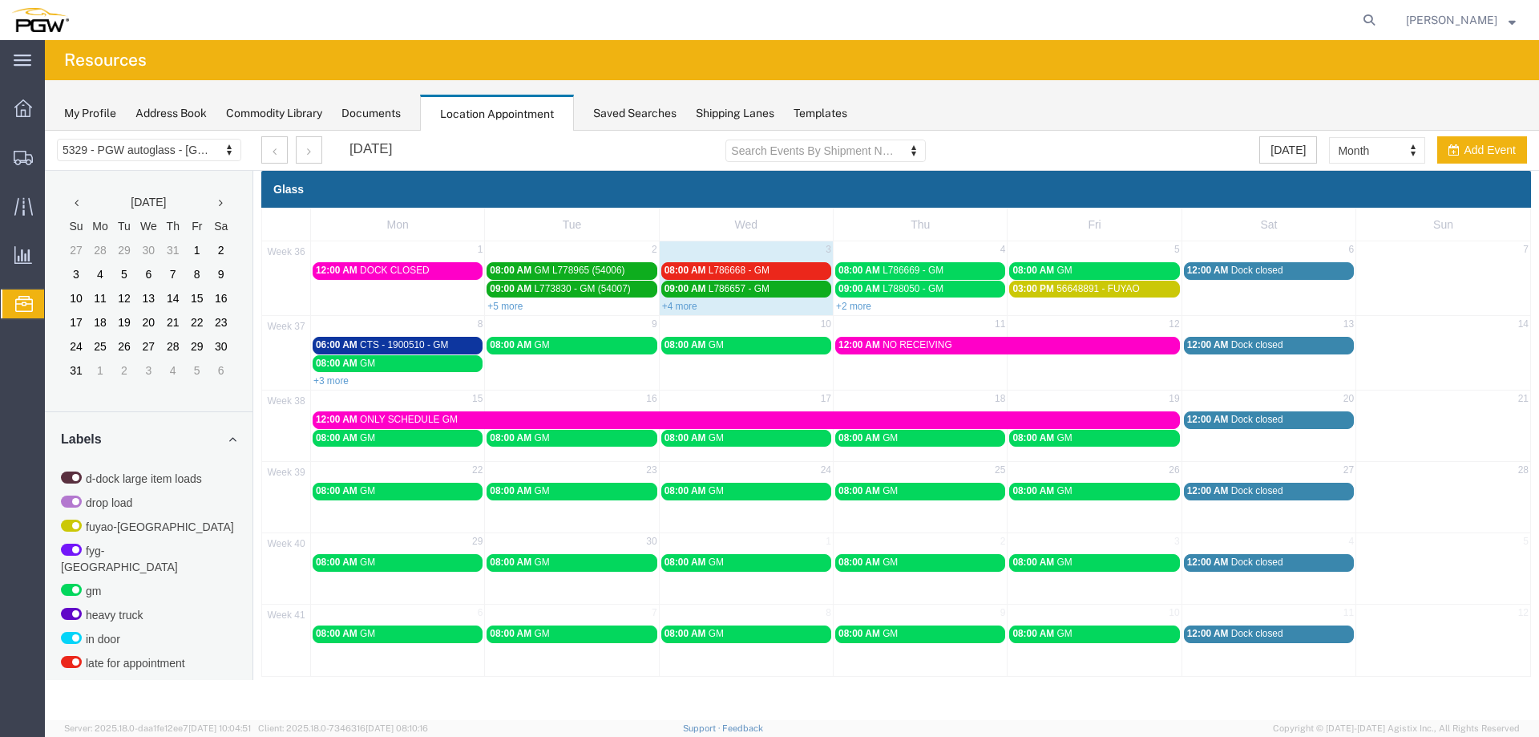
click at [436, 333] on td "8" at bounding box center [398, 326] width 174 height 20
select select "1"
select select
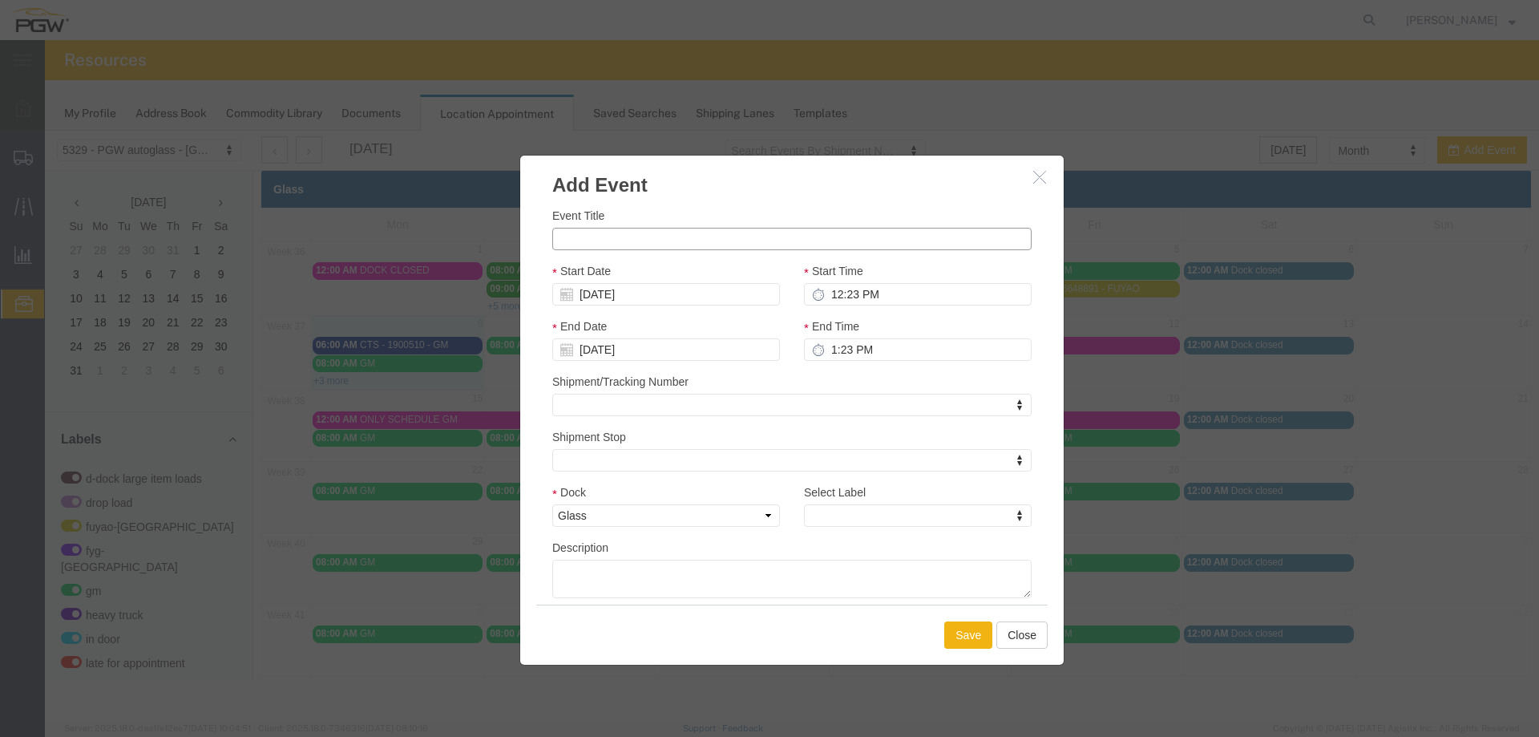
click at [573, 242] on input "Event Title" at bounding box center [791, 239] width 479 height 22
paste input "56701006"
type input "56701006 - FUYAO"
click at [831, 290] on input "12:23 PM" at bounding box center [918, 294] width 228 height 22
type input "5:23 PM"
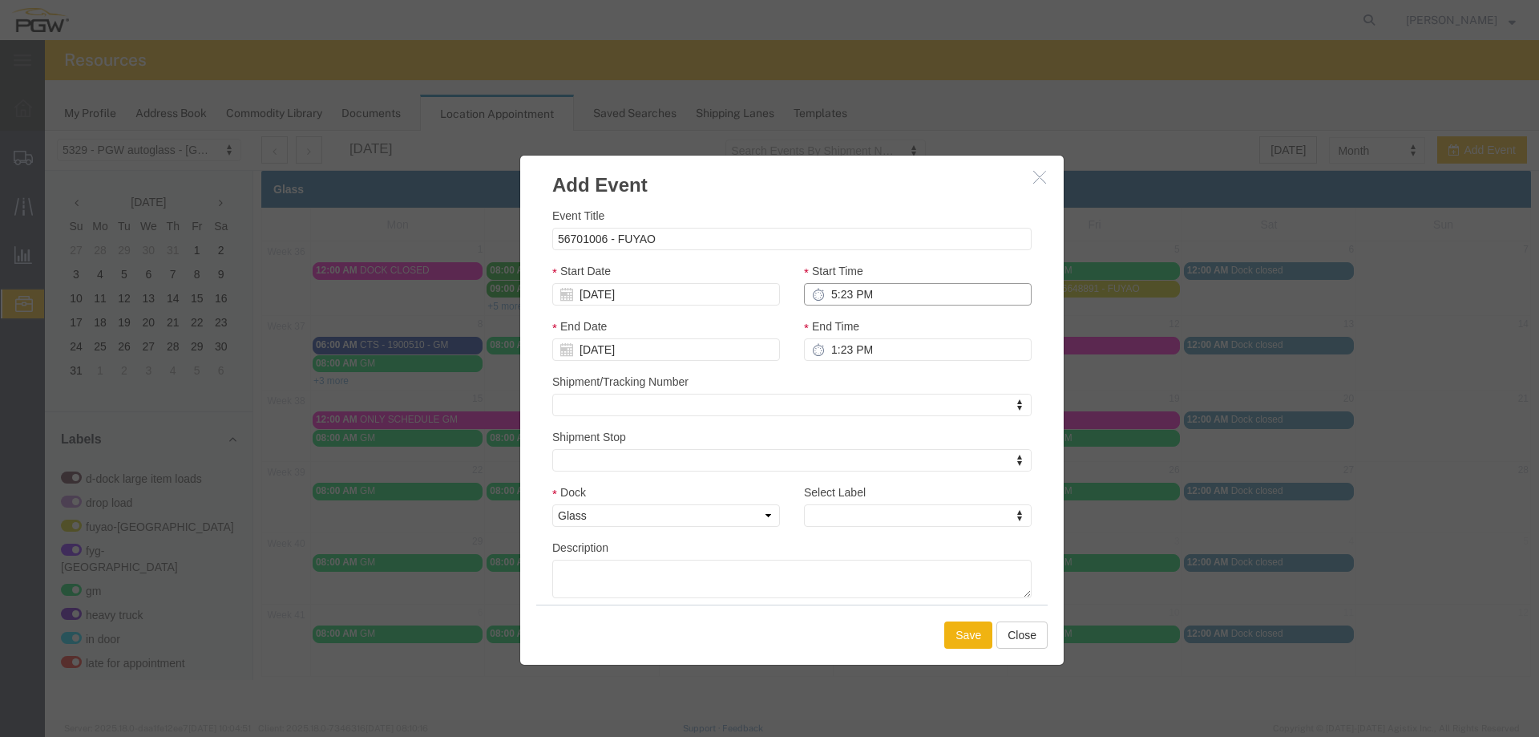
type input "6:23 PM"
type input "5:00 PM"
type input "6:00 PM"
type input "5:00 PM"
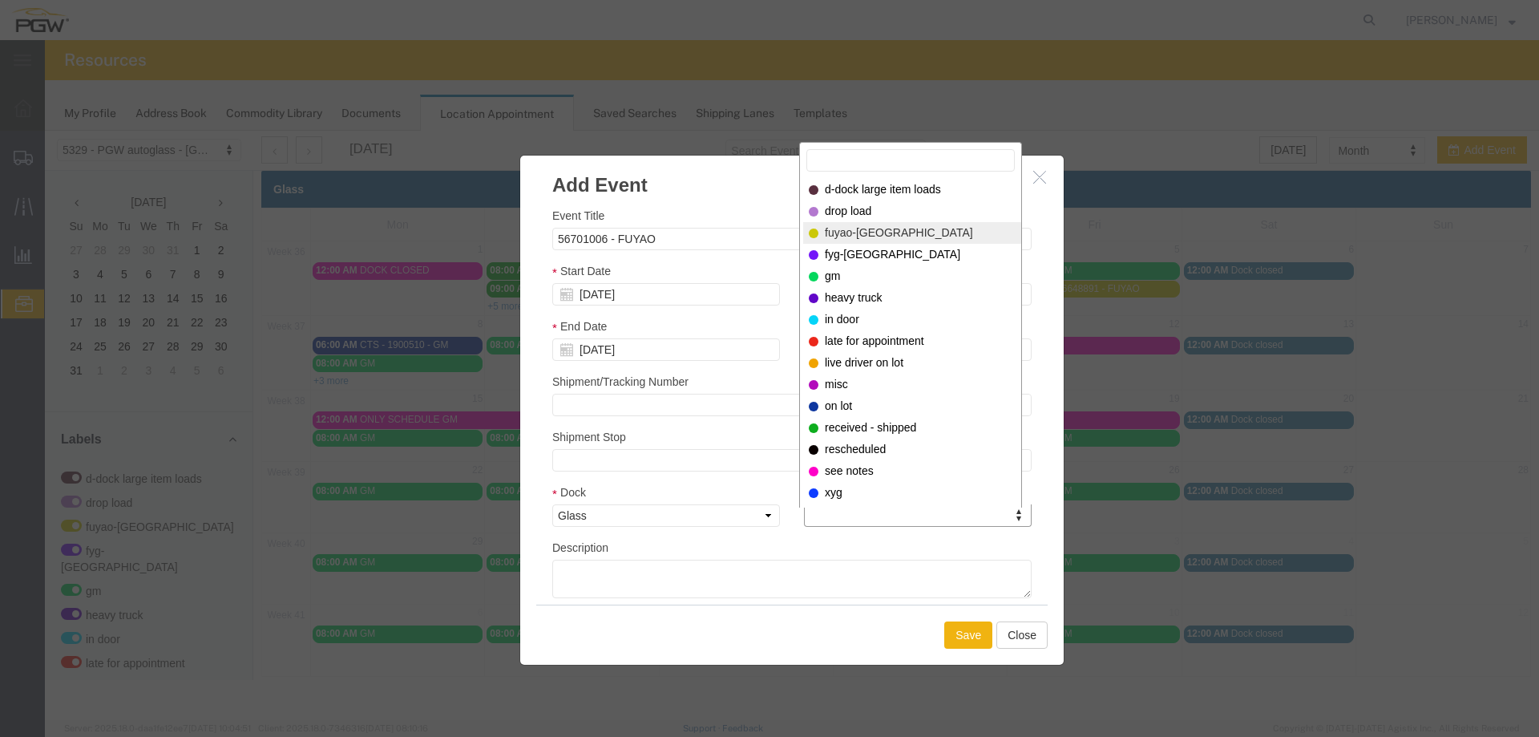
select select "12921"
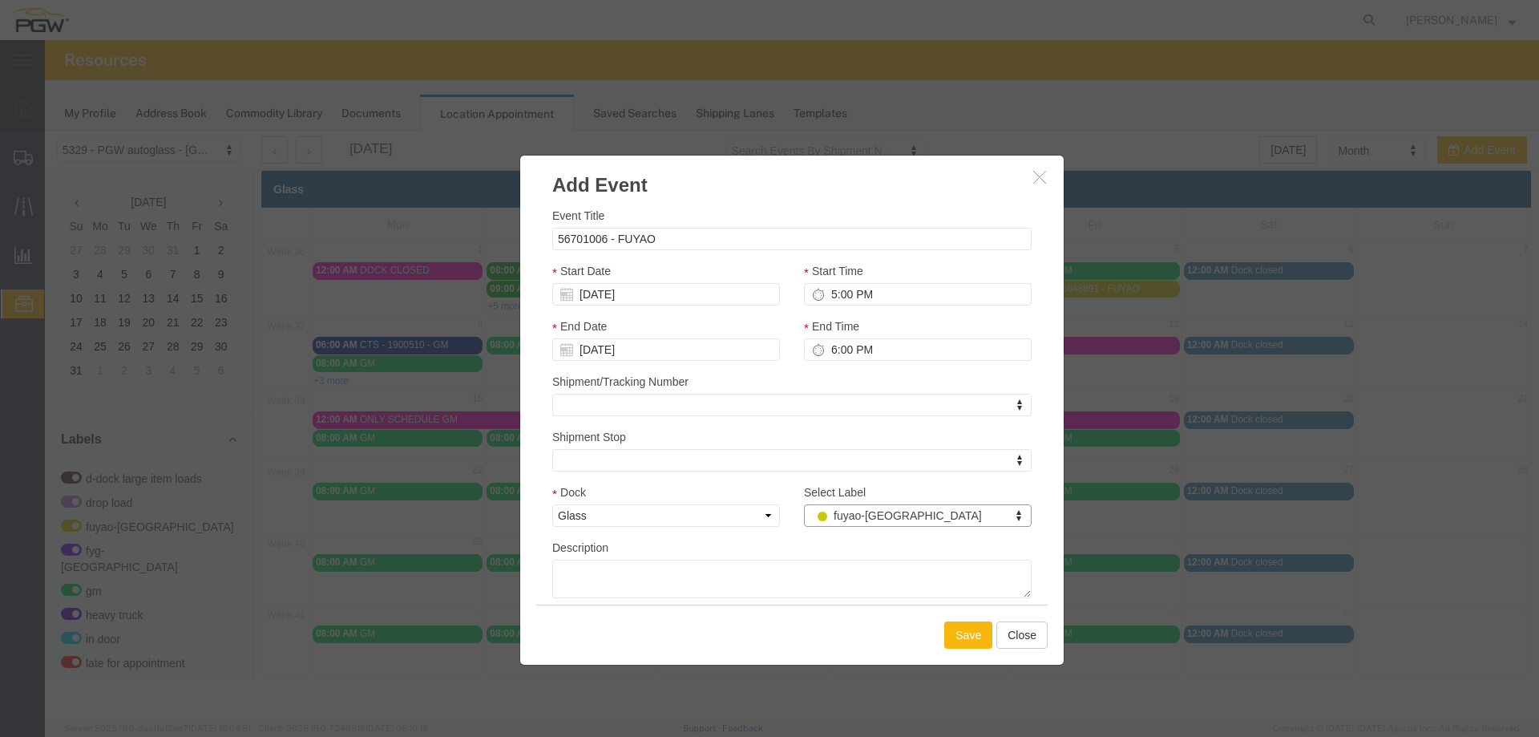
click at [955, 633] on button "Save" at bounding box center [968, 634] width 48 height 27
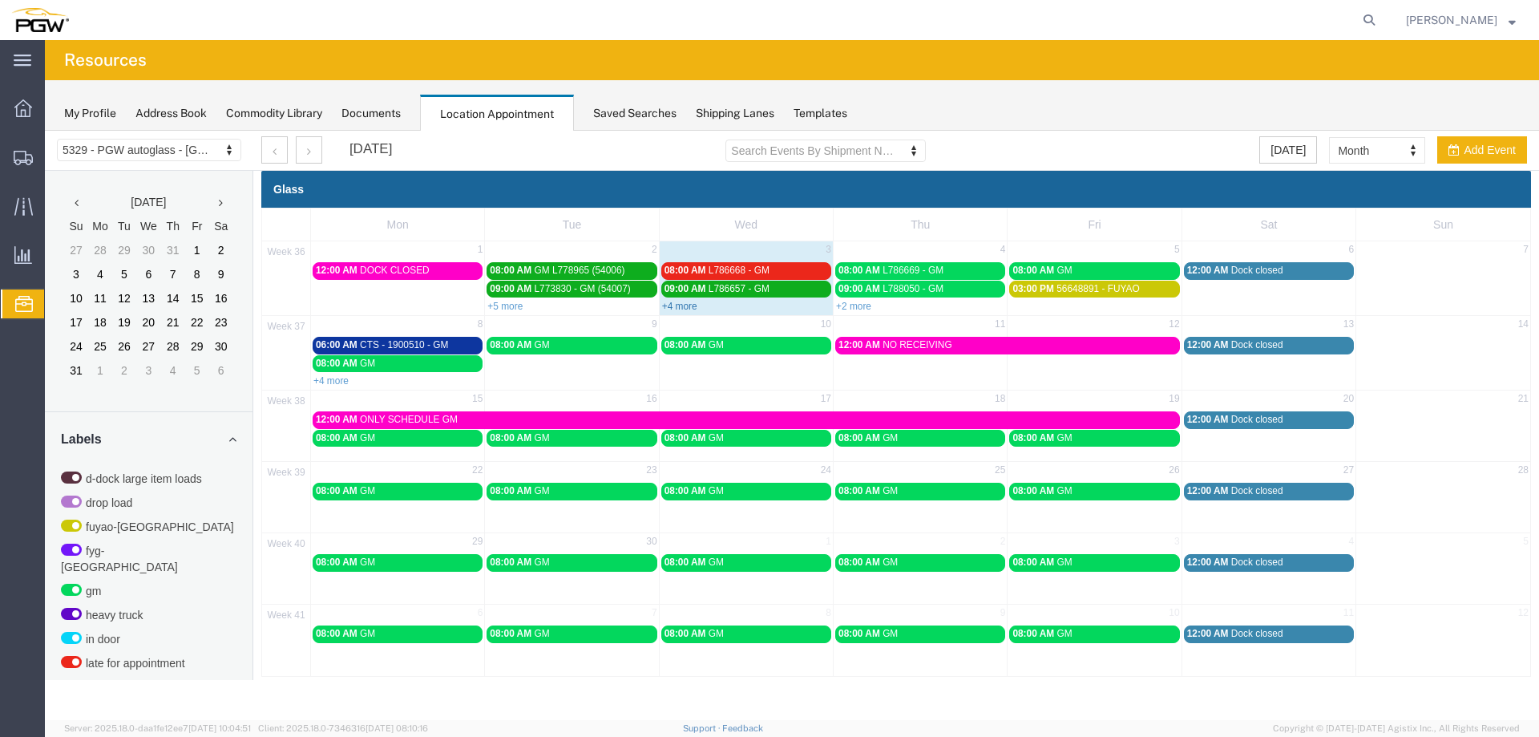
click at [671, 303] on link "+4 more" at bounding box center [679, 306] width 35 height 11
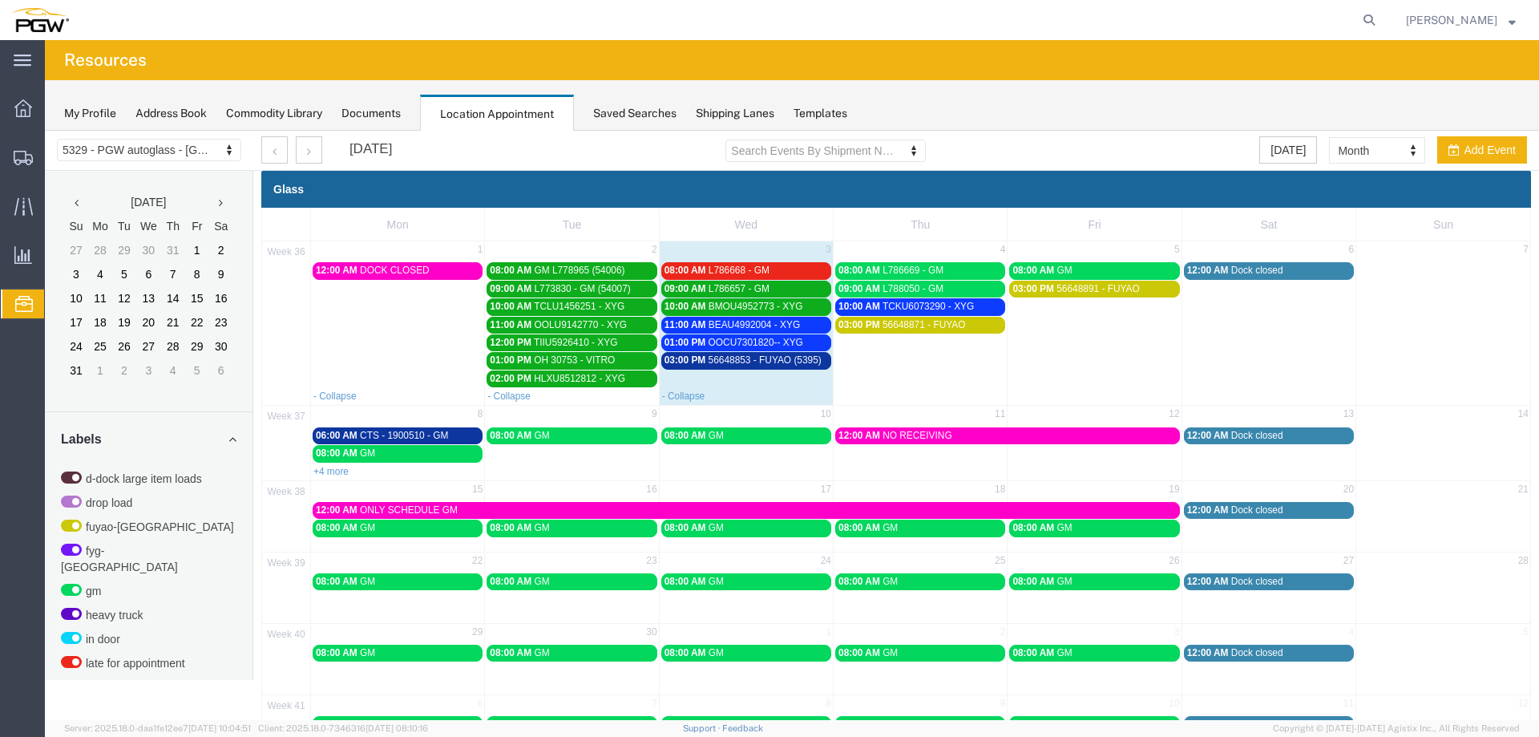
click at [719, 367] on link "03:00 PM 56648853 - FUYAO (5395)" at bounding box center [746, 360] width 170 height 17
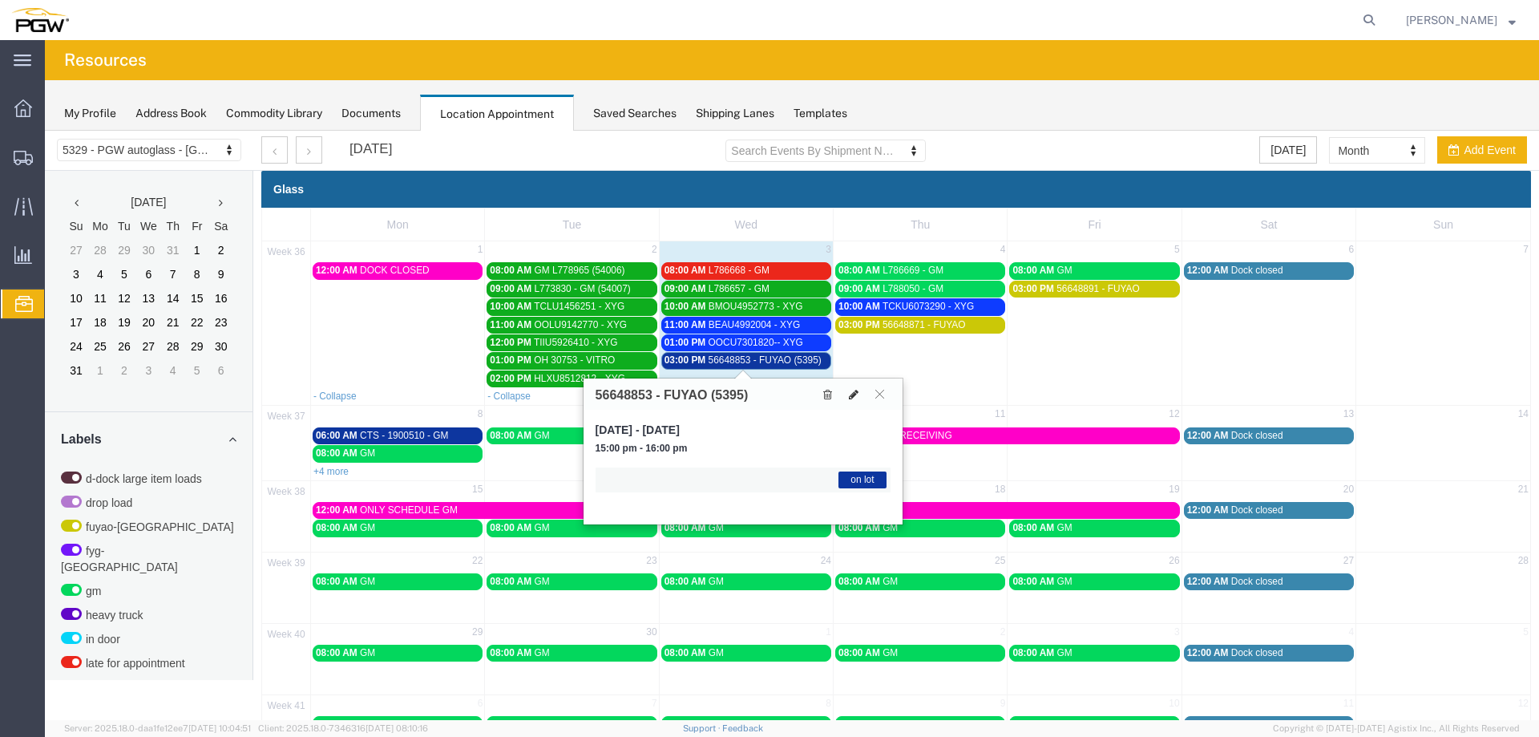
click at [846, 398] on button at bounding box center [853, 394] width 22 height 17
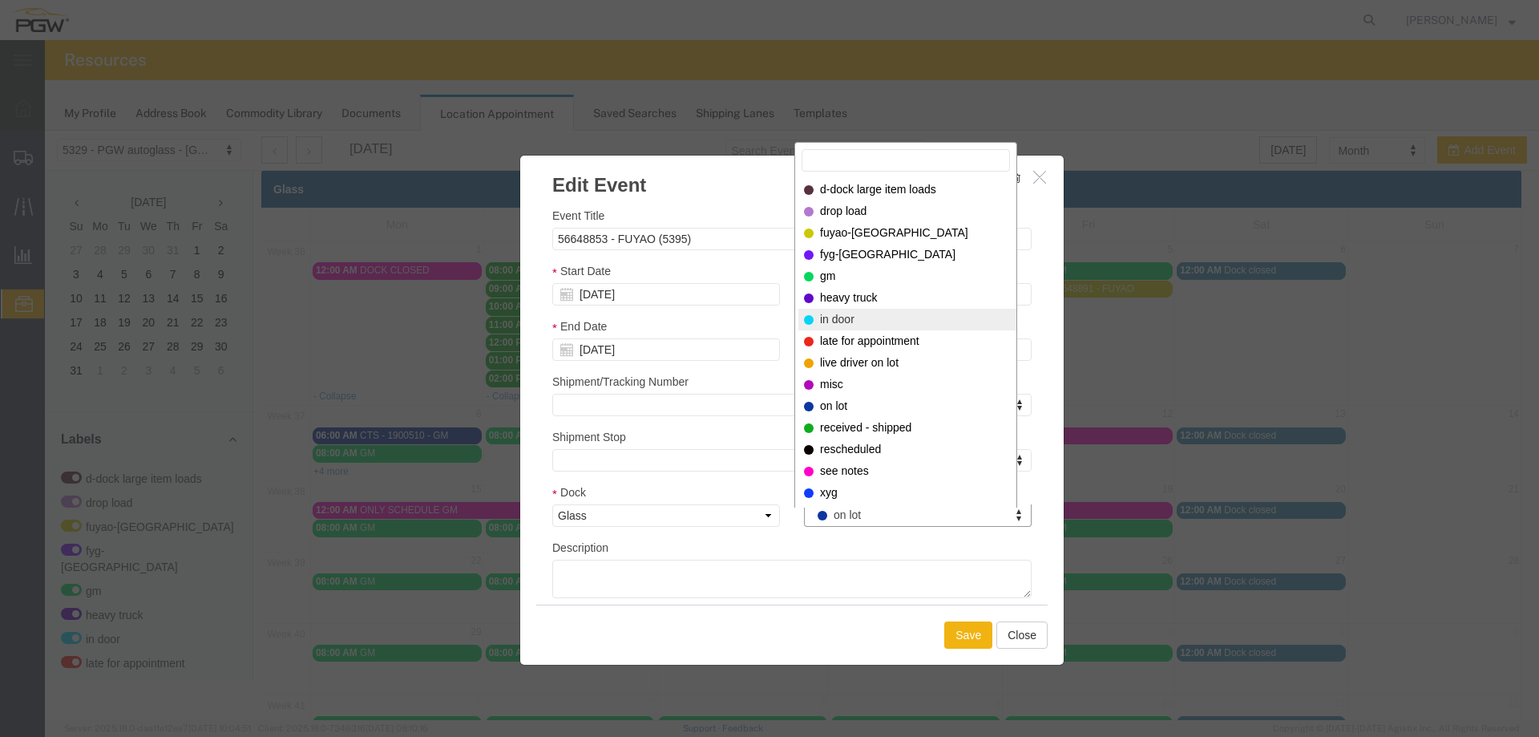
select select "220"
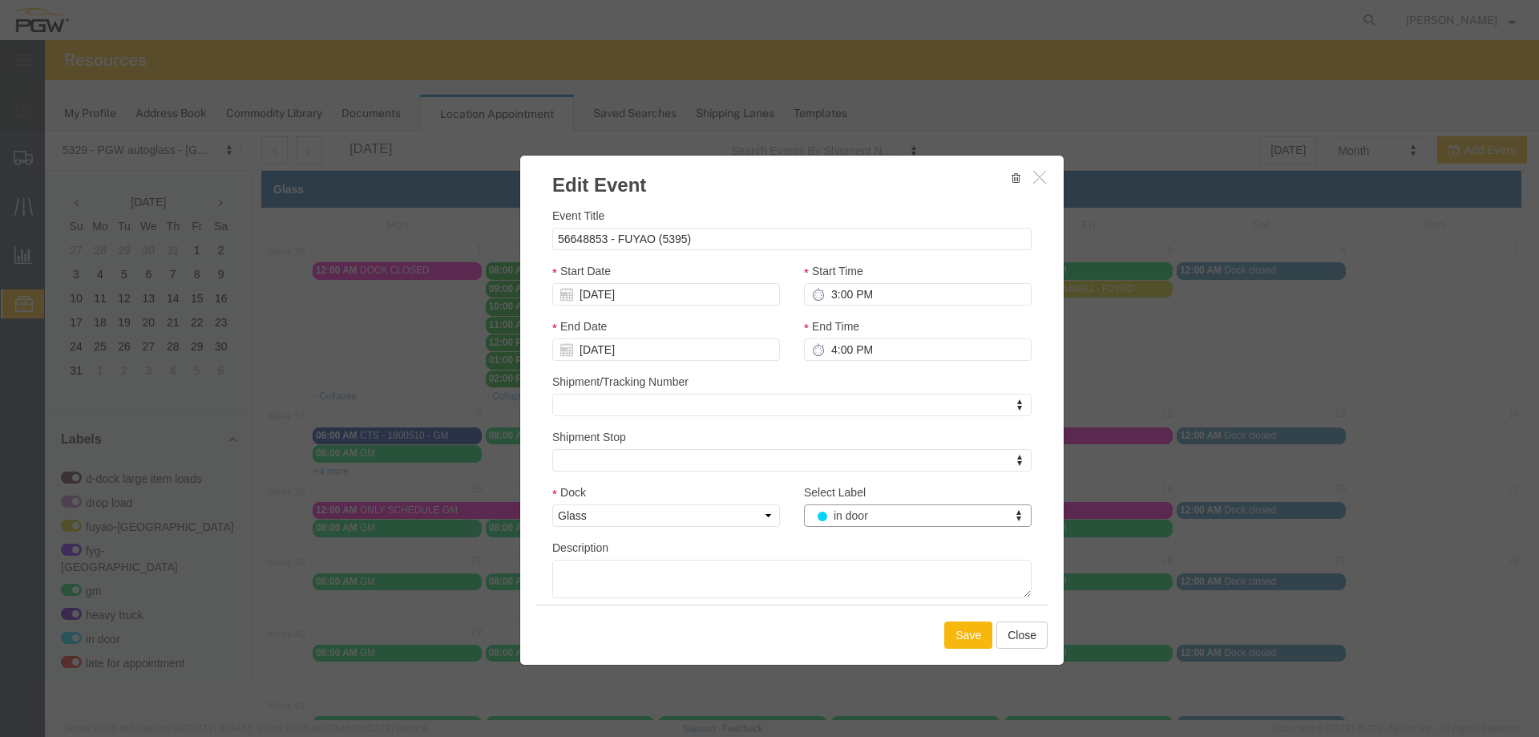
click at [963, 632] on button "Save" at bounding box center [968, 634] width 48 height 27
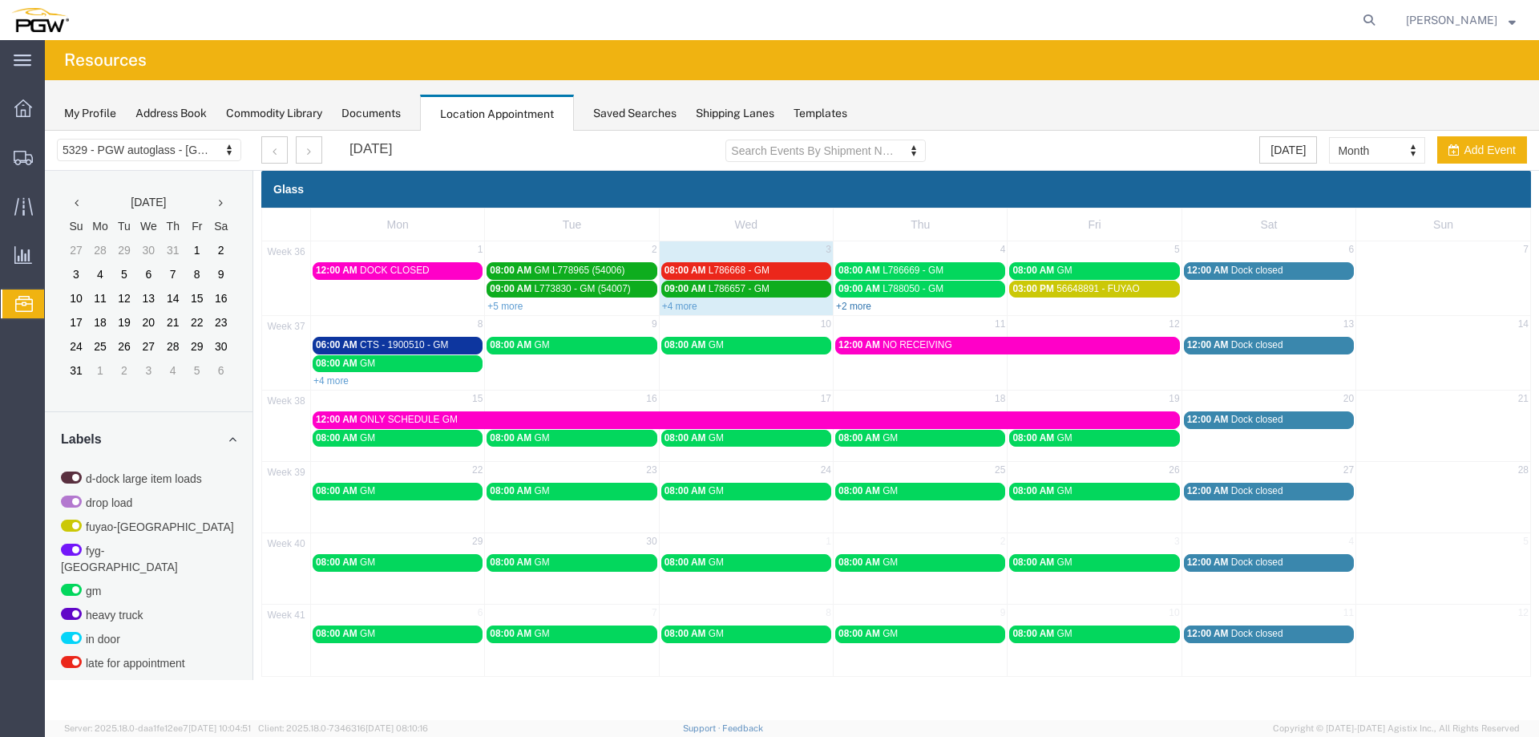
click at [859, 304] on link "+2 more" at bounding box center [853, 306] width 35 height 11
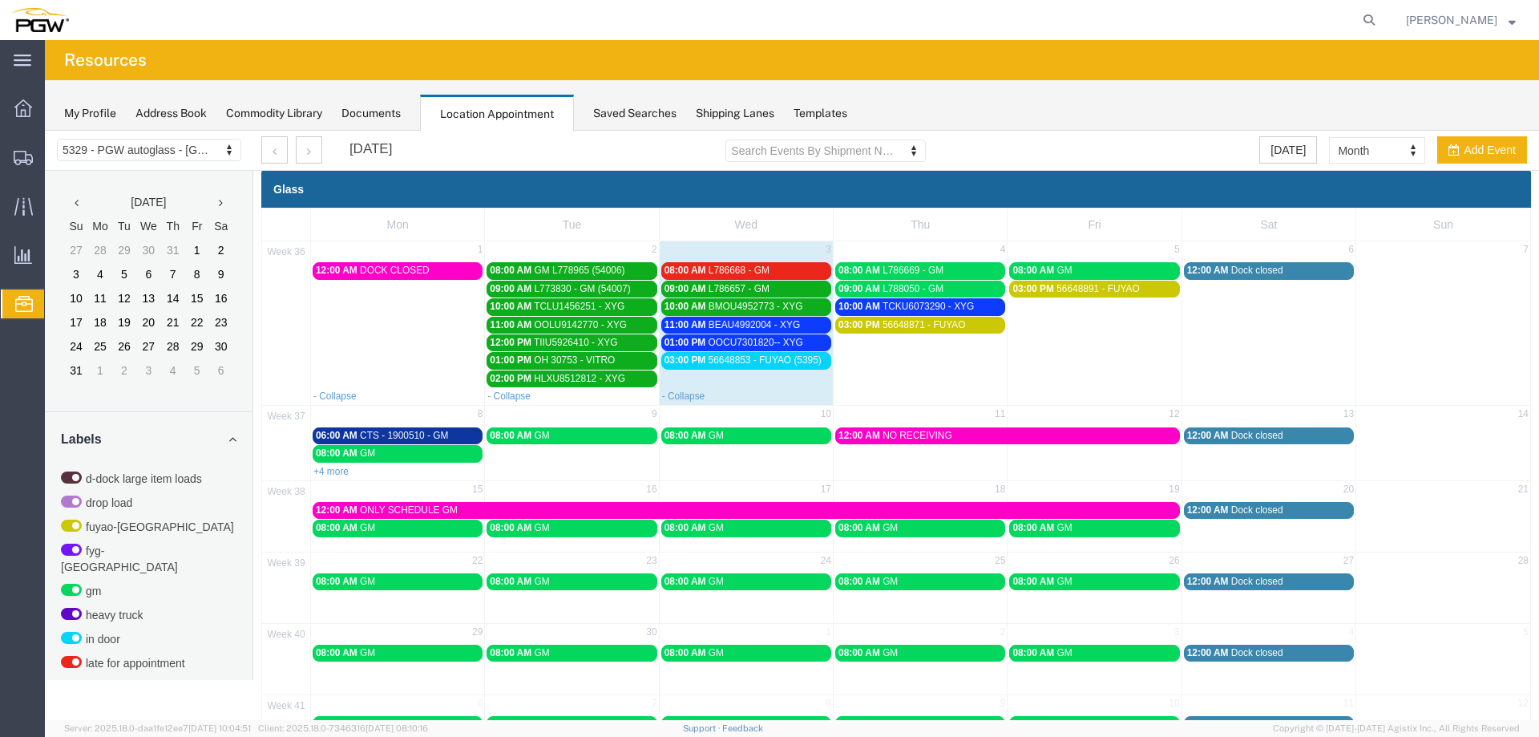
click at [915, 325] on span "56648871 - FUYAO" at bounding box center [924, 324] width 83 height 11
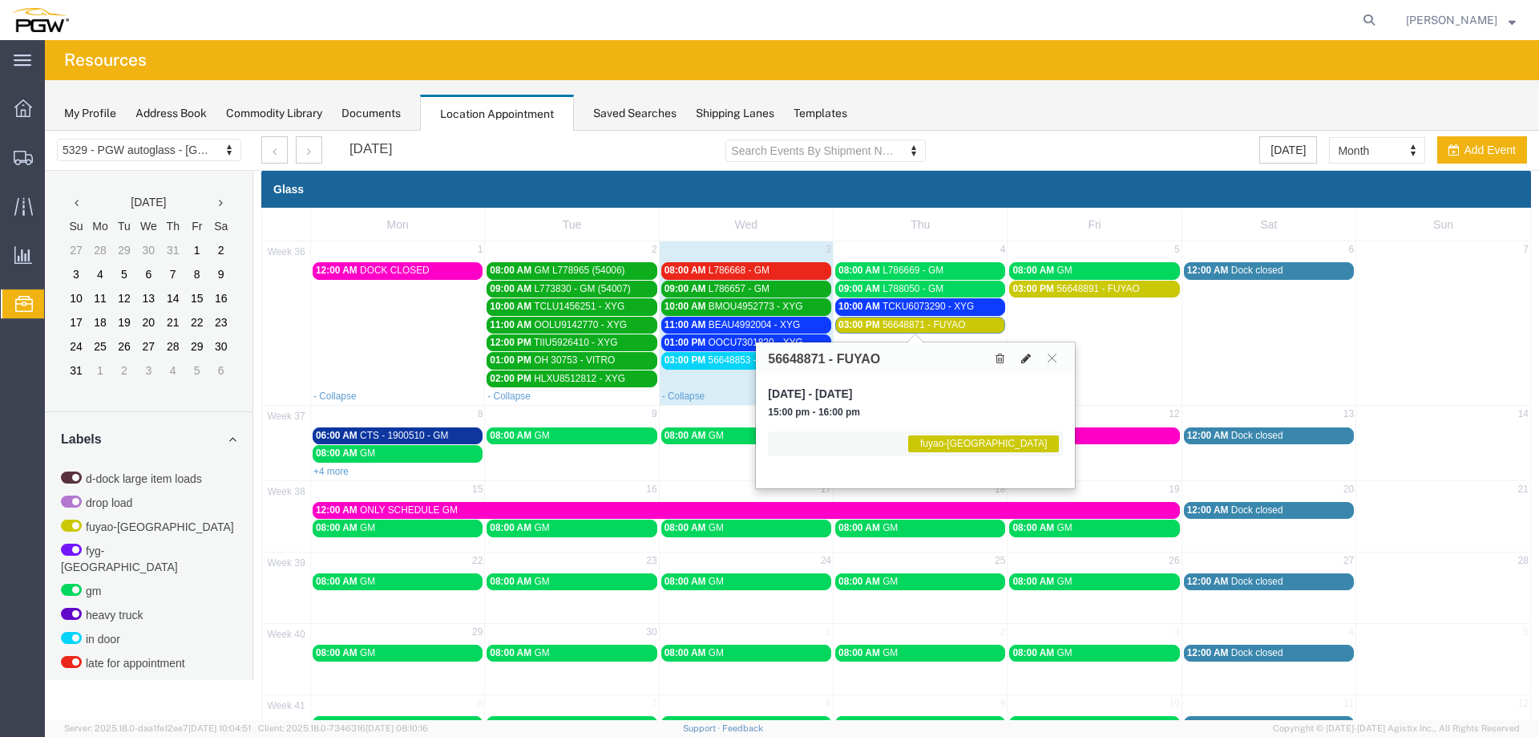
click at [1028, 362] on icon at bounding box center [1026, 358] width 10 height 11
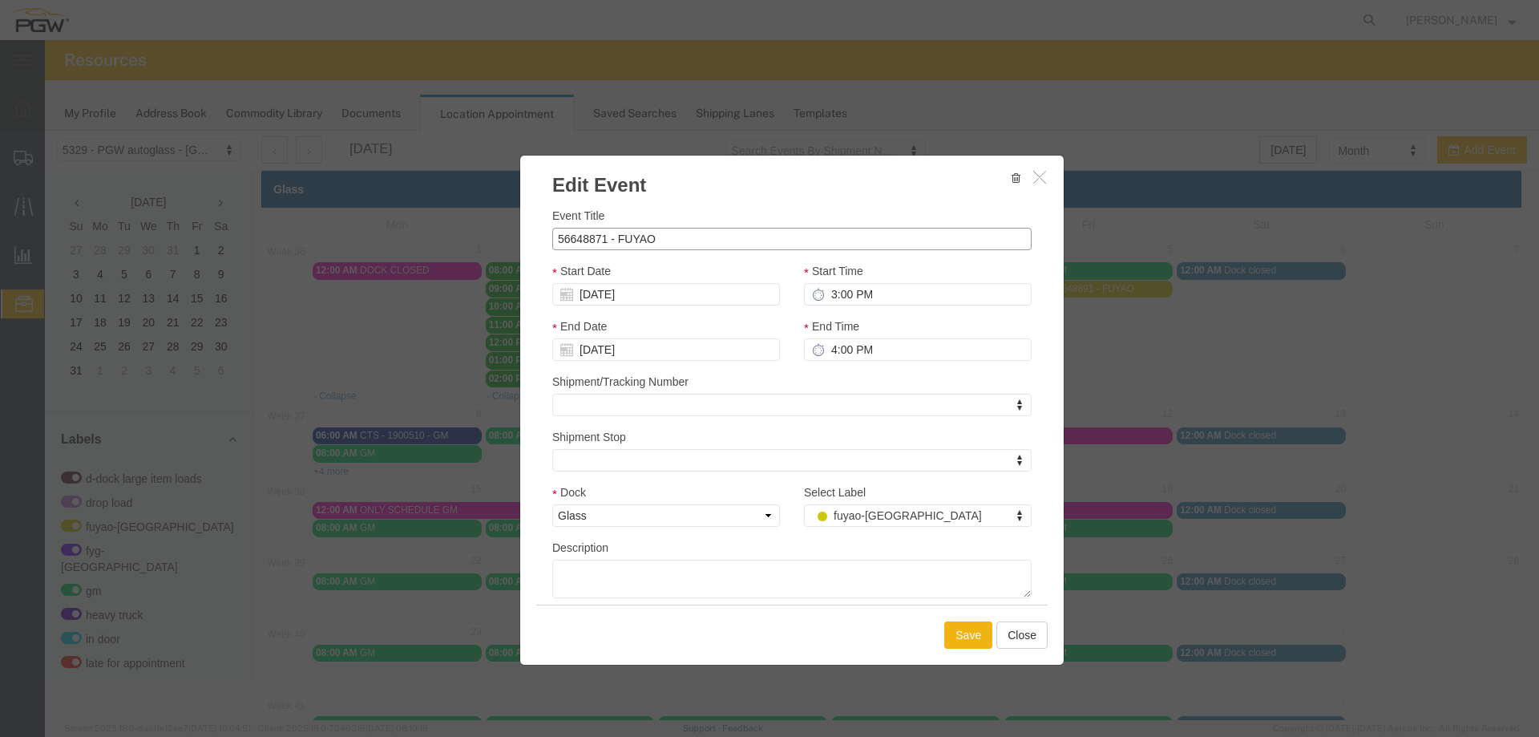
click at [821, 246] on input "56648871 - FUYAO" at bounding box center [791, 239] width 479 height 22
type input "56648871 - FUYAO (5411)"
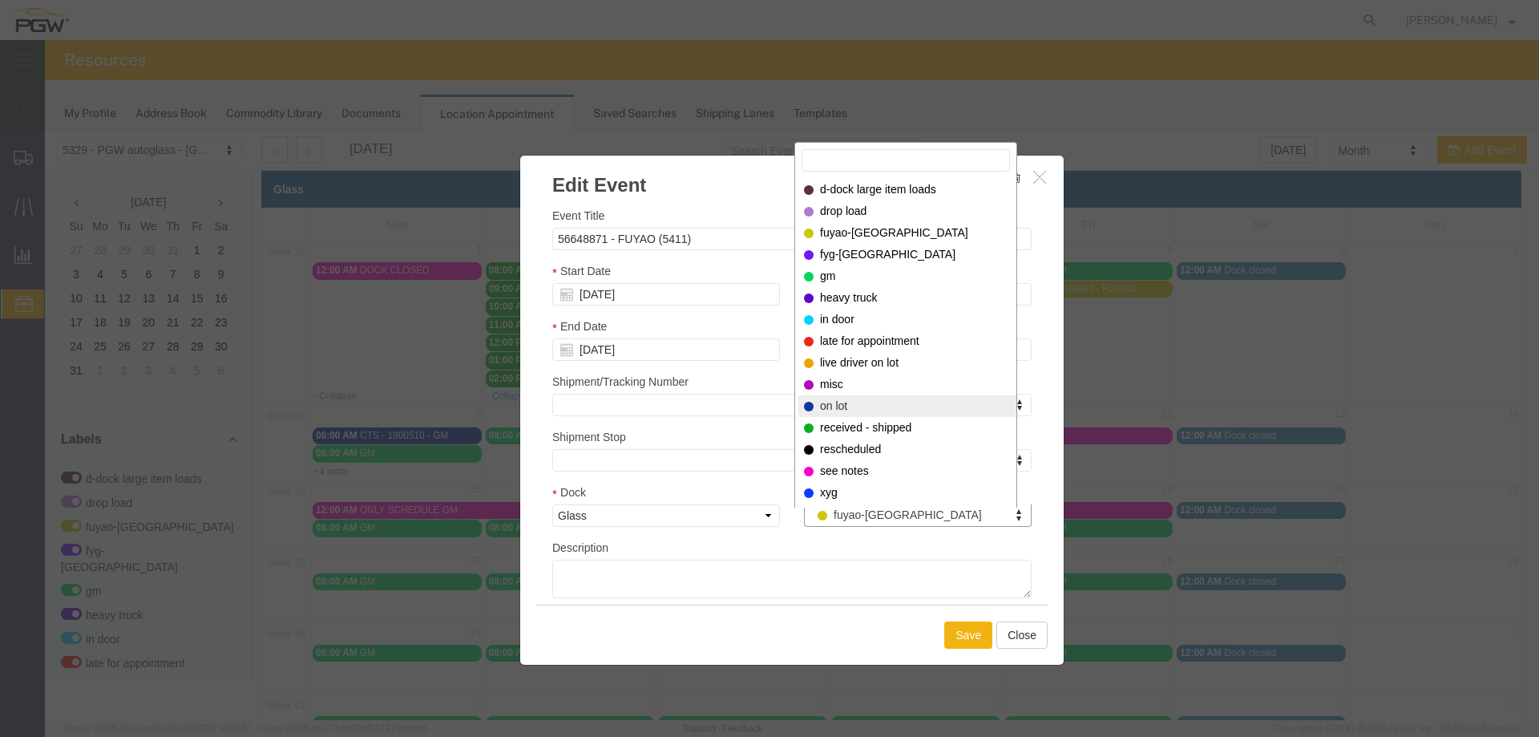
select select "300"
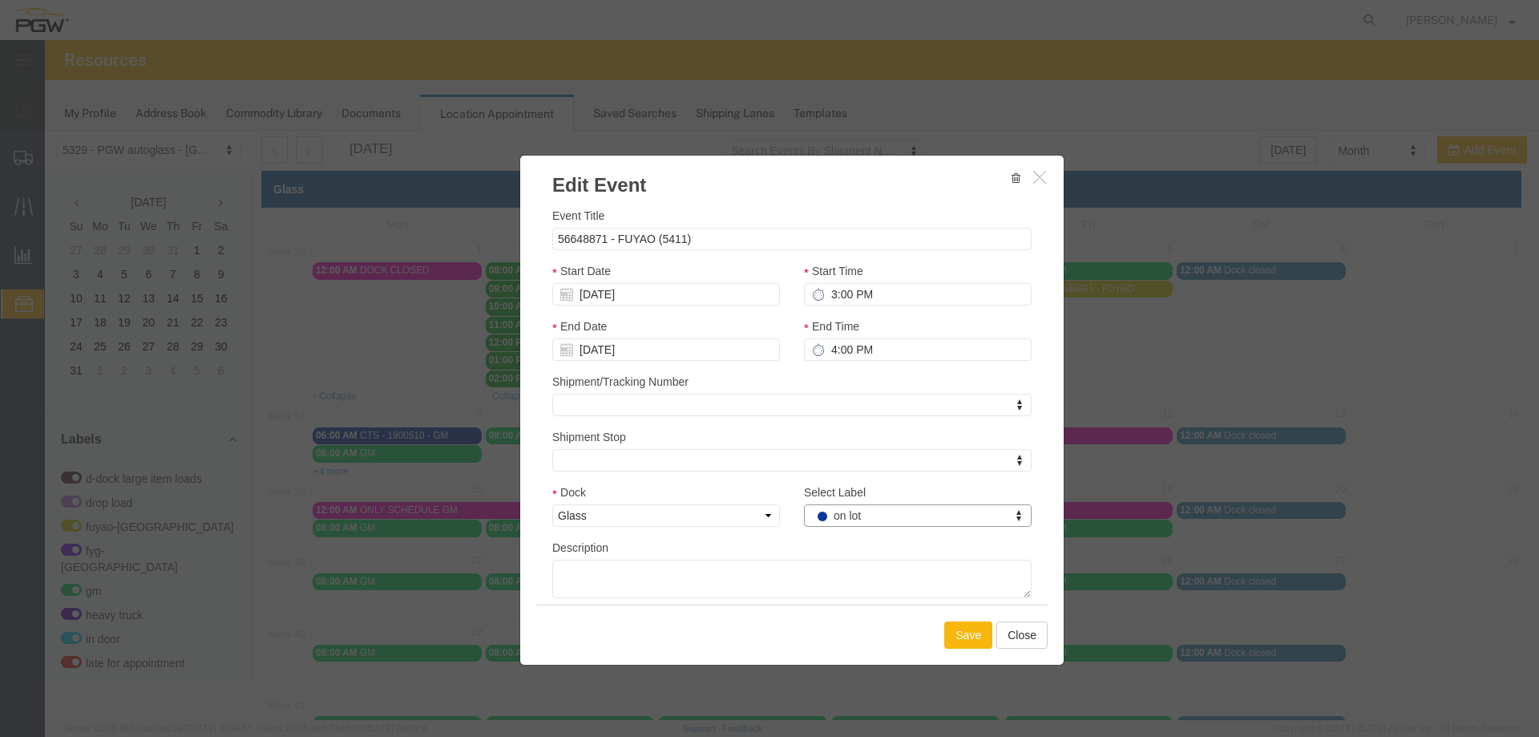
click at [947, 630] on button "Save" at bounding box center [968, 634] width 48 height 27
